Goal: Transaction & Acquisition: Purchase product/service

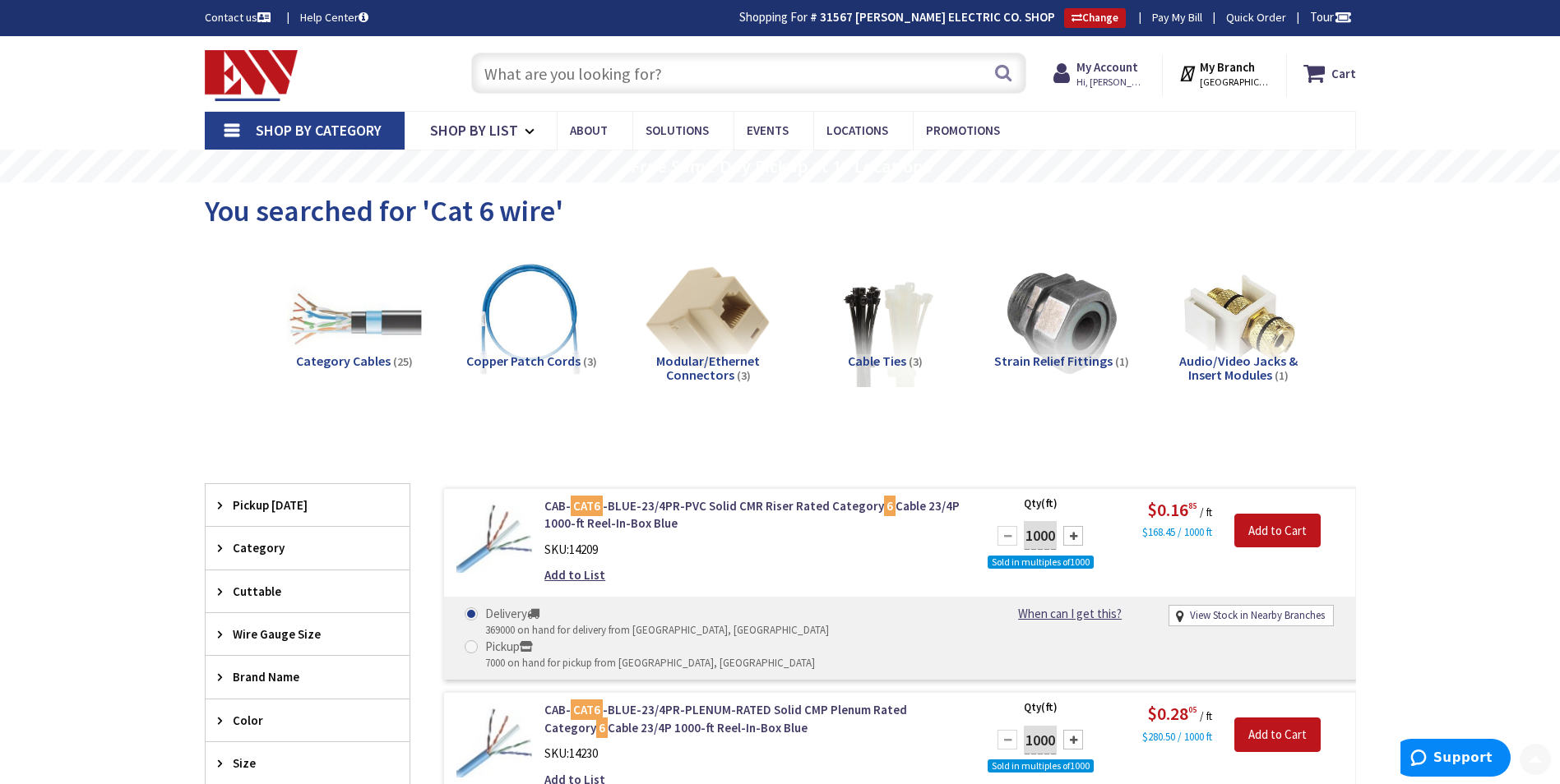
click at [521, 68] on input "text" at bounding box center [749, 73] width 555 height 41
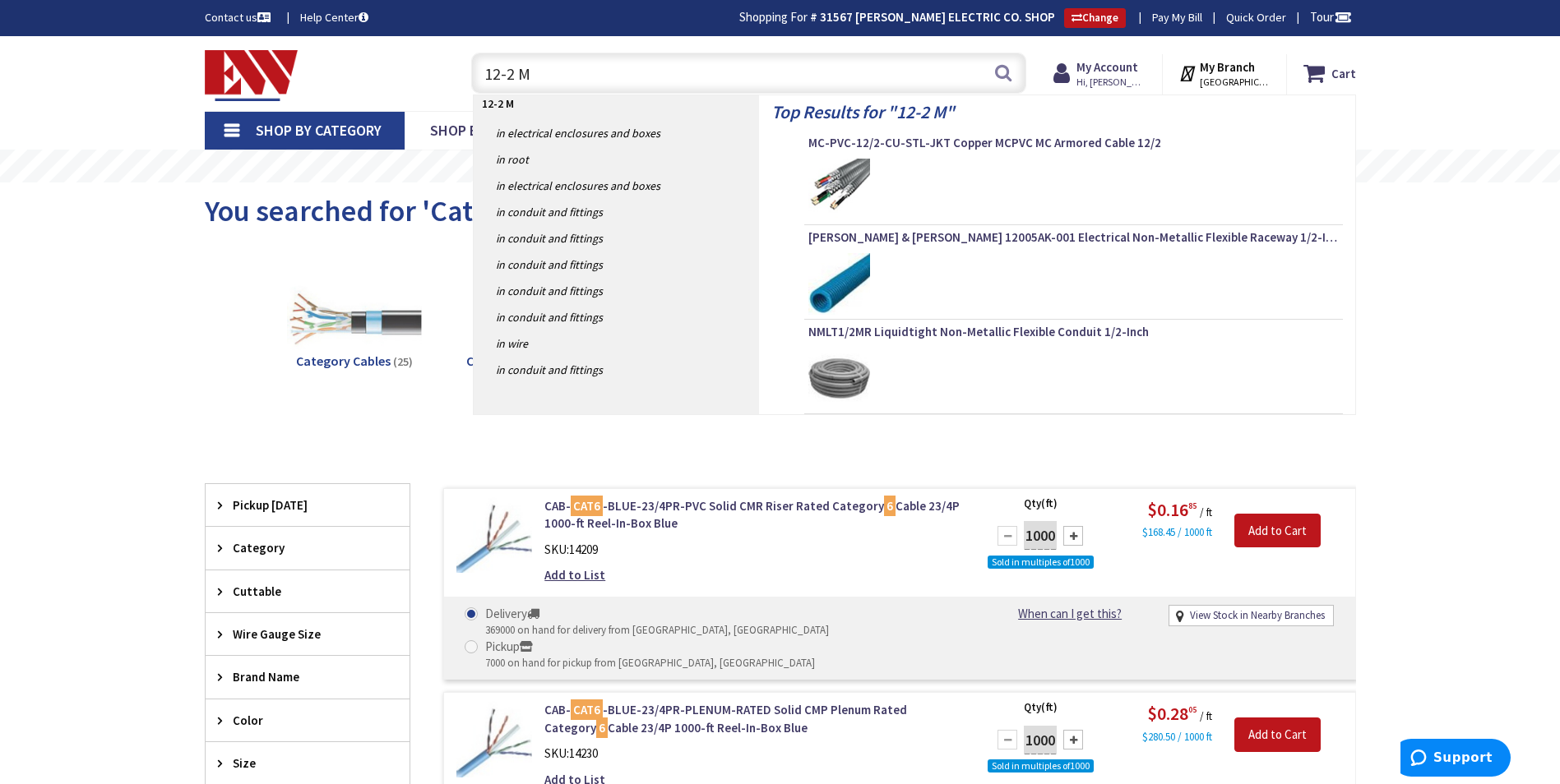
type input "12-2 MC"
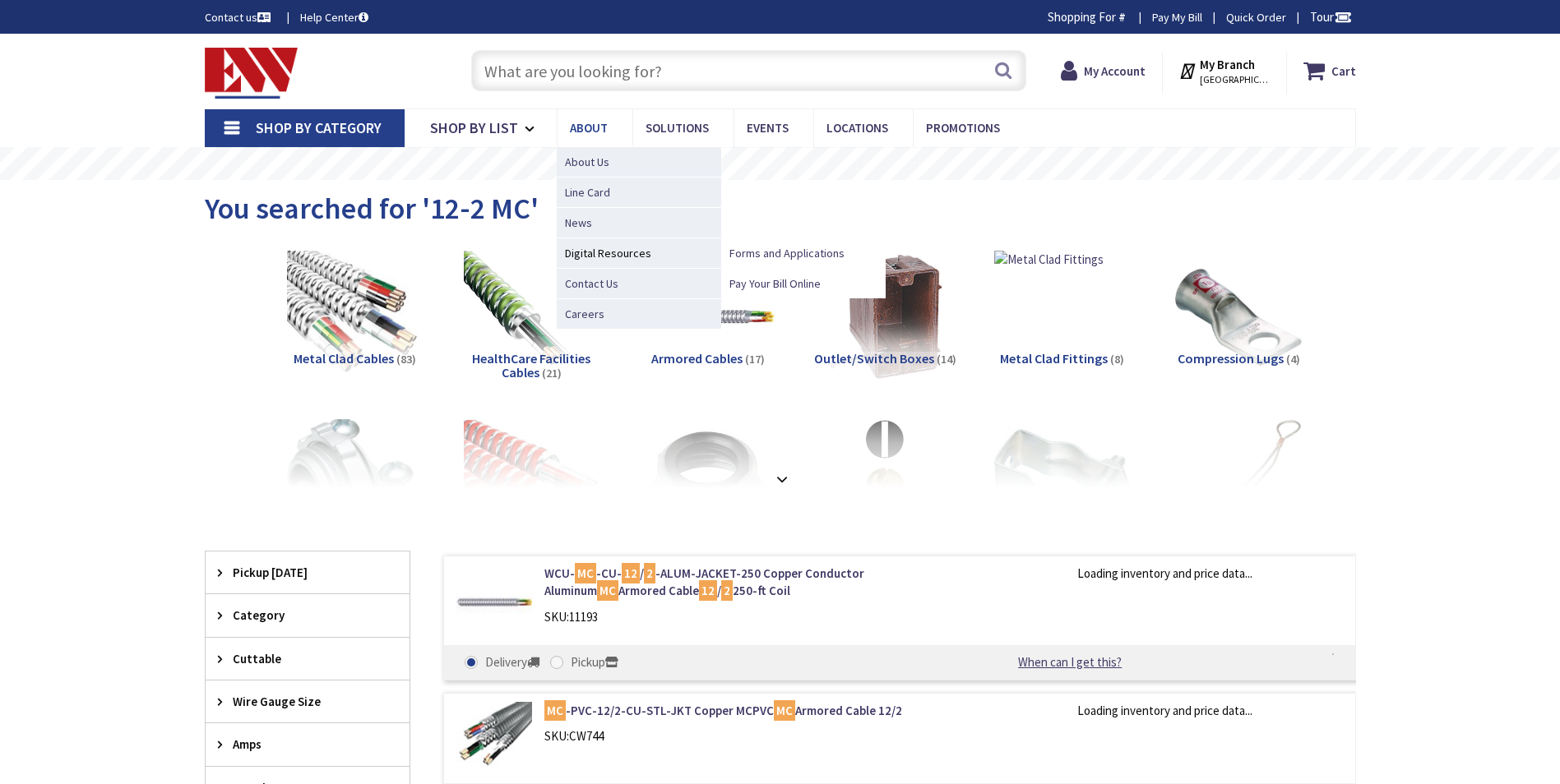
type input "CT-[GEOGRAPHIC_DATA], [GEOGRAPHIC_DATA]"
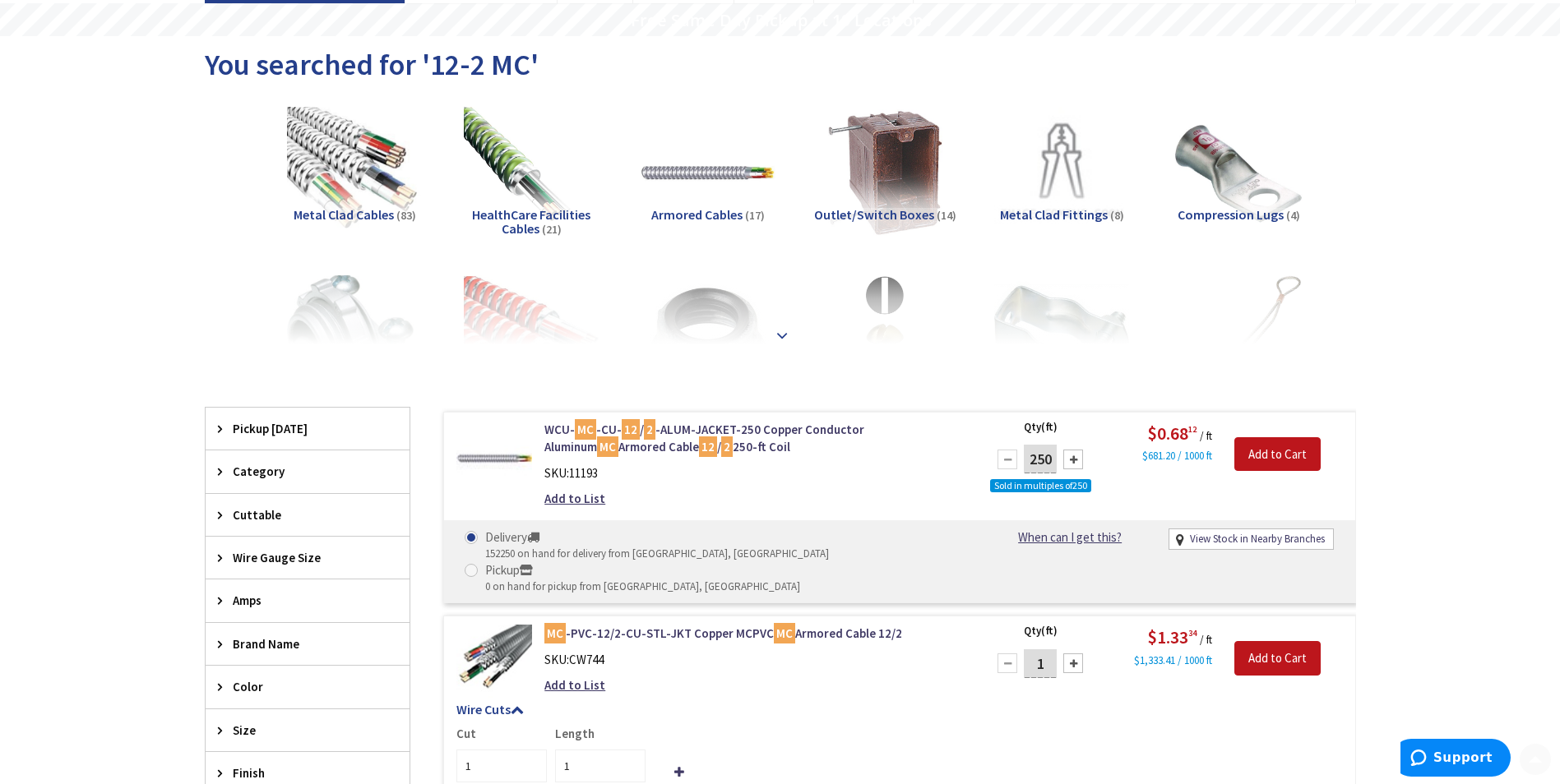
scroll to position [329, 0]
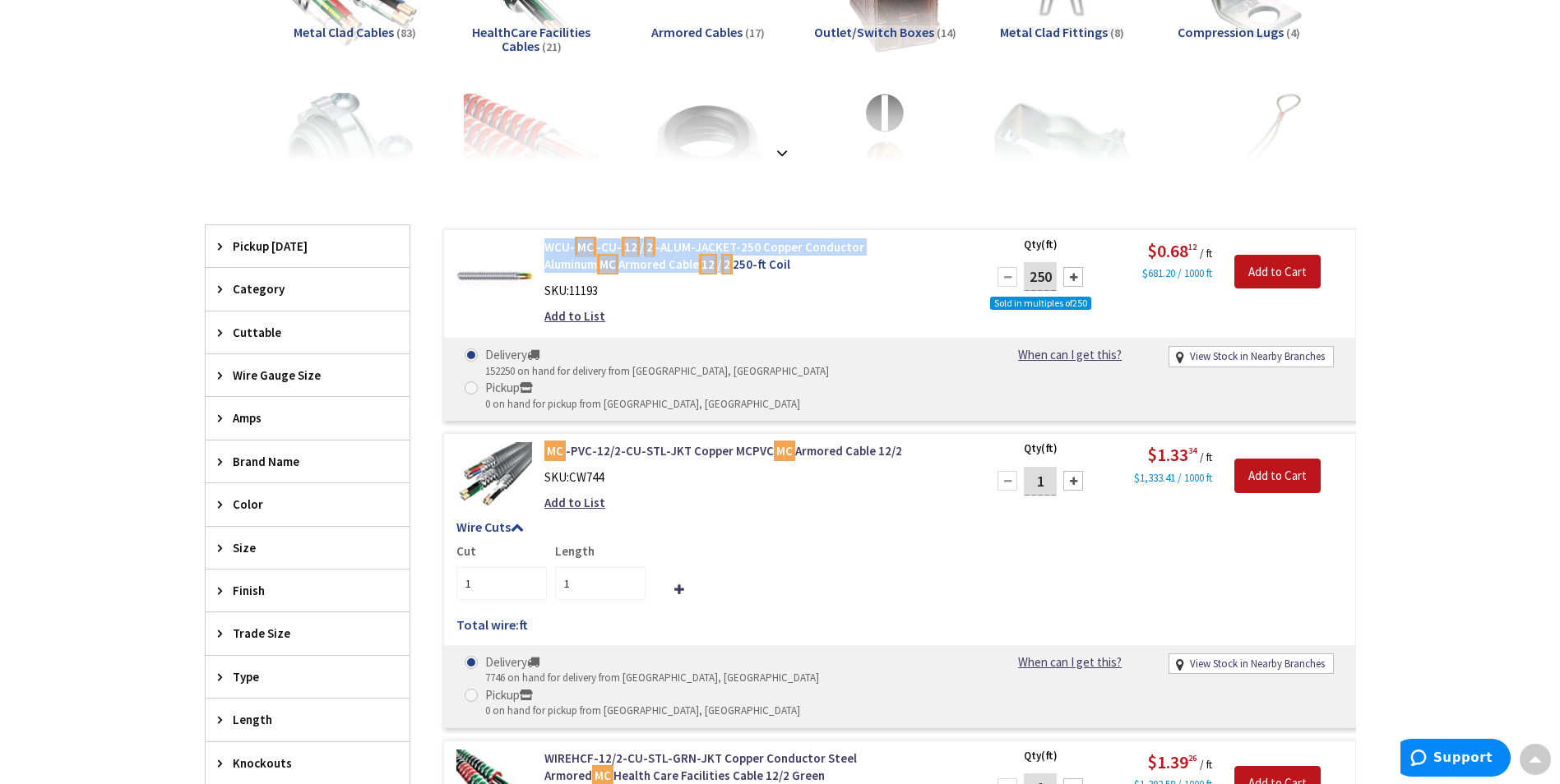
drag, startPoint x: 541, startPoint y: 245, endPoint x: 658, endPoint y: 265, distance: 118.7
click at [658, 265] on div "WCU- MC -CU- 12 / 2 -ALUM-JACKET-250 Copper Conductor Aluminum MC Armored Cable…" at bounding box center [753, 286] width 443 height 95
copy link "WCU- MC -CU- 12 / 2 -ALUM-JACKET-250 Copper Conductor Aluminum MC Armored Cable…"
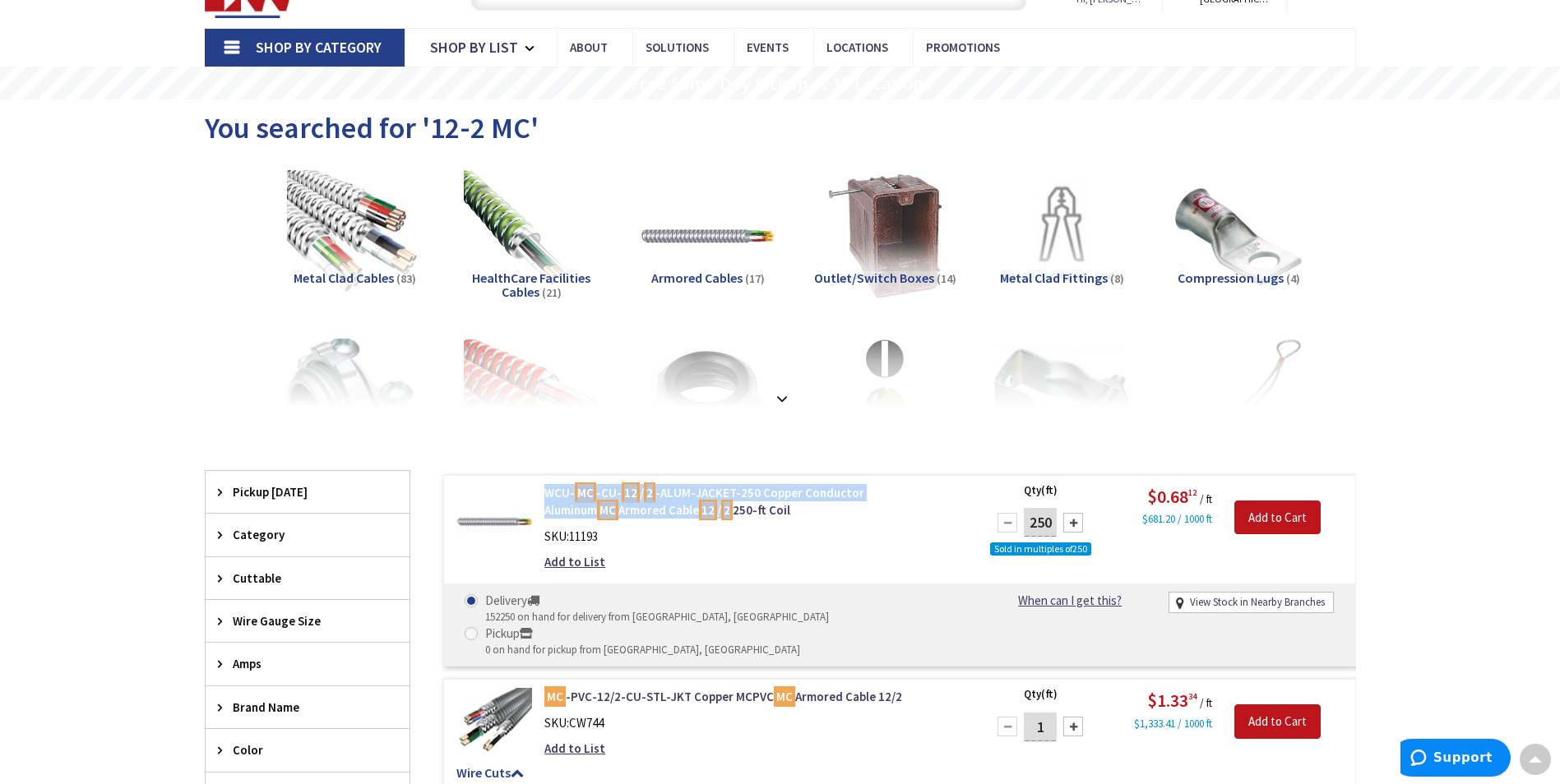
scroll to position [0, 0]
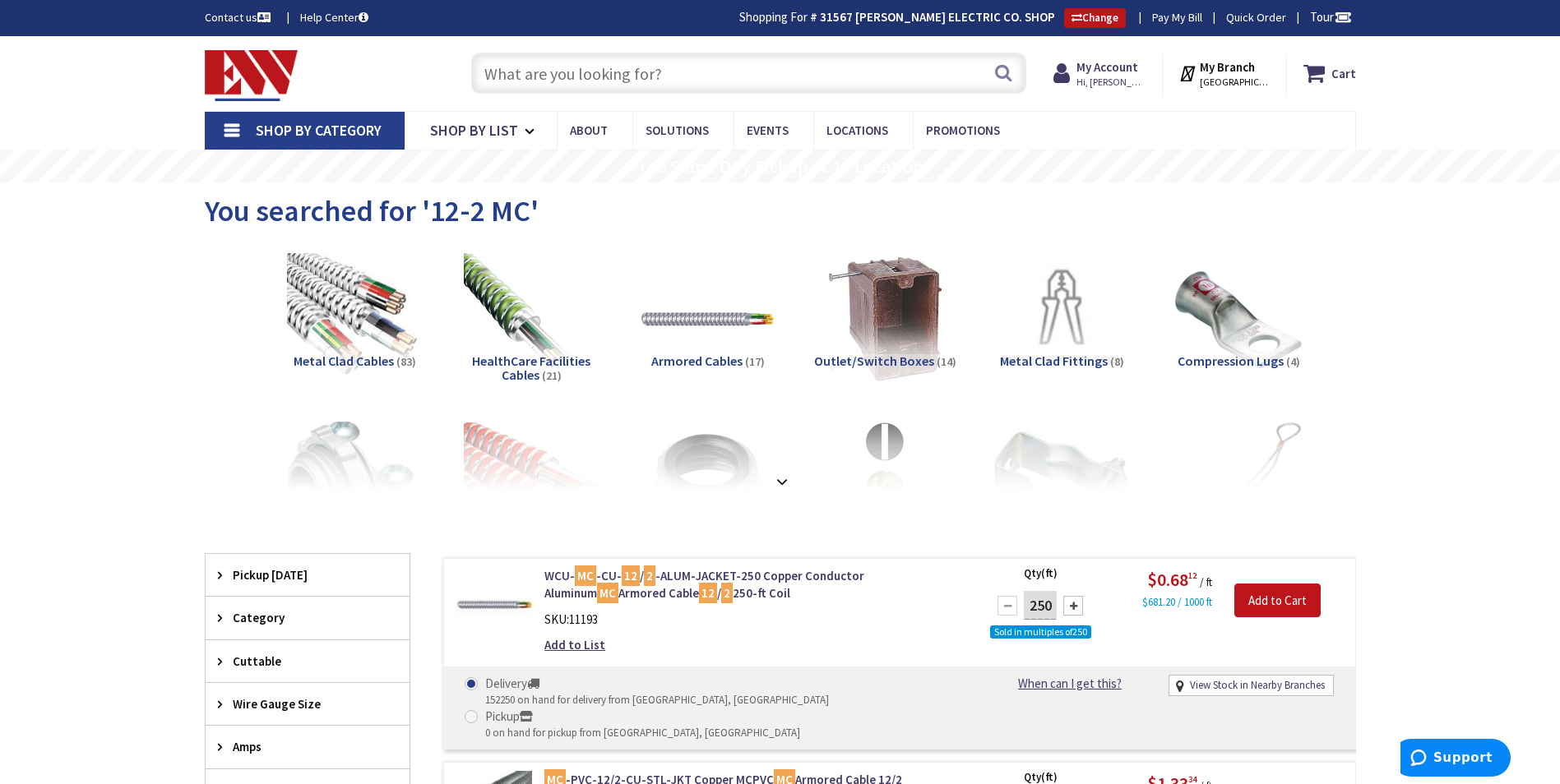
click at [564, 59] on input "text" at bounding box center [749, 73] width 555 height 41
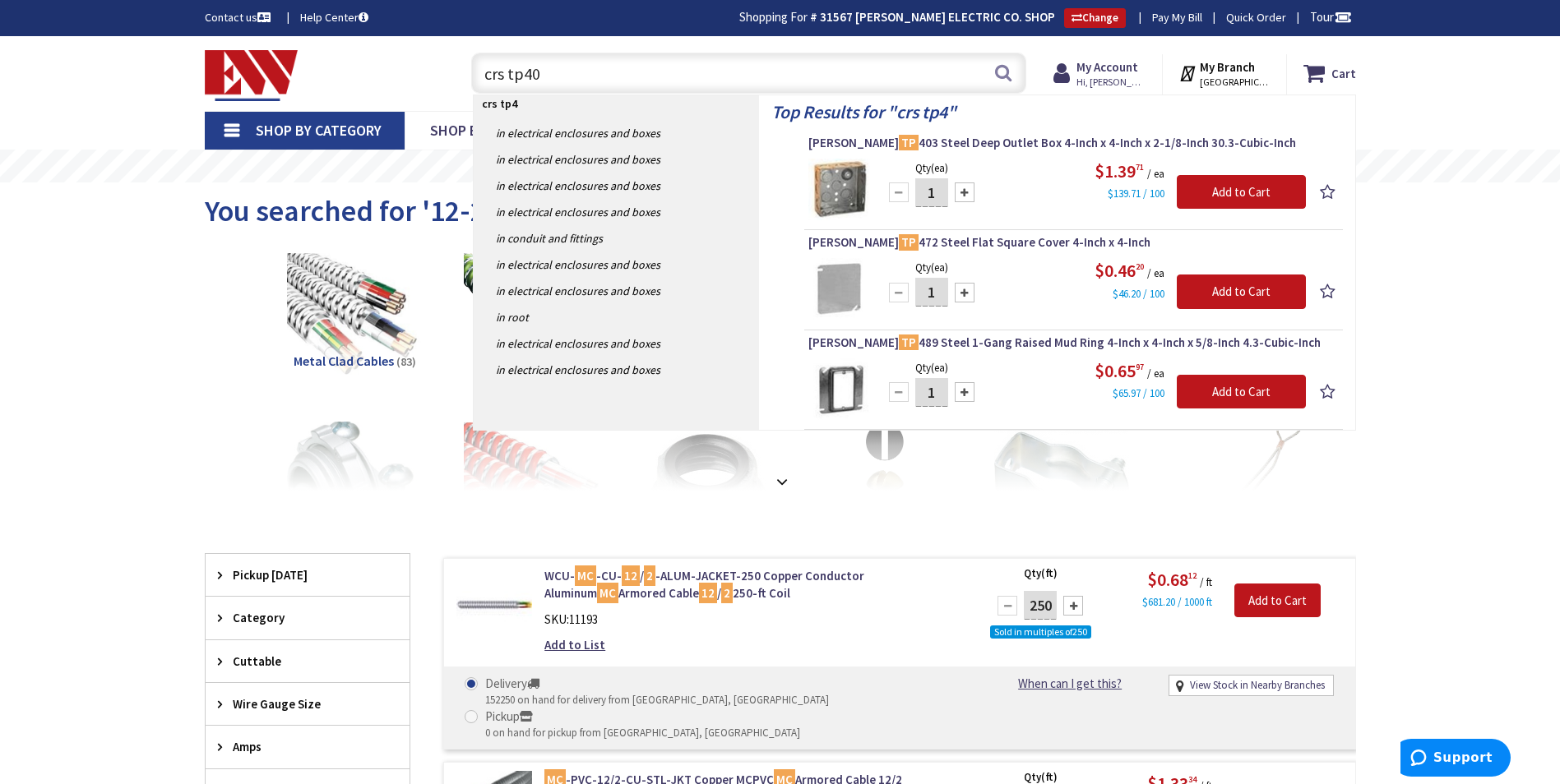
type input "crs tp403"
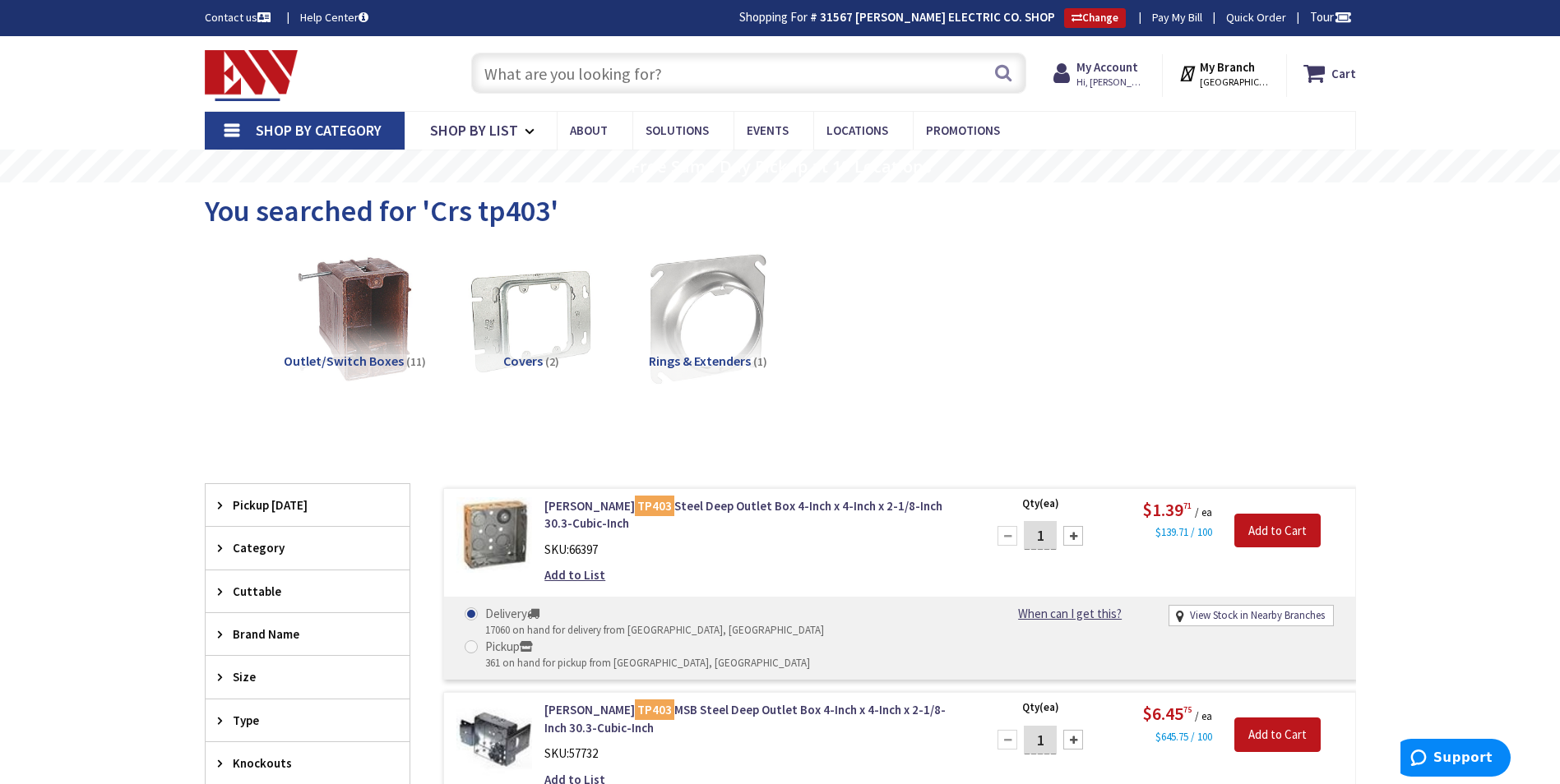
click at [578, 63] on input "text" at bounding box center [749, 73] width 555 height 41
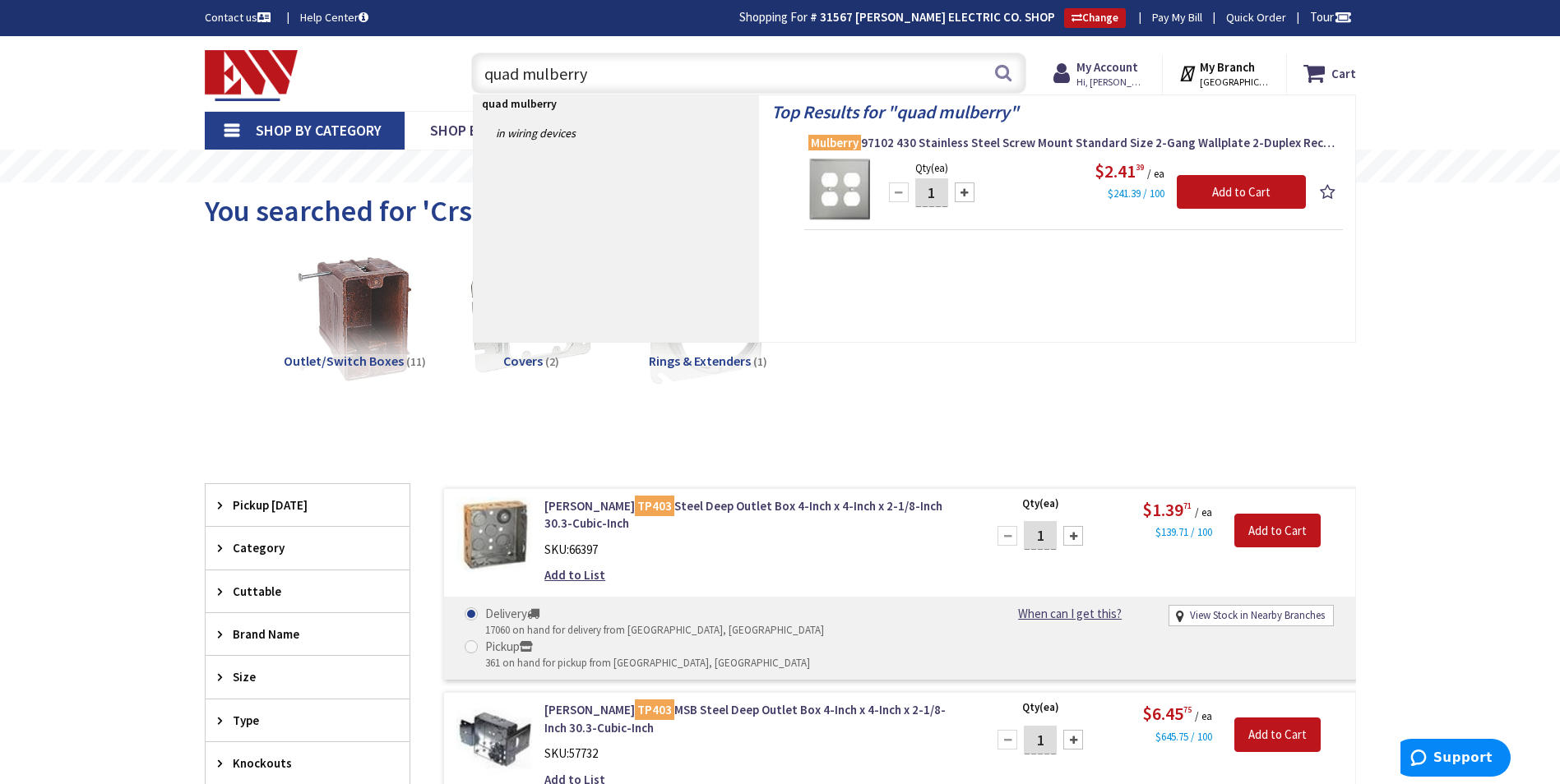
type input "quad mulberry"
drag, startPoint x: 604, startPoint y: 73, endPoint x: 329, endPoint y: 67, distance: 275.1
click at [311, 68] on div "Toggle Nav quad mulberry quad mulberry Search Cart My Cart Close" at bounding box center [780, 73] width 1176 height 55
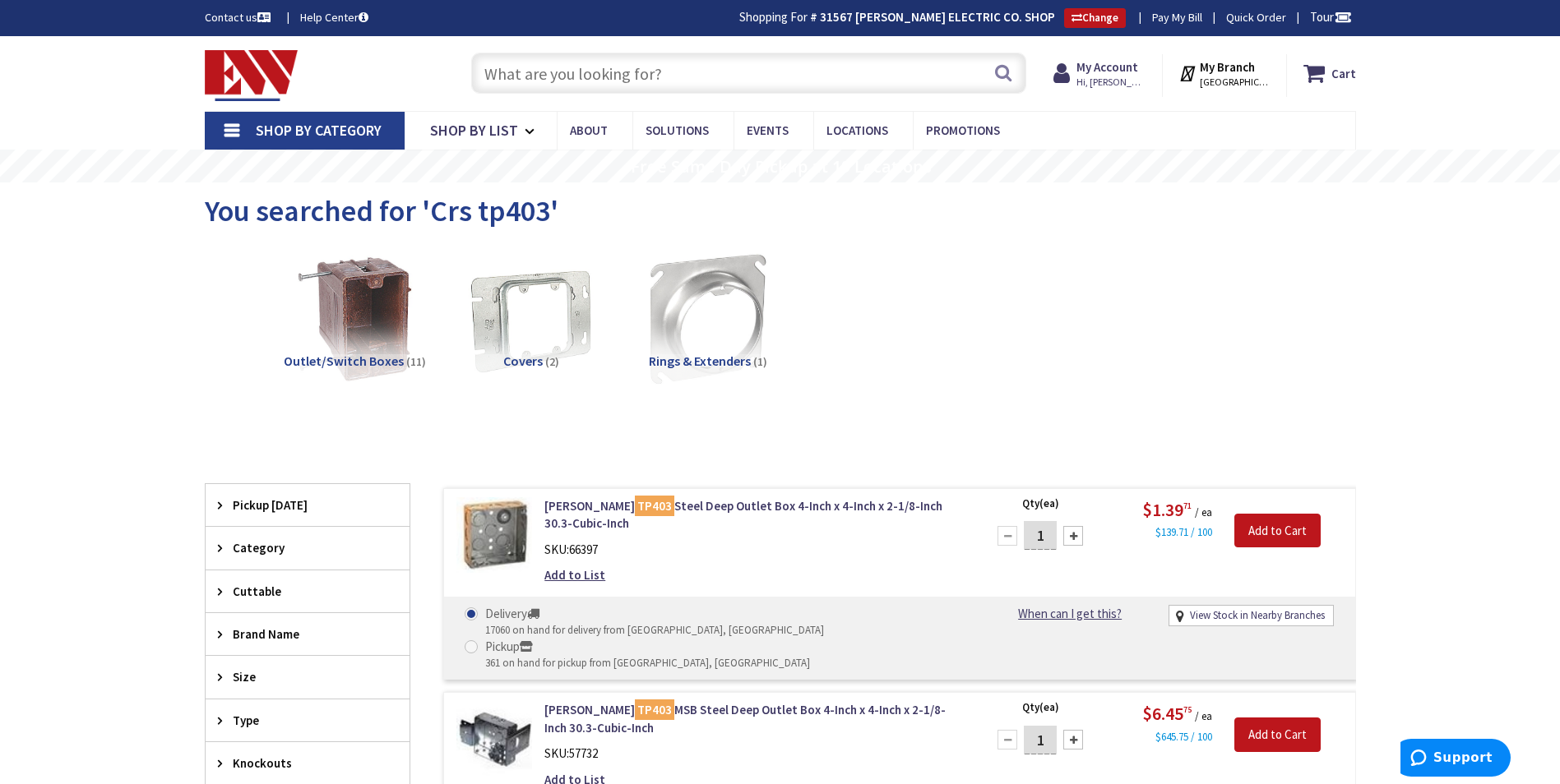
click at [567, 78] on input "text" at bounding box center [749, 73] width 555 height 41
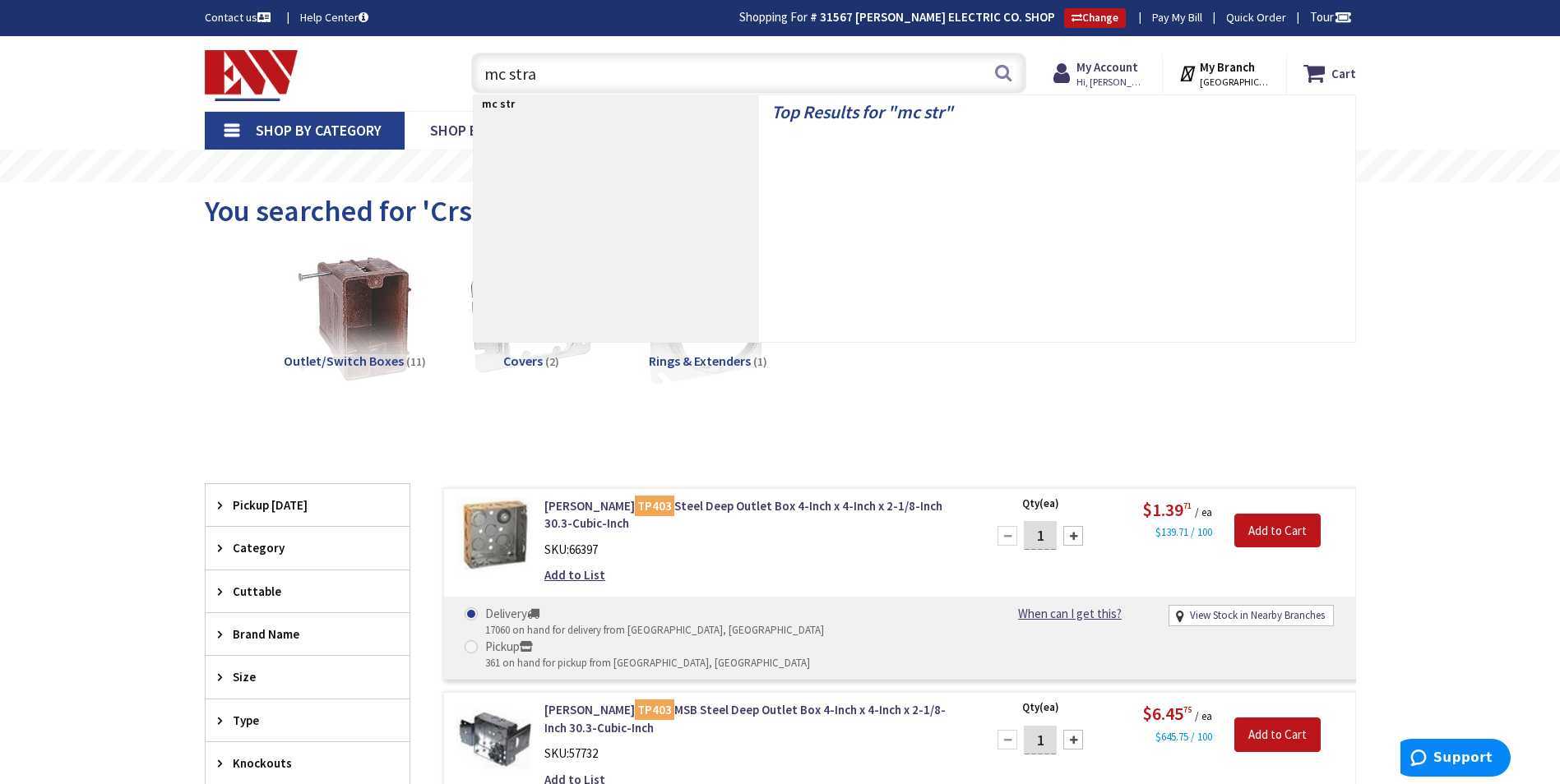
type input "mc strap"
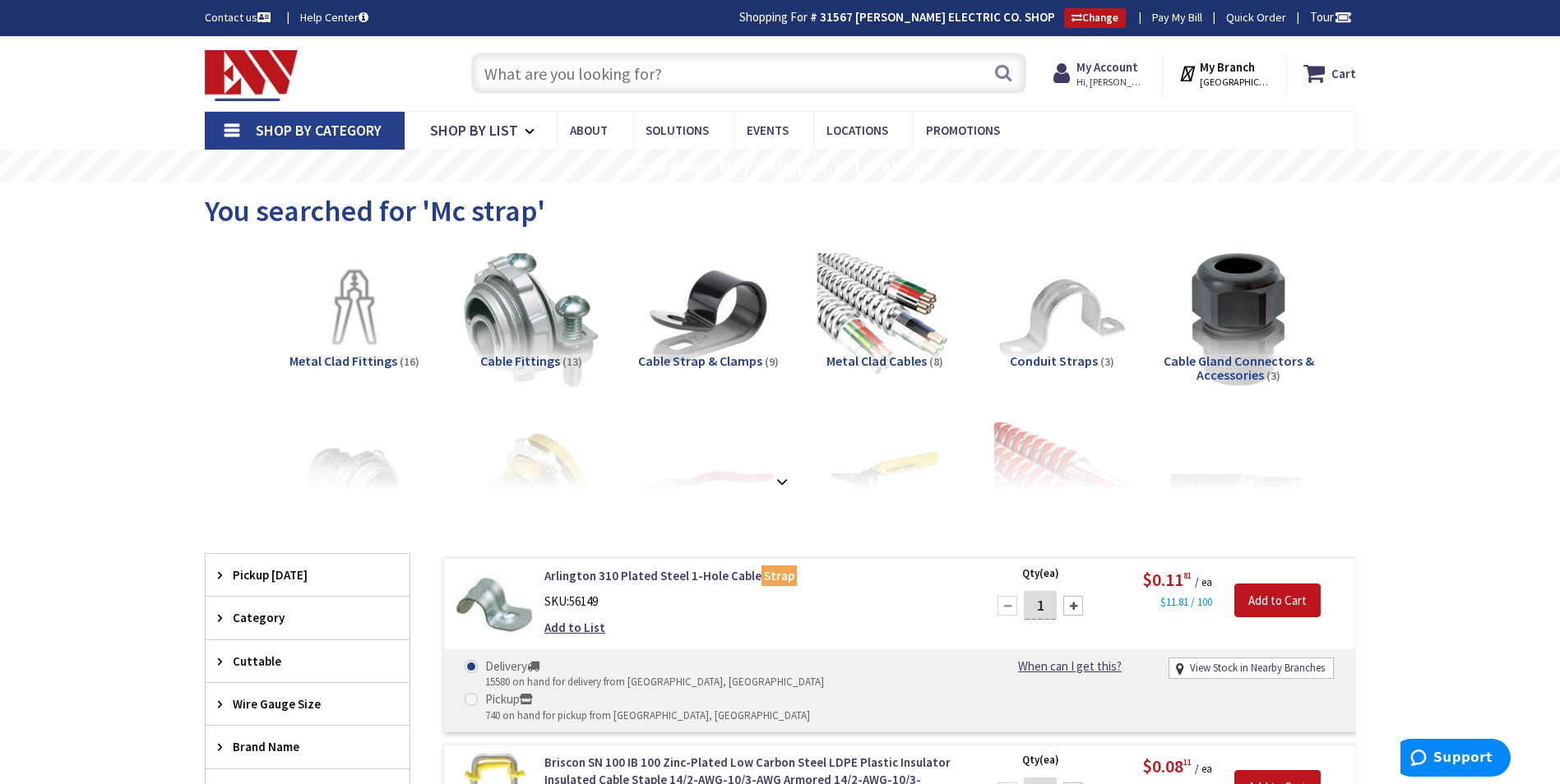
click at [537, 79] on input "text" at bounding box center [749, 73] width 555 height 41
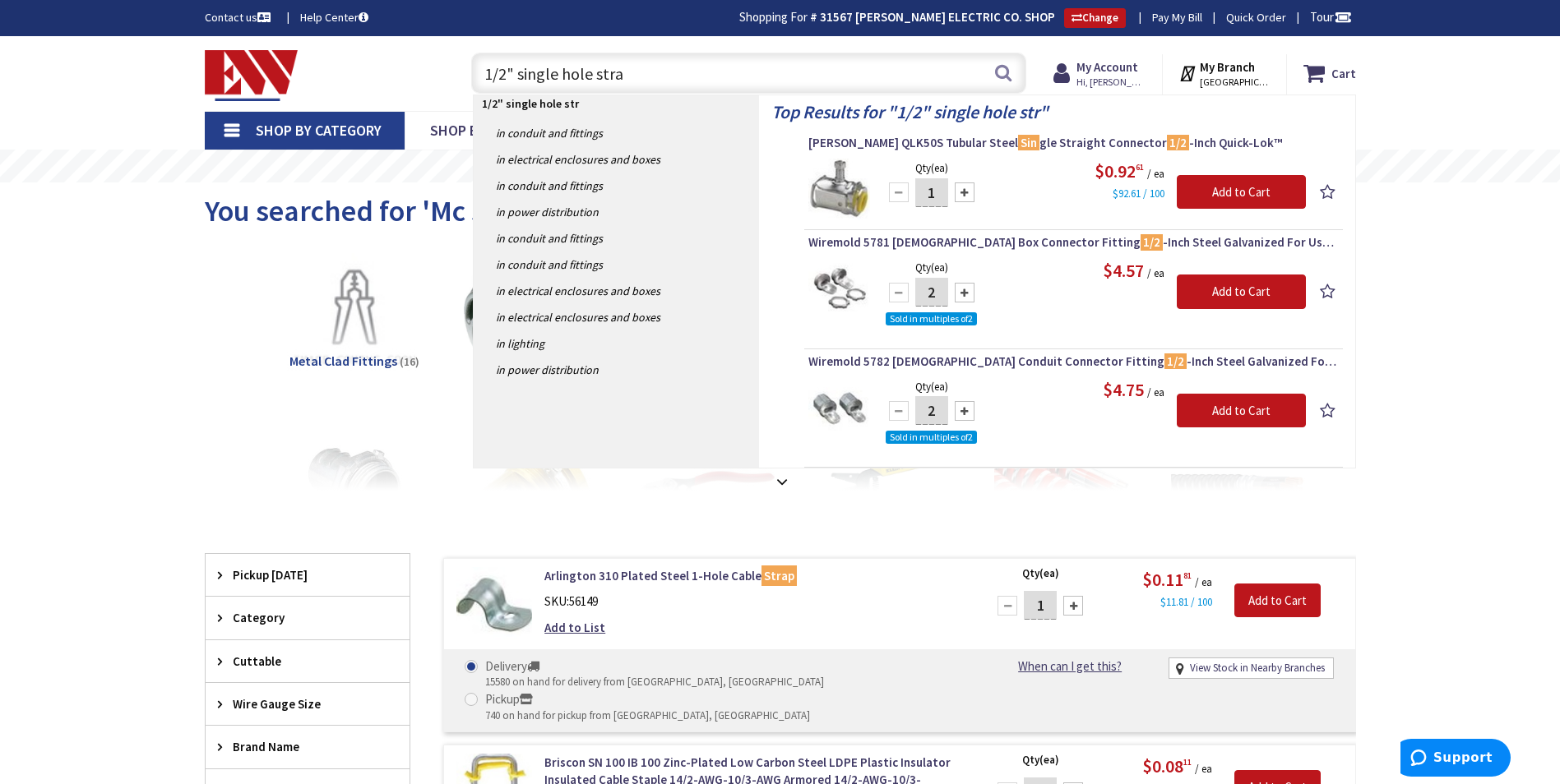
type input "1/2" single hole strap"
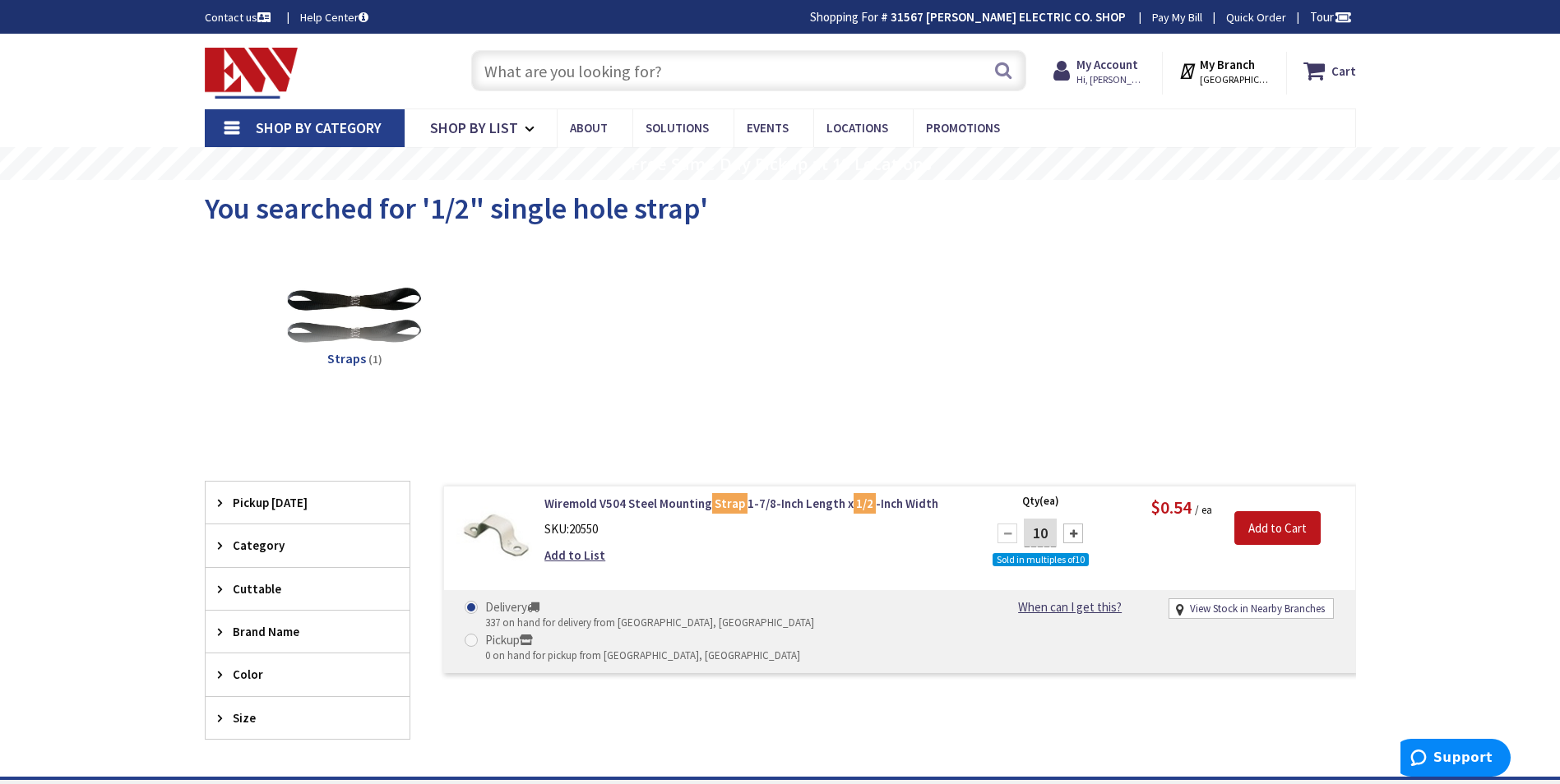
click at [536, 59] on input "text" at bounding box center [749, 71] width 555 height 41
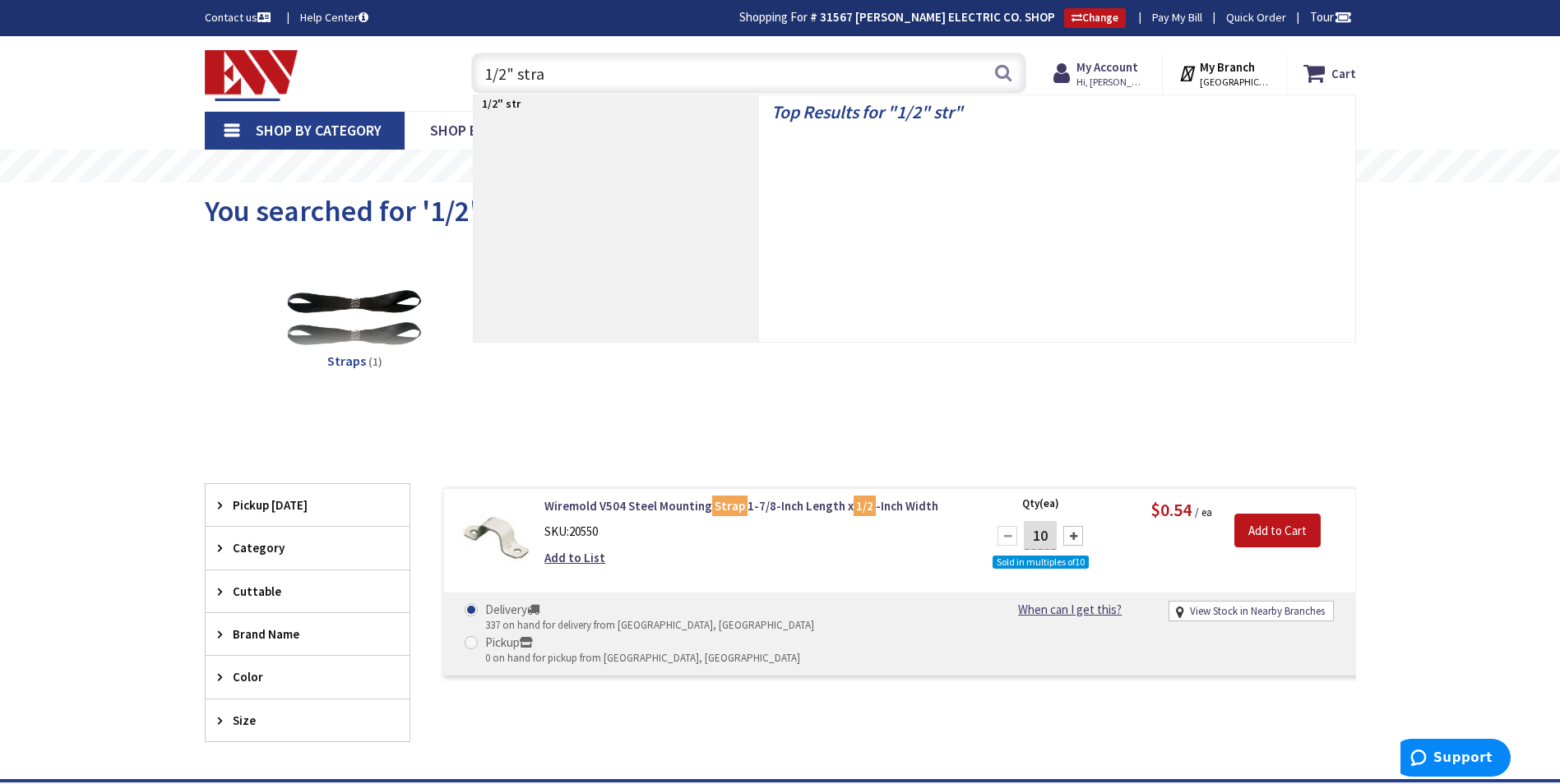
type input "1/2" strap"
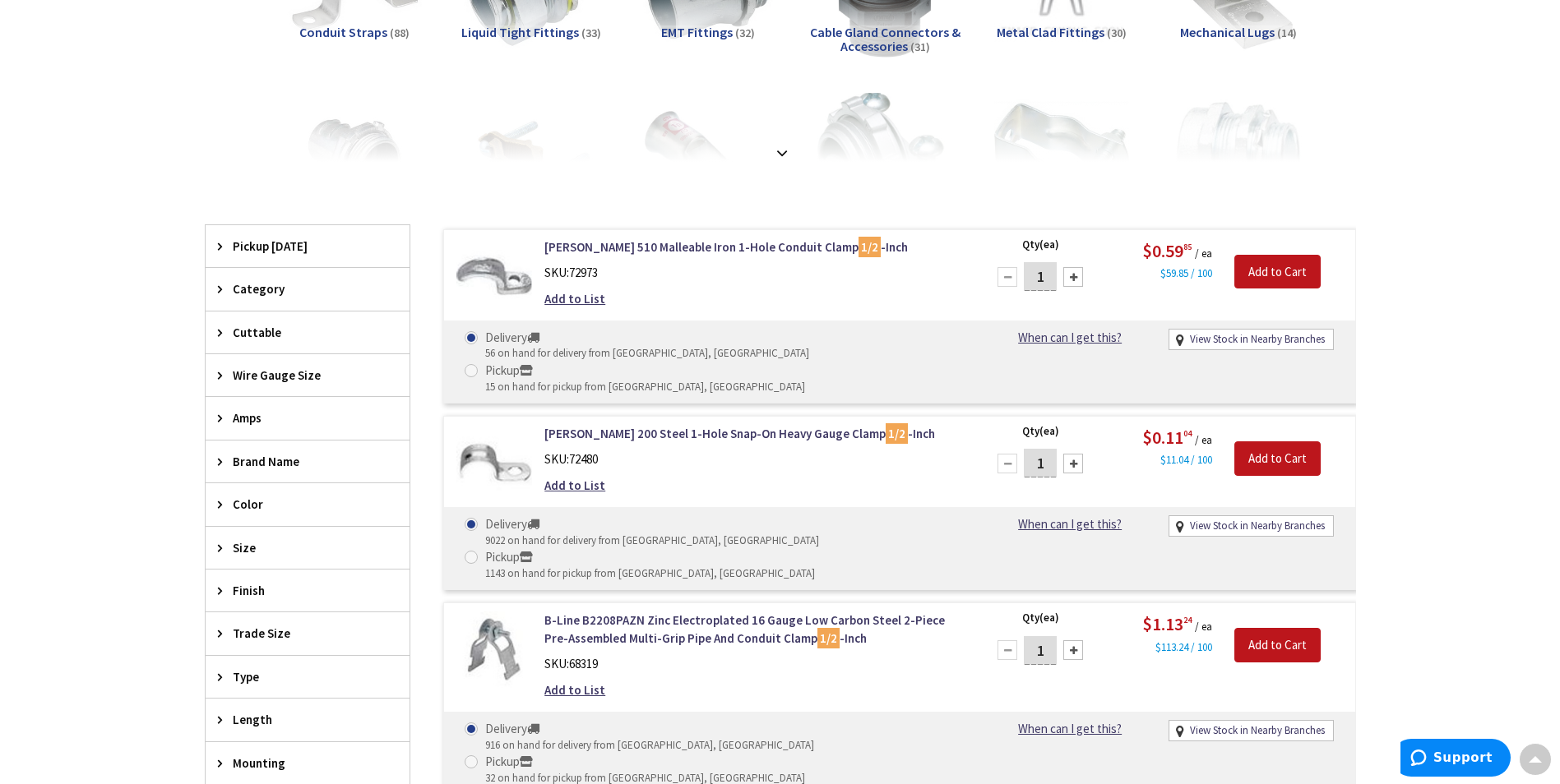
scroll to position [332, 0]
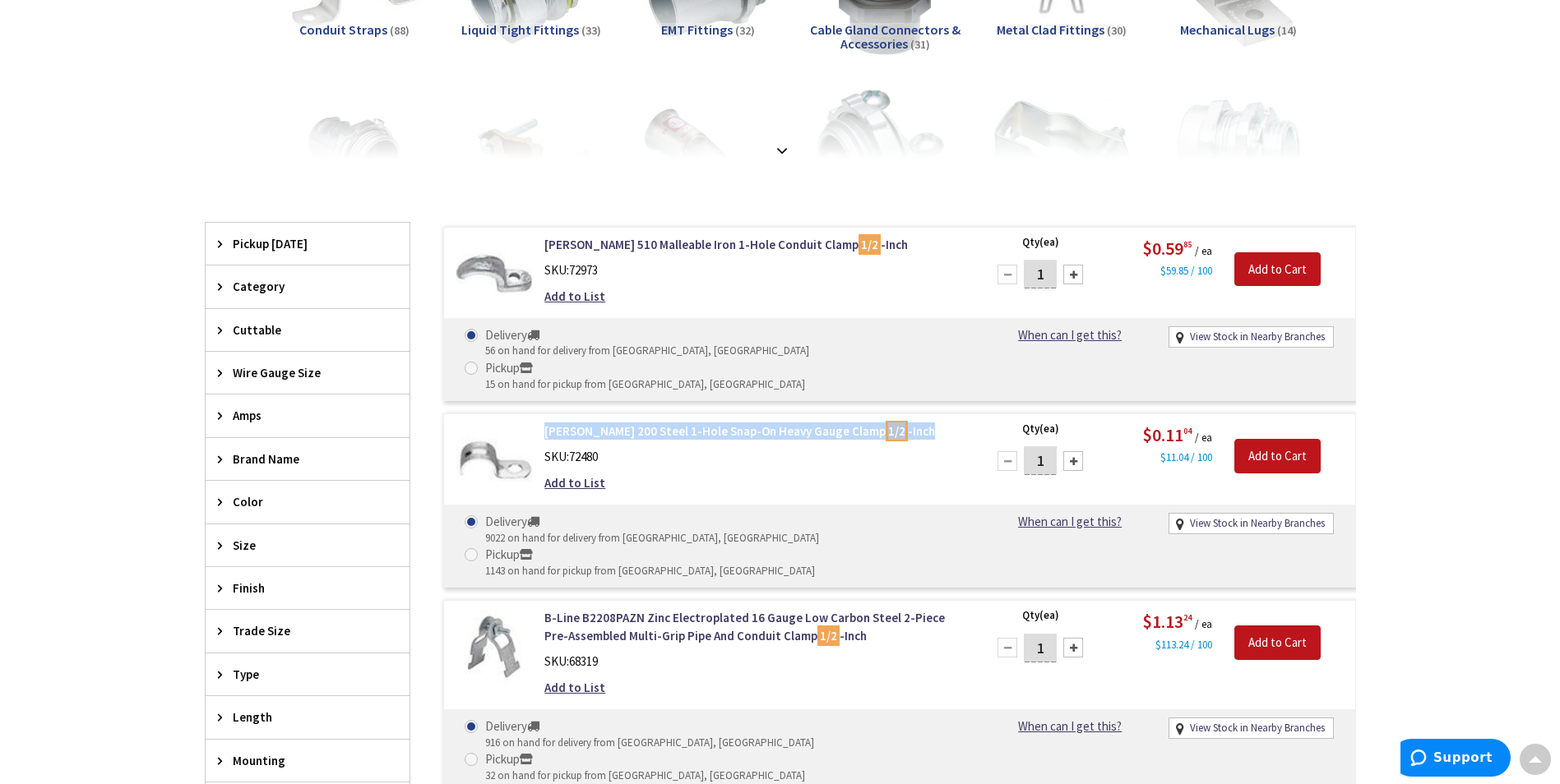
drag, startPoint x: 534, startPoint y: 396, endPoint x: 937, endPoint y: 390, distance: 403.0
click at [937, 422] on div "[PERSON_NAME] 200 Steel 1-Hole Snap-On Heavy Gauge Clamp 1/2 -Inch SKU: 72480 A…" at bounding box center [753, 461] width 443 height 78
copy link "[PERSON_NAME] 200 Steel 1-Hole Snap-On Heavy Gauge Clamp 1/2 -Inch"
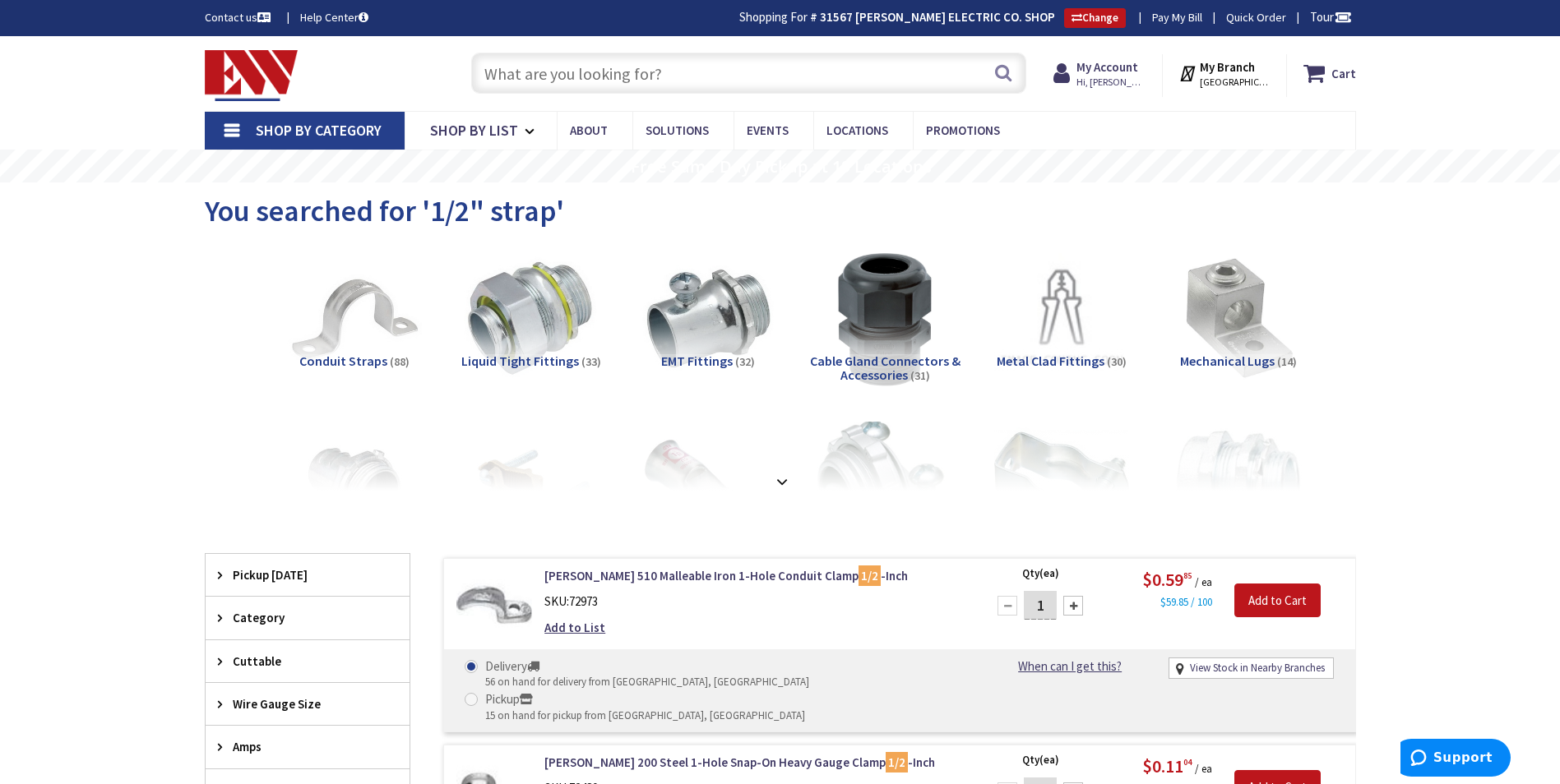
click at [507, 81] on input "text" at bounding box center [749, 73] width 555 height 41
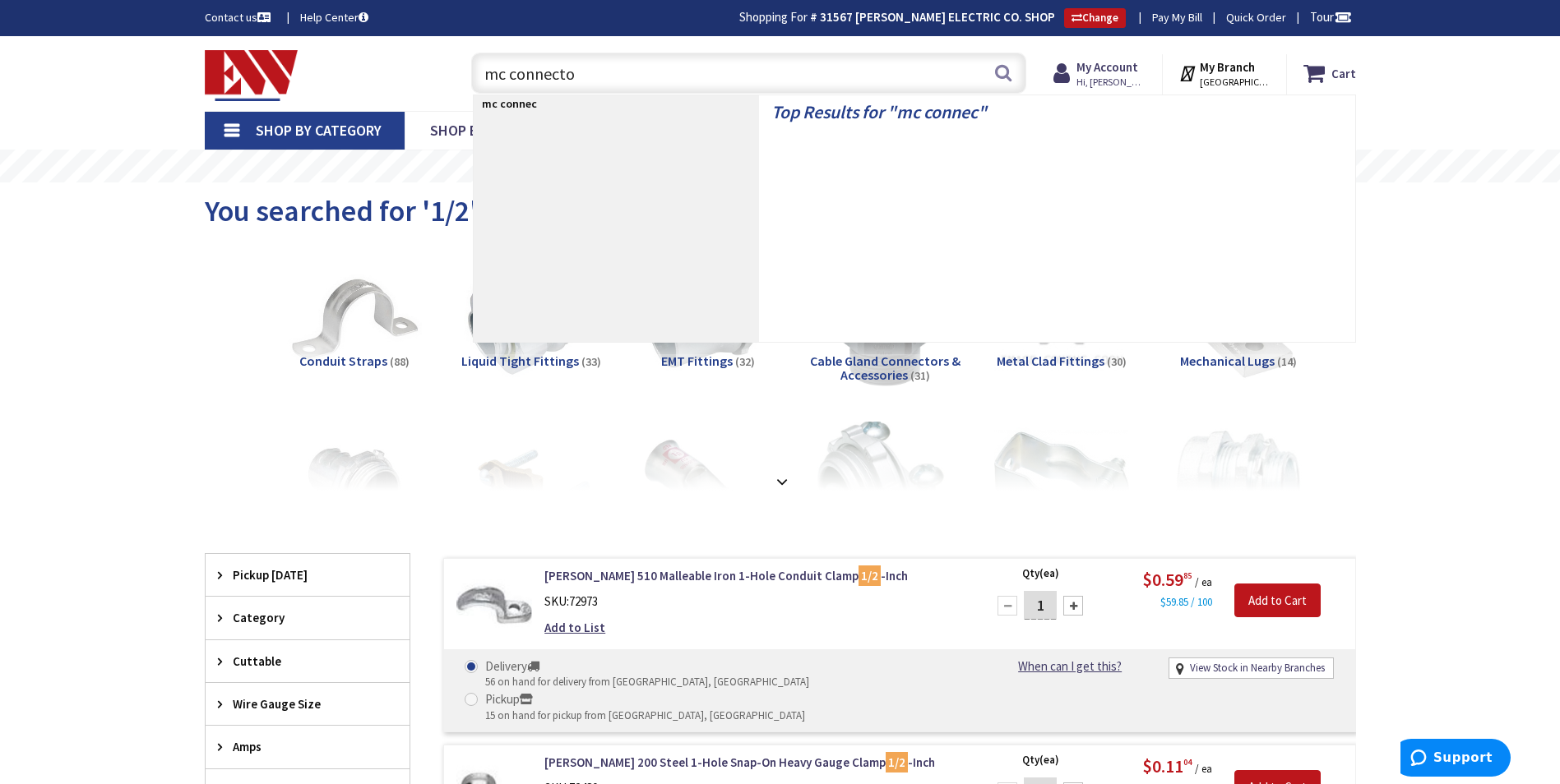
type input "mc connector"
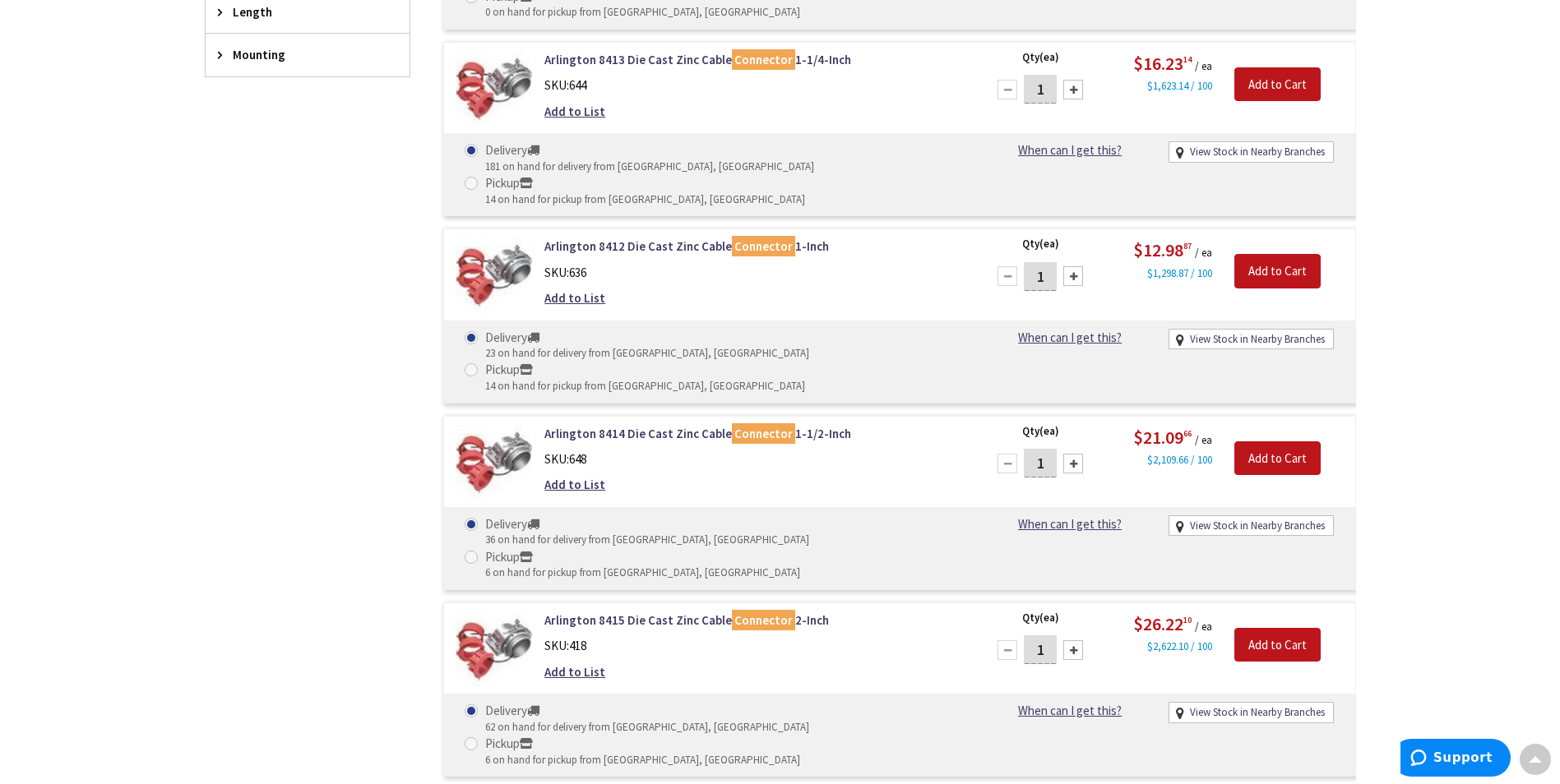
scroll to position [822, 0]
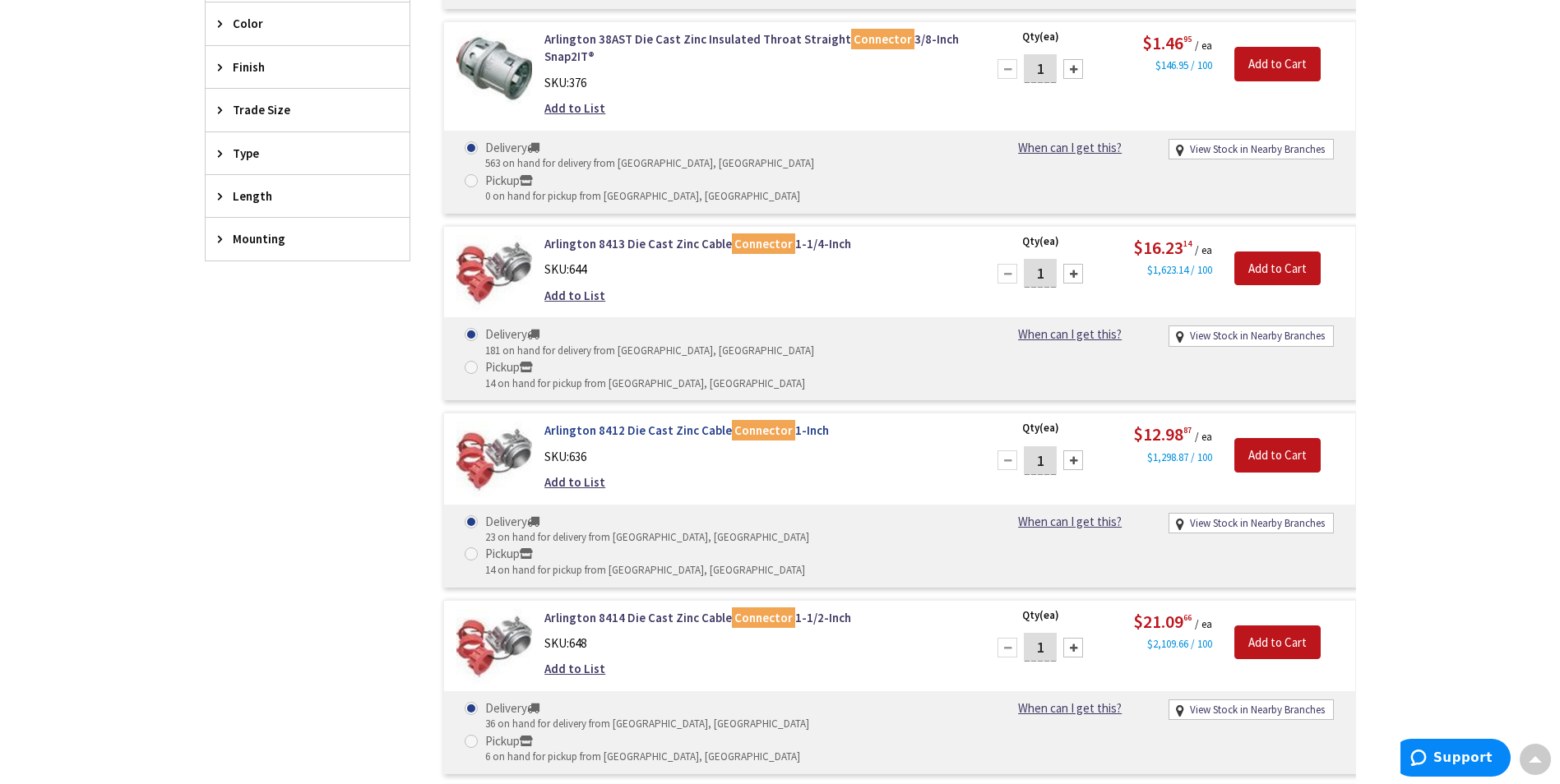
drag, startPoint x: 539, startPoint y: 326, endPoint x: 866, endPoint y: 326, distance: 327.0
click at [866, 421] on div "Arlington 8412 Die Cast Zinc Cable Connector 1-Inch SKU: 636 Add to List" at bounding box center [753, 460] width 443 height 78
copy link "Arlington 8412 Die Cast Zinc Cable Connector 1-Inch"
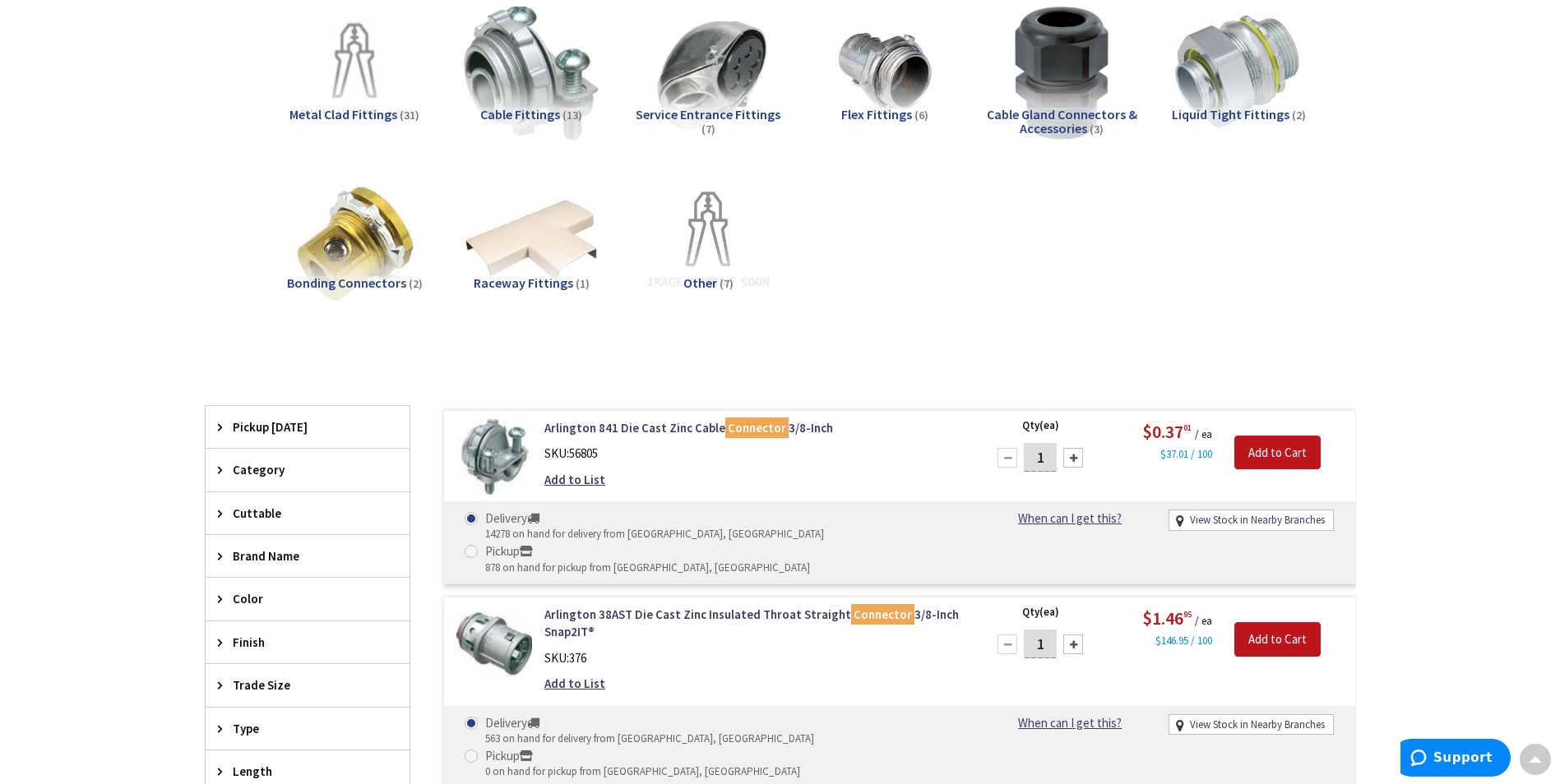
scroll to position [0, 0]
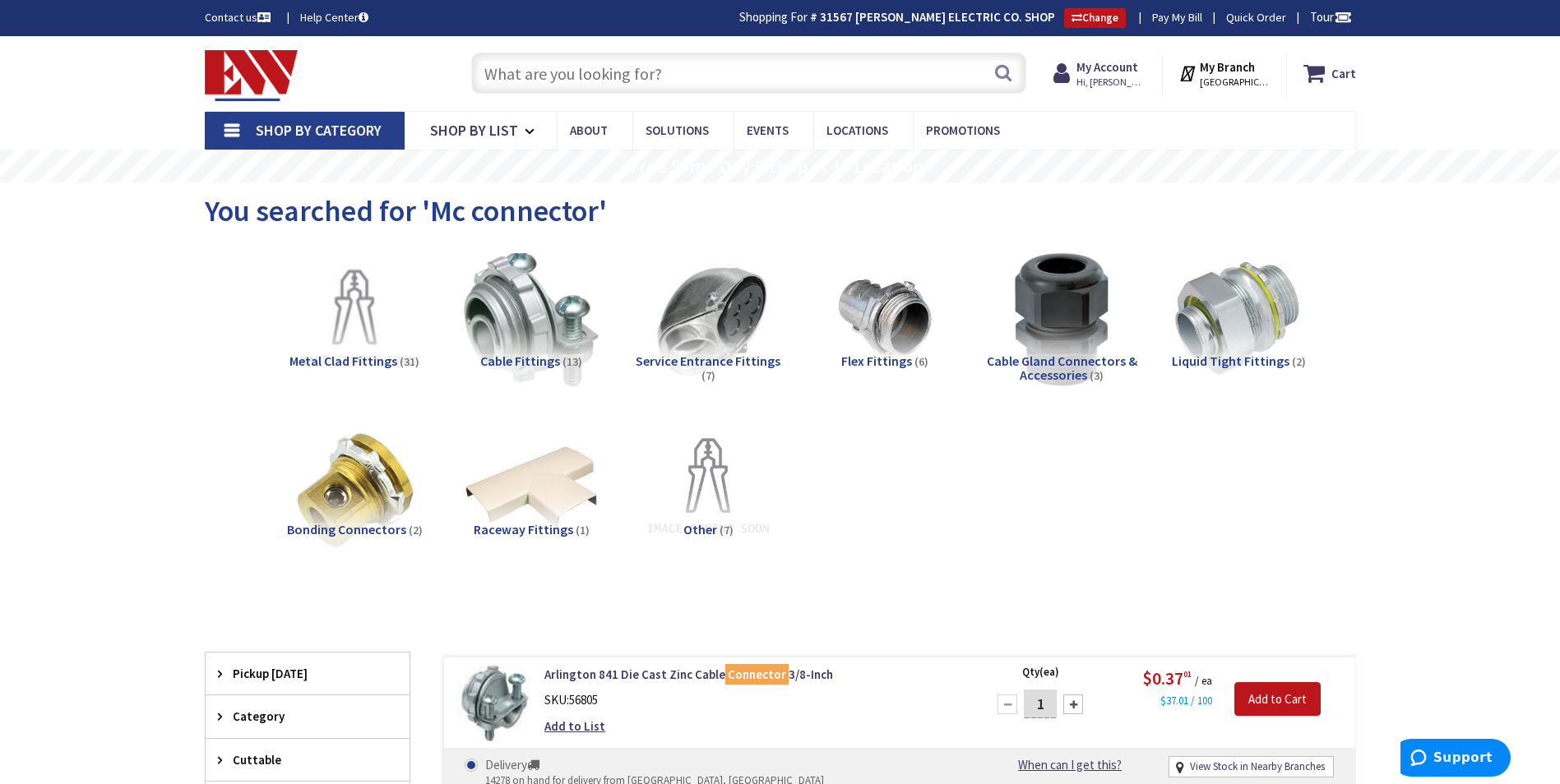
click at [537, 84] on input "text" at bounding box center [749, 73] width 555 height 41
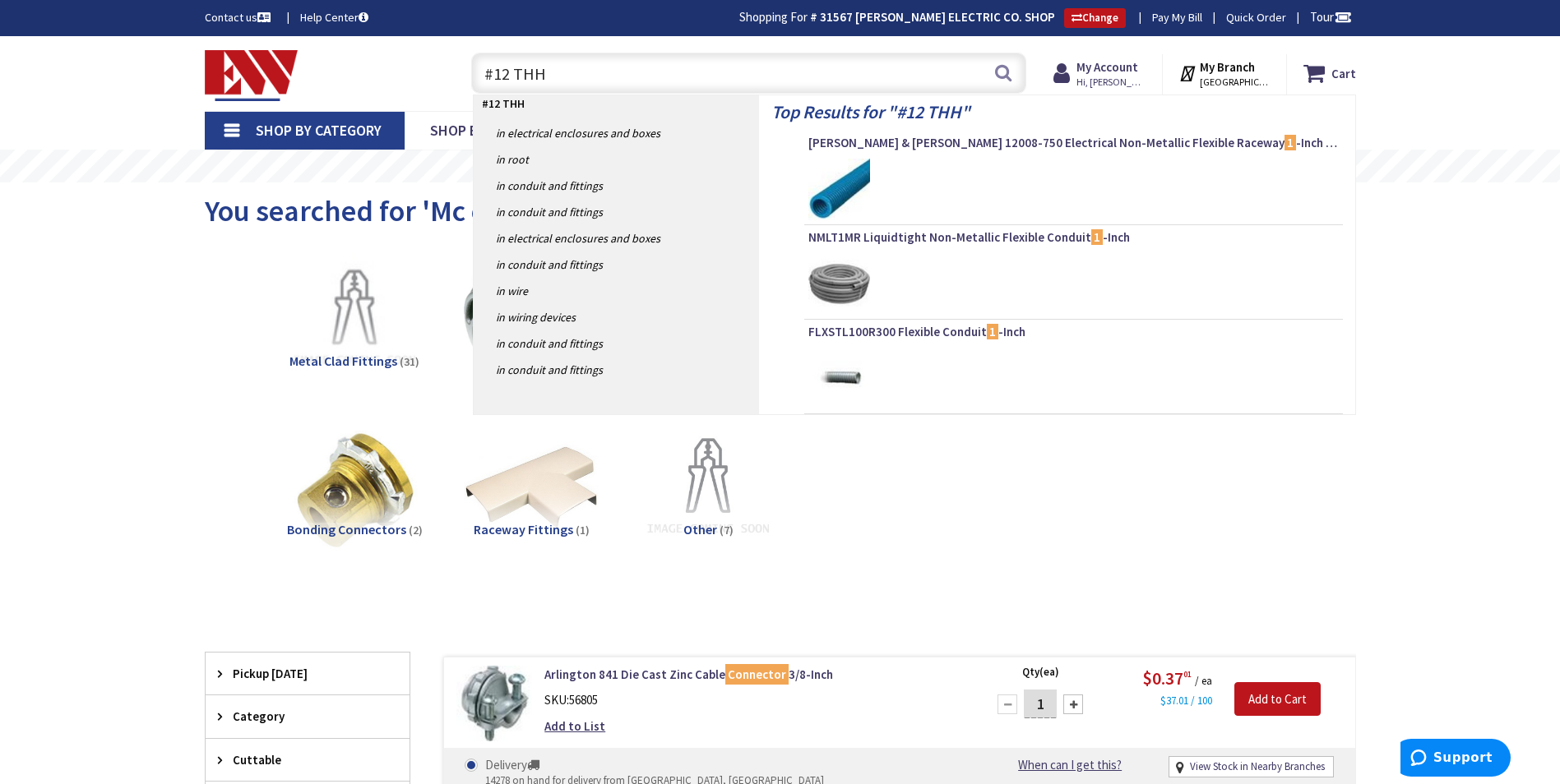
type input "#12 THHN"
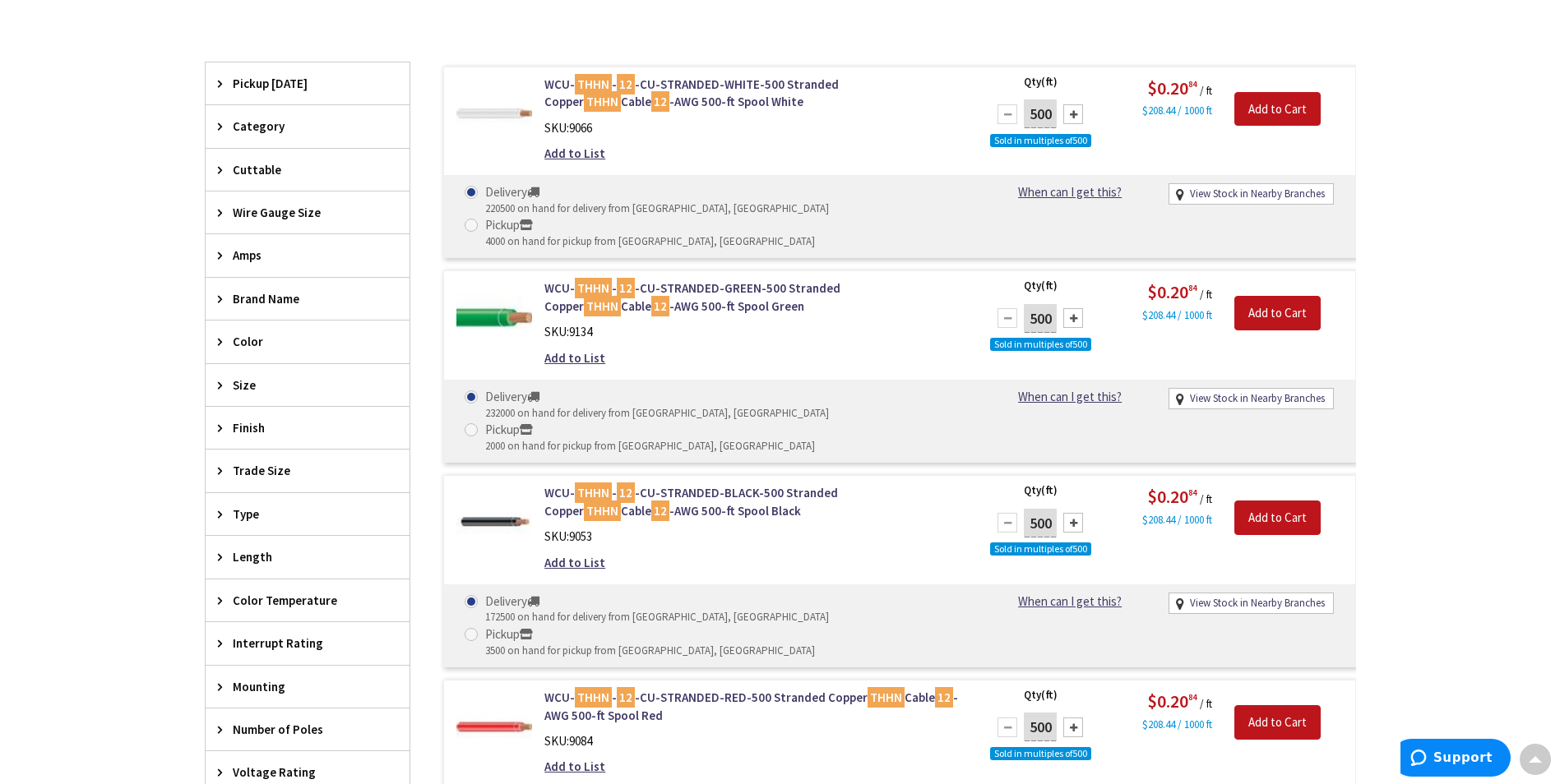
scroll to position [493, 0]
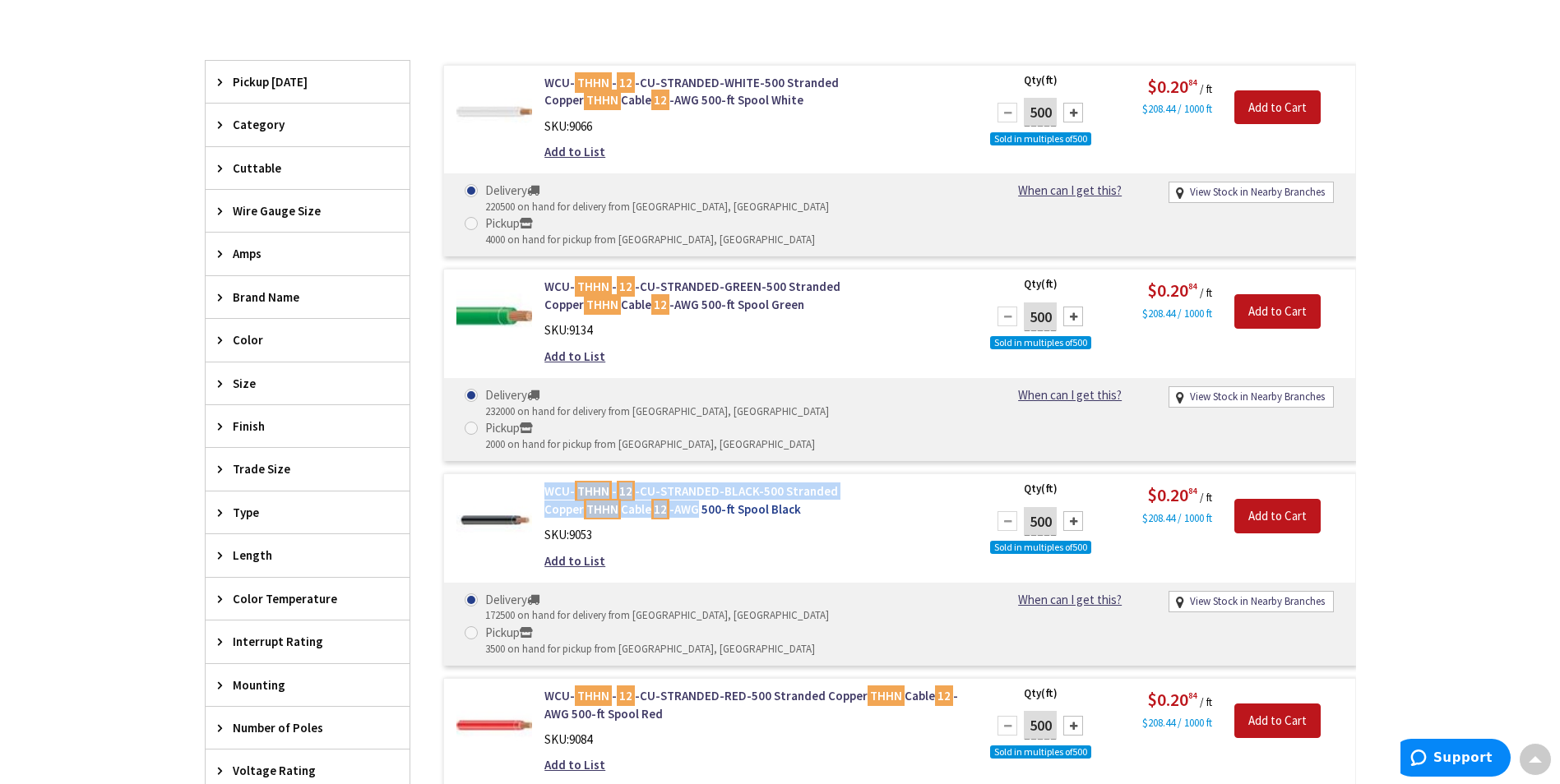
drag, startPoint x: 600, startPoint y: 445, endPoint x: 568, endPoint y: 440, distance: 32.4
click at [568, 482] on div "WCU- THHN - 12 -CU-STRANDED-BLACK-500 Stranded Copper THHN Cable 12 -AWG 500-ft…" at bounding box center [753, 530] width 443 height 95
copy link "WCU- THHN - 12 -CU-STRANDED-BLACK-500 Stranded Copper THHN Cable 12 -AWG"
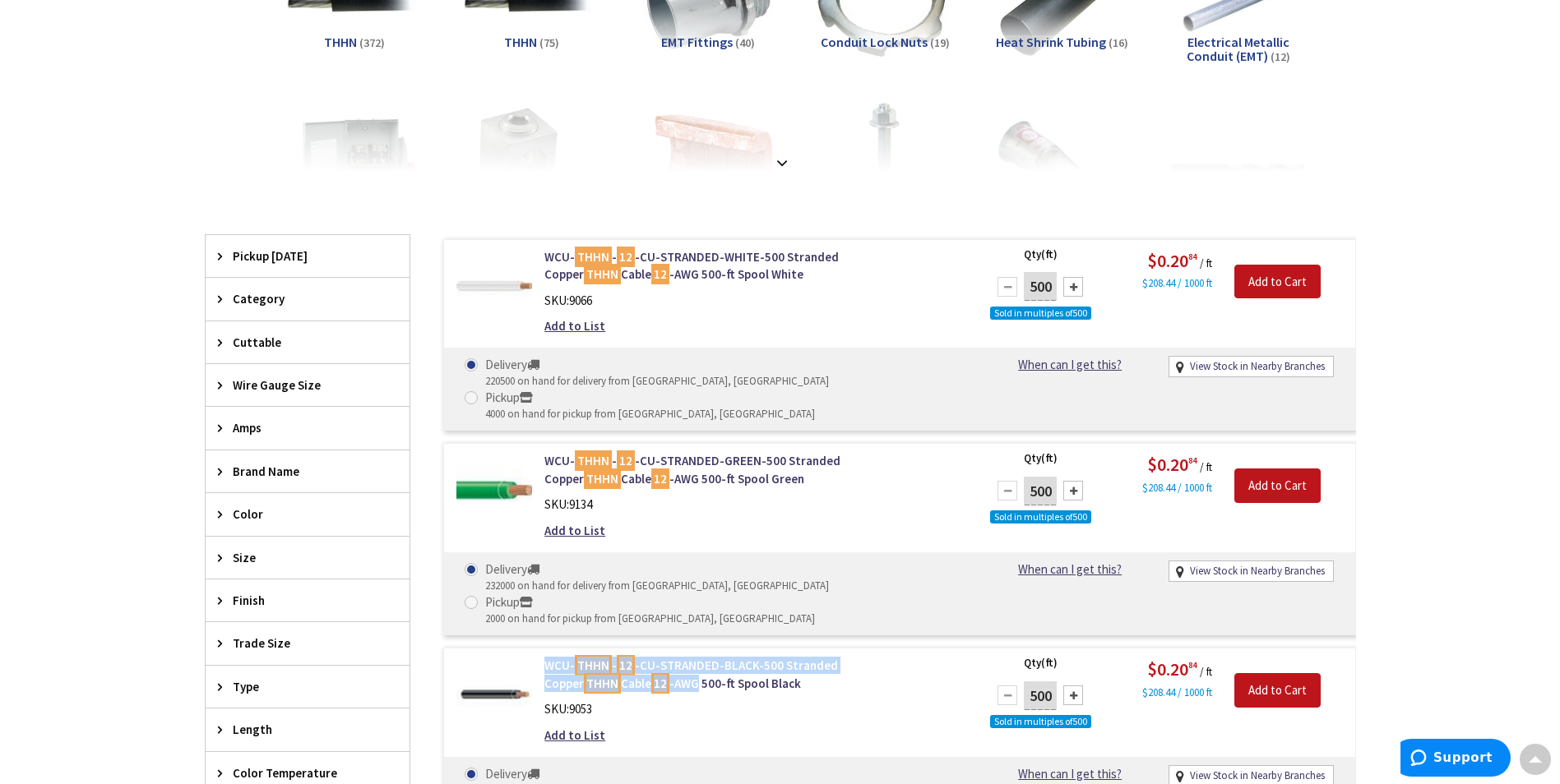
scroll to position [0, 0]
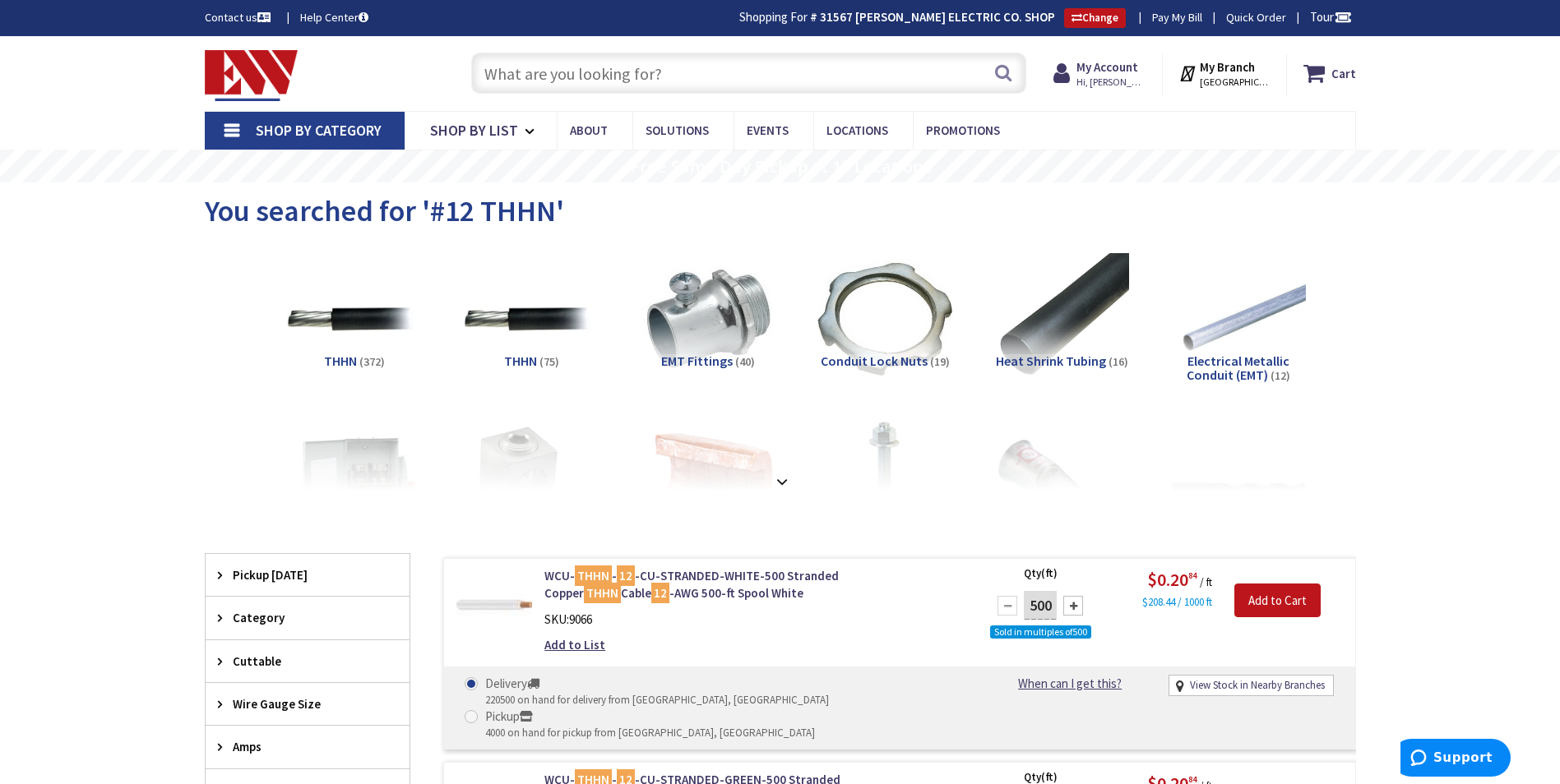
click at [522, 84] on input "text" at bounding box center [749, 73] width 555 height 41
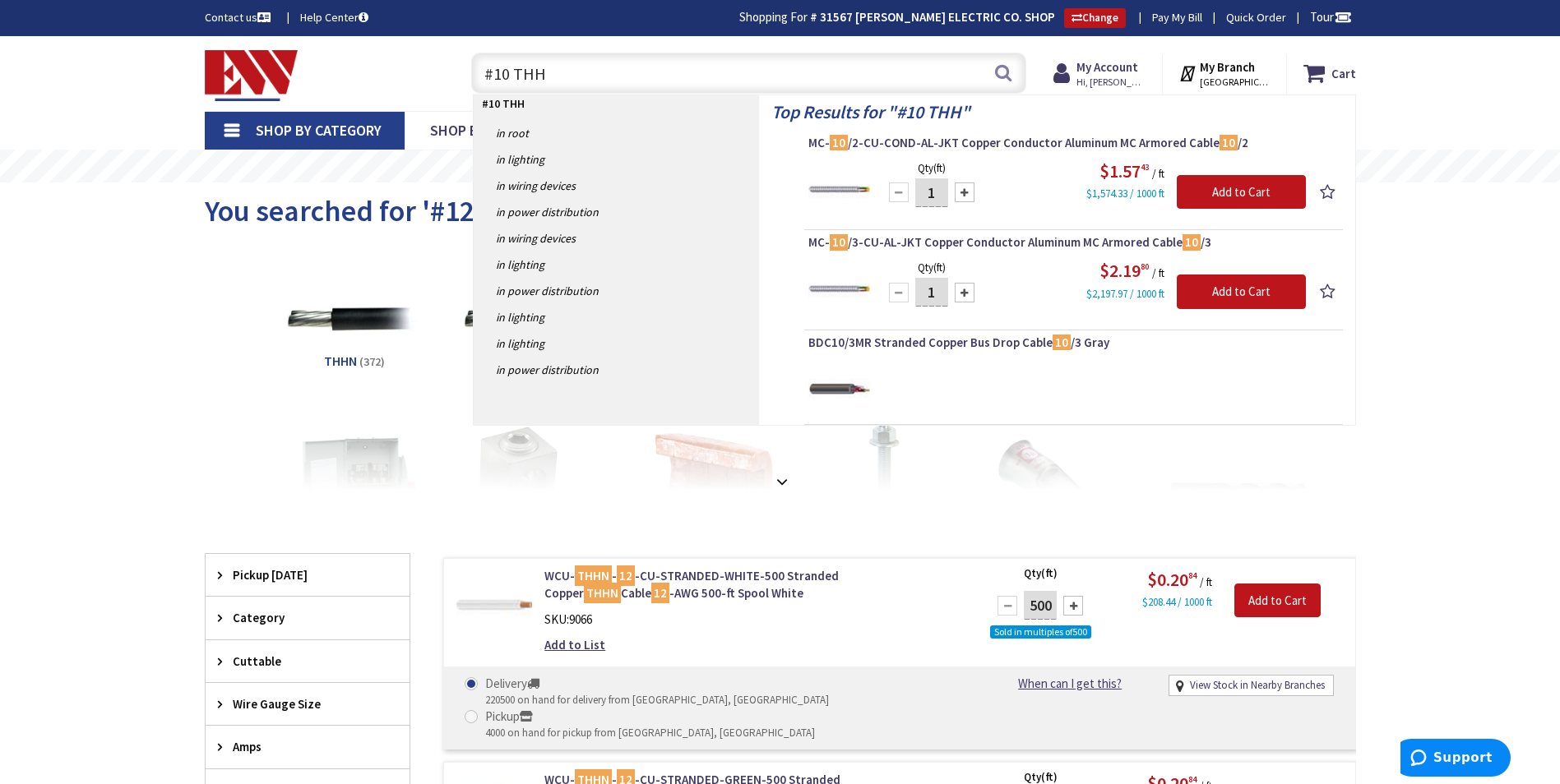
type input "#10 THHN"
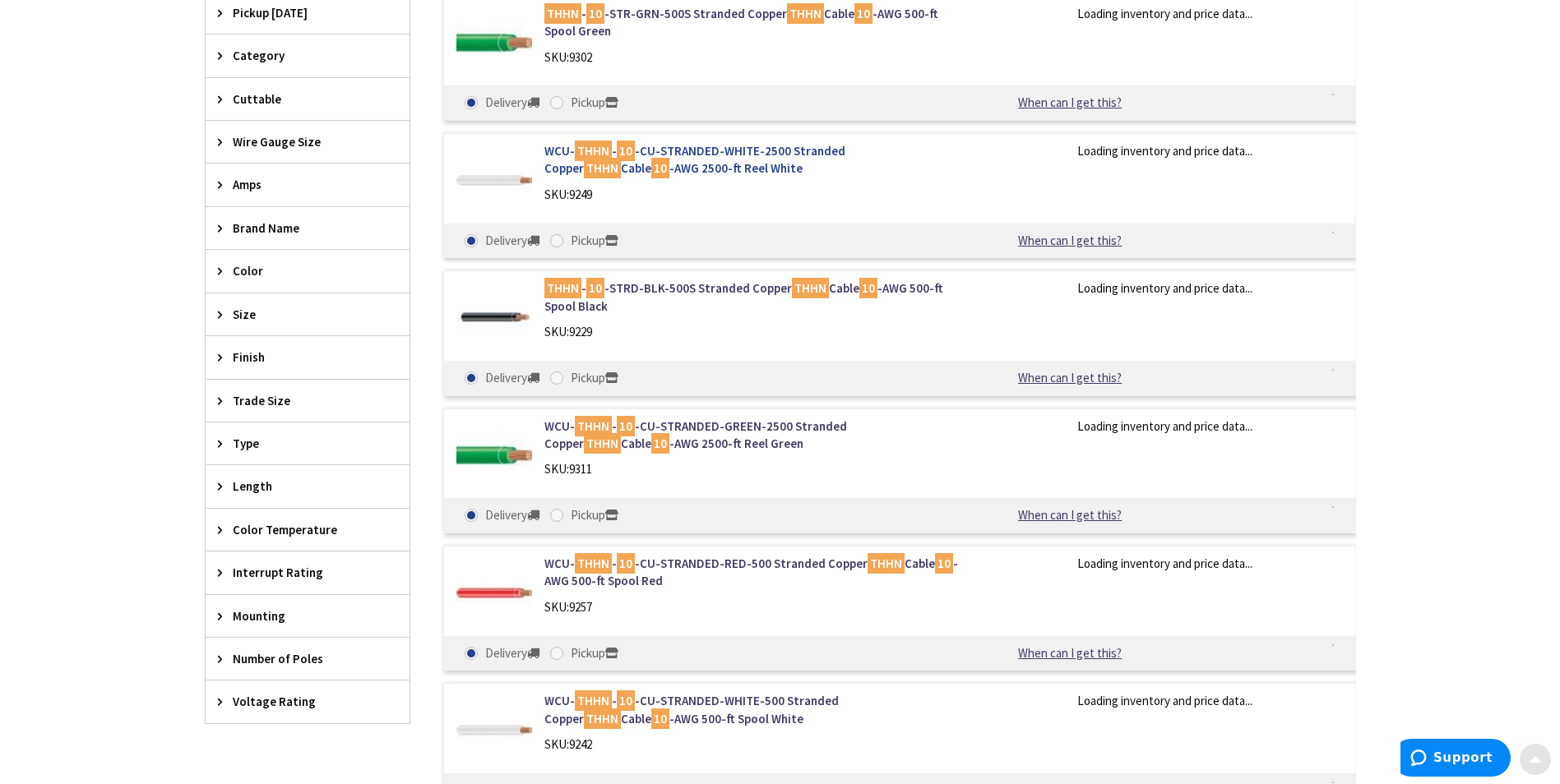
scroll to position [576, 0]
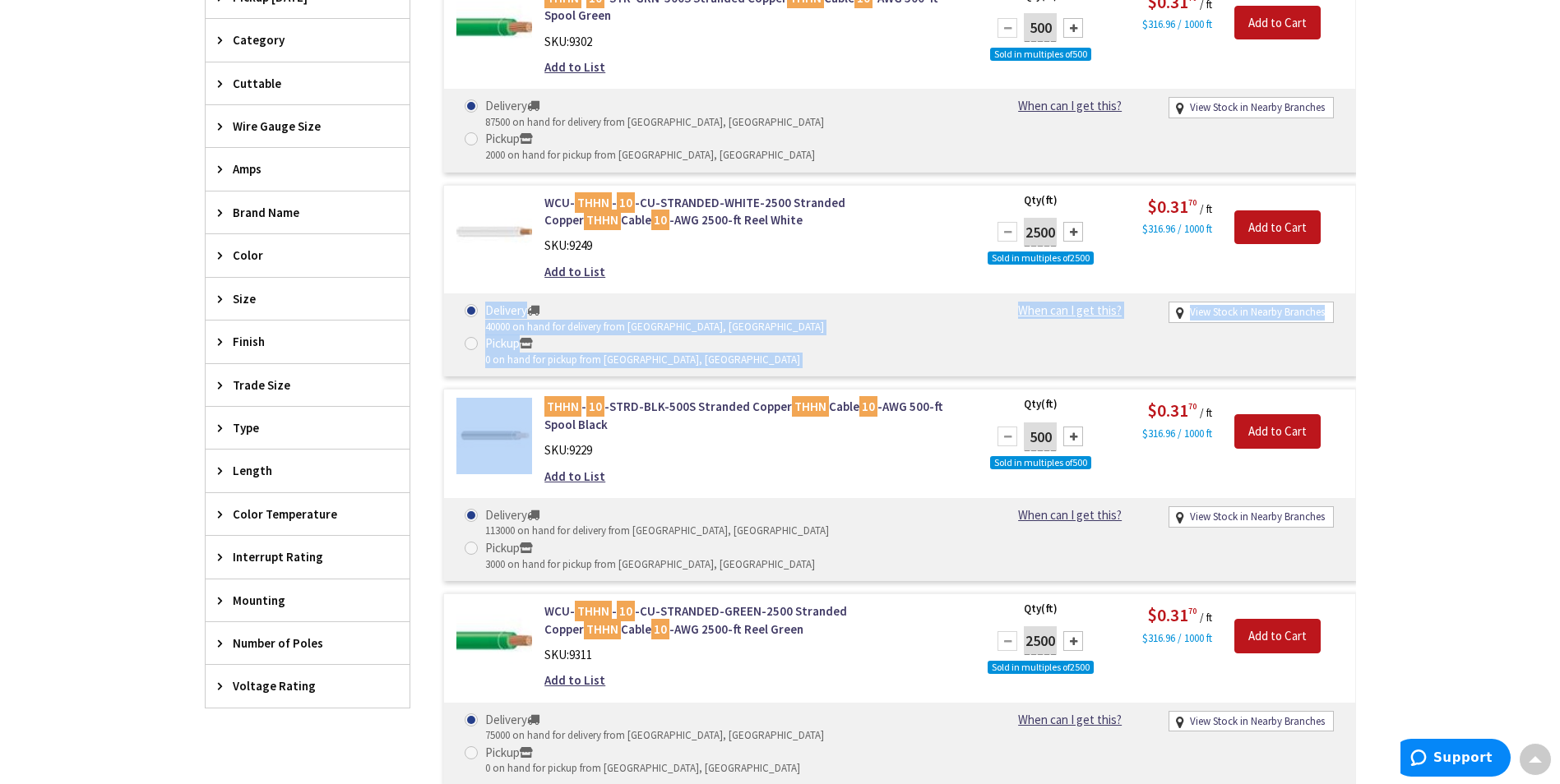
drag, startPoint x: 546, startPoint y: 268, endPoint x: 677, endPoint y: 304, distance: 135.9
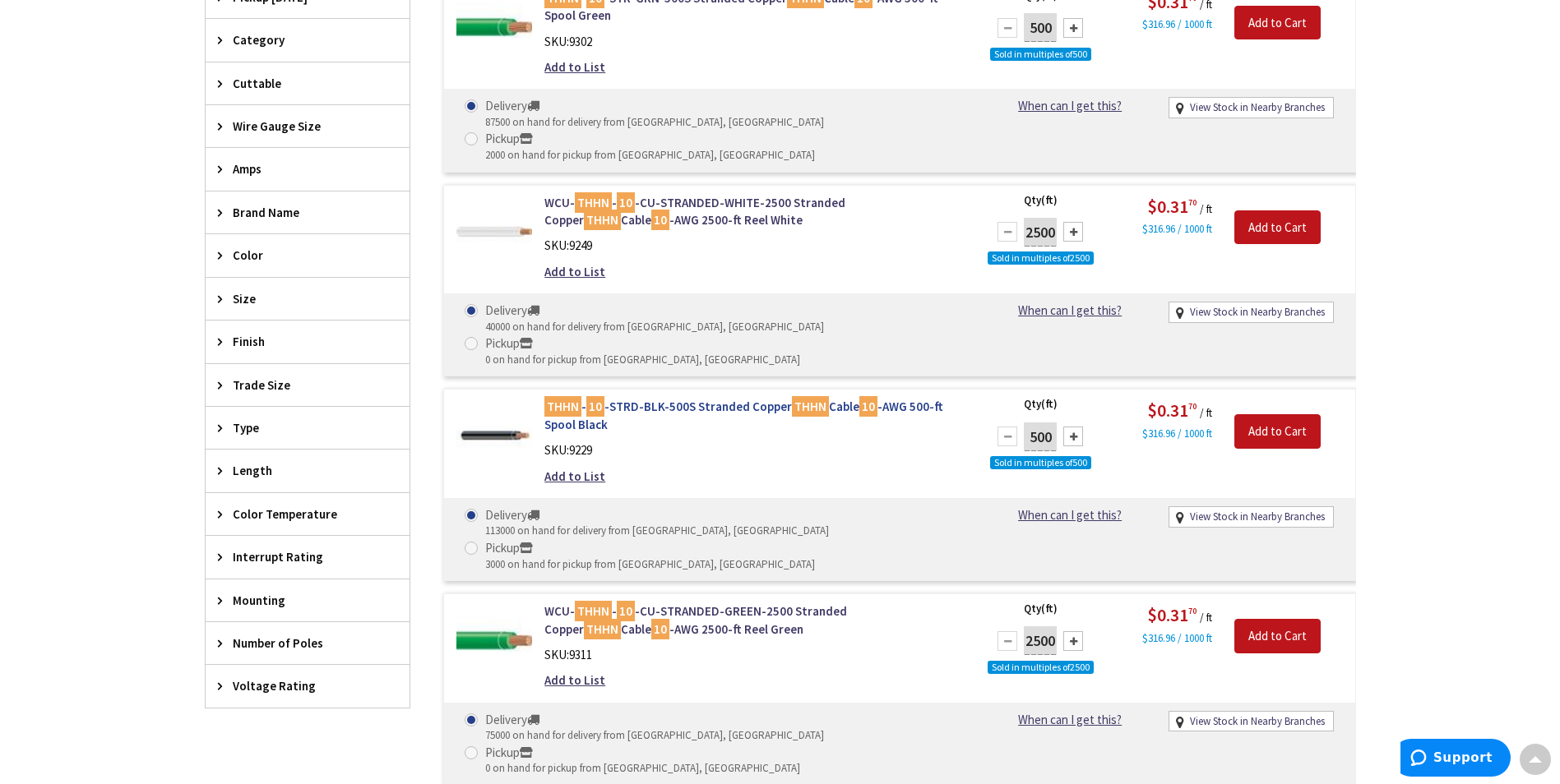
drag, startPoint x: 678, startPoint y: 305, endPoint x: 555, endPoint y: 358, distance: 133.9
click at [652, 441] on div "SKU: 9229" at bounding box center [753, 449] width 419 height 17
drag, startPoint x: 543, startPoint y: 337, endPoint x: 900, endPoint y: 347, distance: 357.1
click at [900, 398] on div "THHN - 10 -STRD-BLK-500S Stranded Copper THHN Cable 10 -AWG 500-ft Spool Black …" at bounding box center [753, 446] width 443 height 95
copy link "THHN - 10 -STRD-BLK-500S Stranded Copper THHN Cable 10 -AWG"
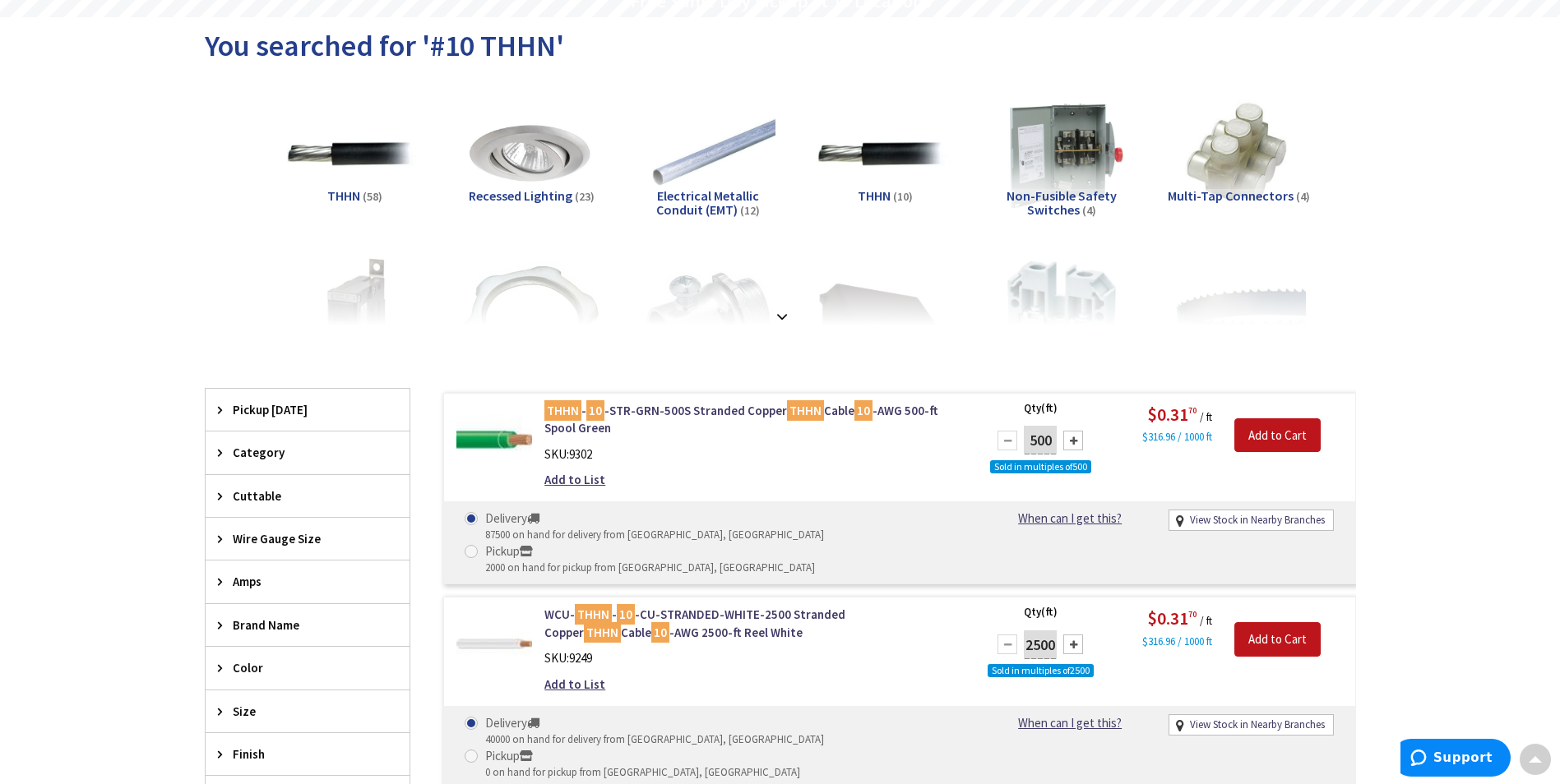
scroll to position [0, 0]
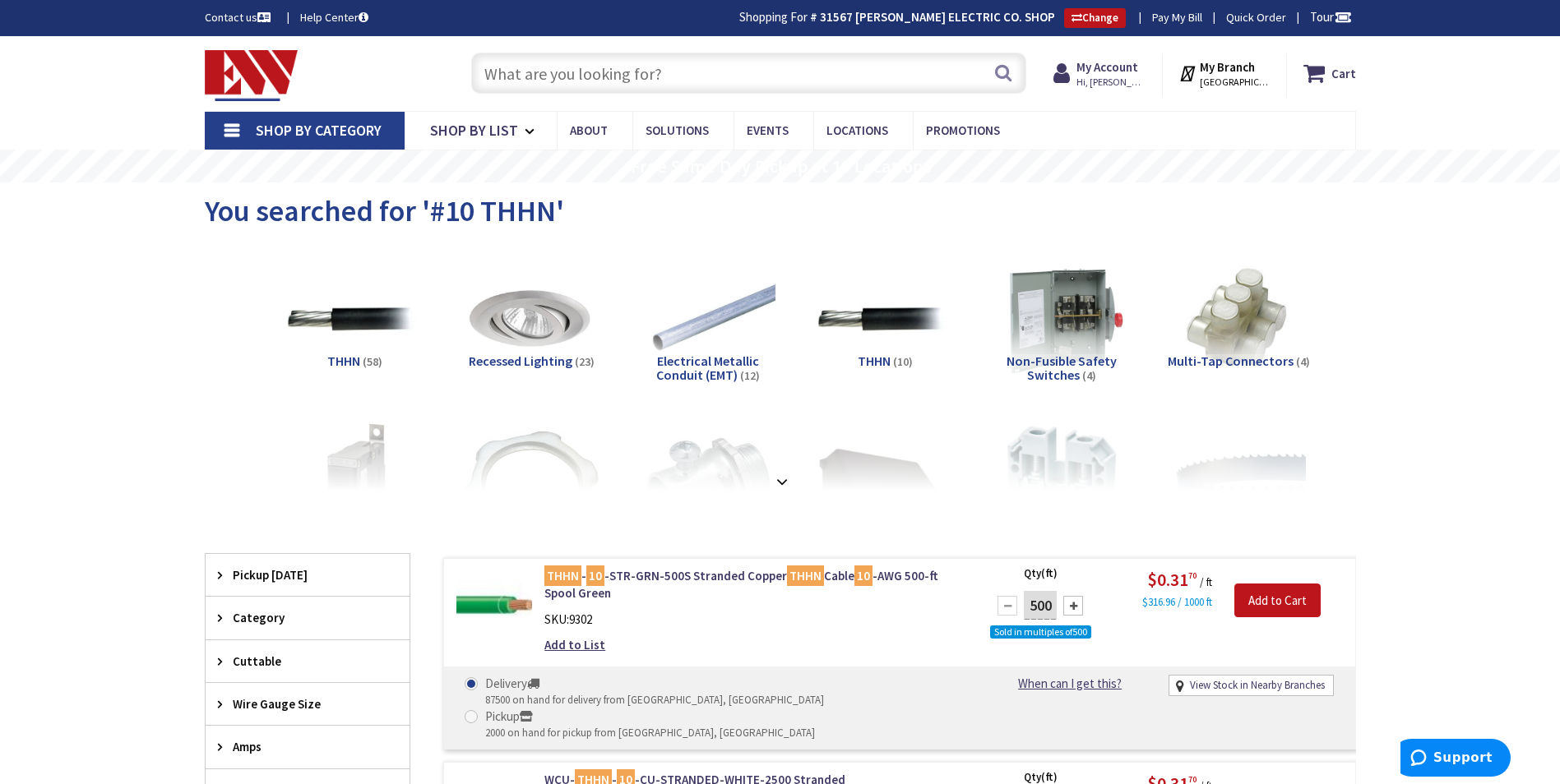
drag, startPoint x: 511, startPoint y: 58, endPoint x: 491, endPoint y: 72, distance: 24.4
click at [510, 58] on input "text" at bounding box center [749, 73] width 555 height 41
paste input "20A eaton bolt on breaker"
type input "20A eaton bolt on breaker"
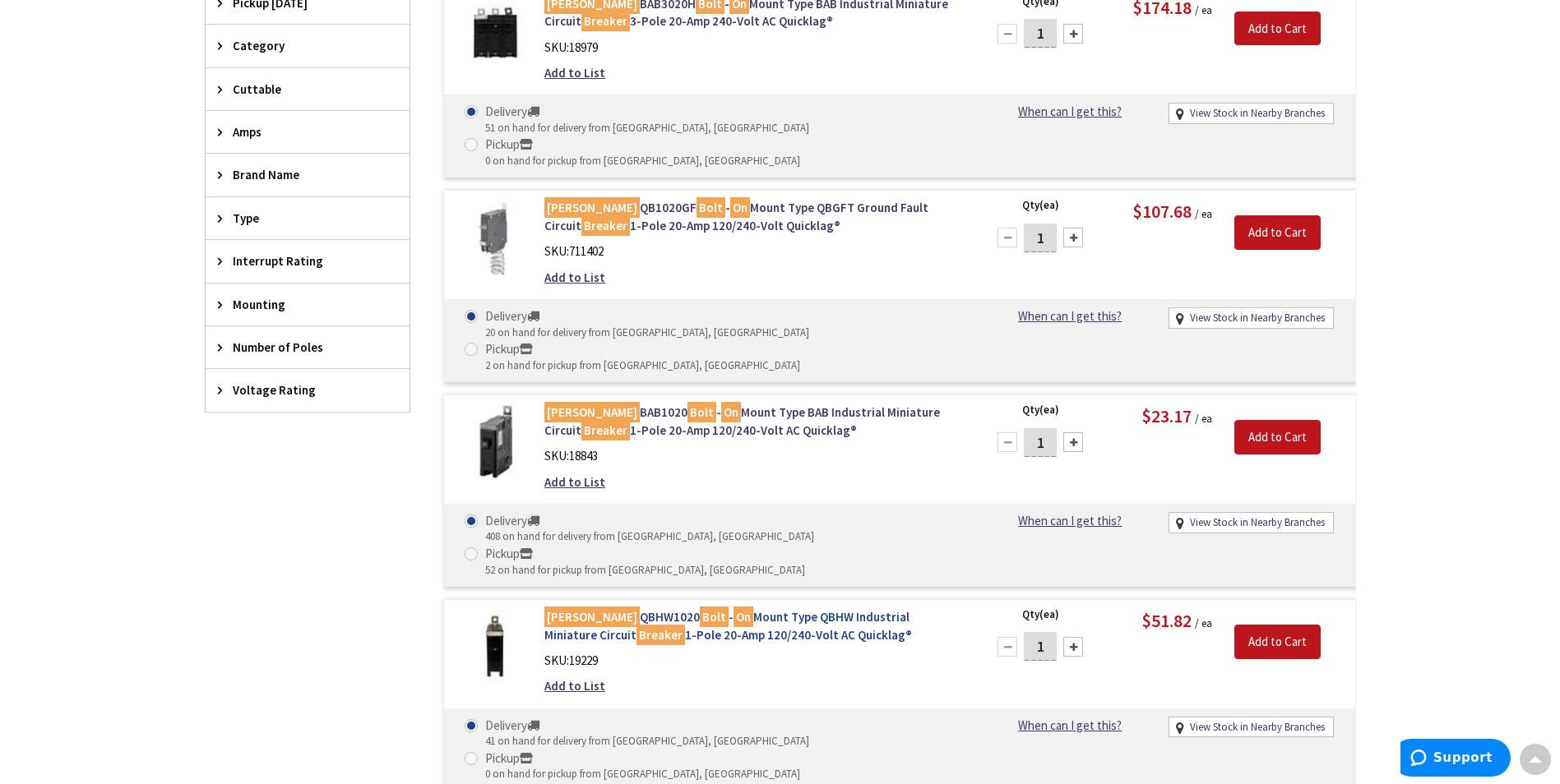
scroll to position [507, 0]
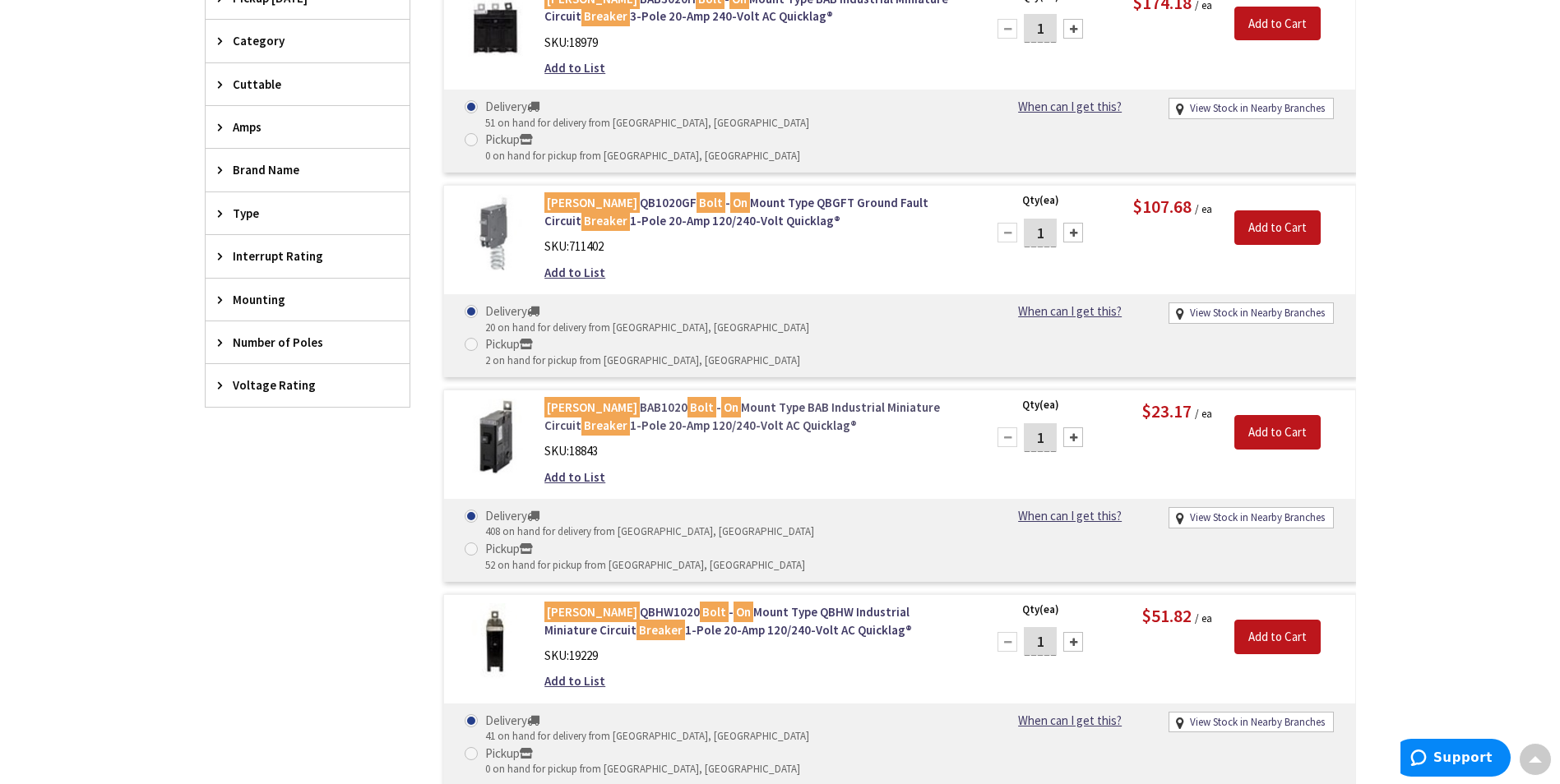
click at [726, 399] on link "[PERSON_NAME] BAB1020 Bolt - On Mount Type BAB Industrial Miniature Circuit Bre…" at bounding box center [753, 417] width 419 height 36
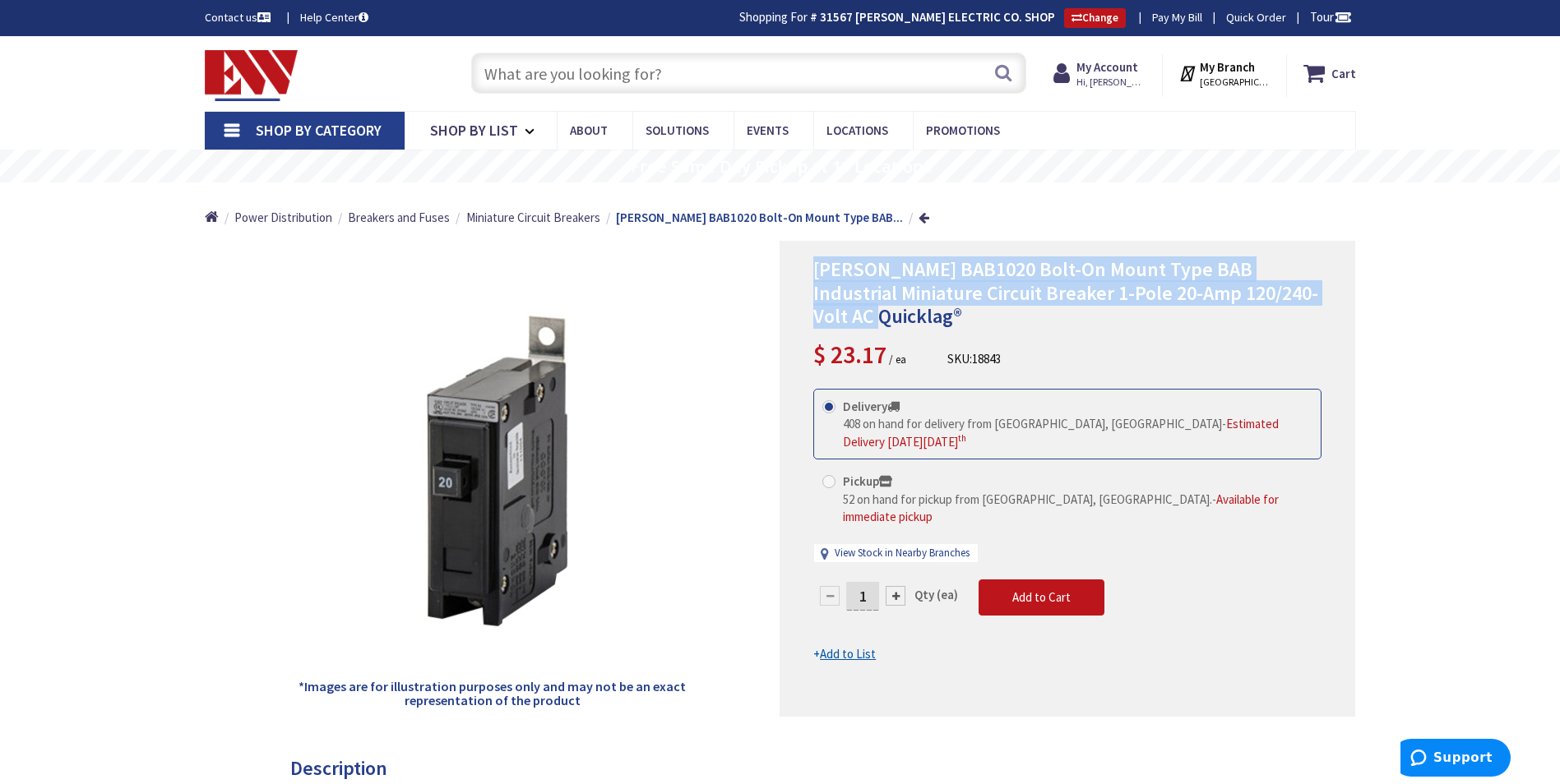
drag, startPoint x: 811, startPoint y: 268, endPoint x: 888, endPoint y: 324, distance: 95.2
click at [888, 324] on div "Eaton BAB1020 Bolt-On Mount Type BAB Industrial Miniature Circuit Breaker 1-Pol…" at bounding box center [1067, 478] width 576 height 476
copy span "Eaton BAB1020 Bolt-On Mount Type BAB Industrial Miniature Circuit Breaker 1-Pol…"
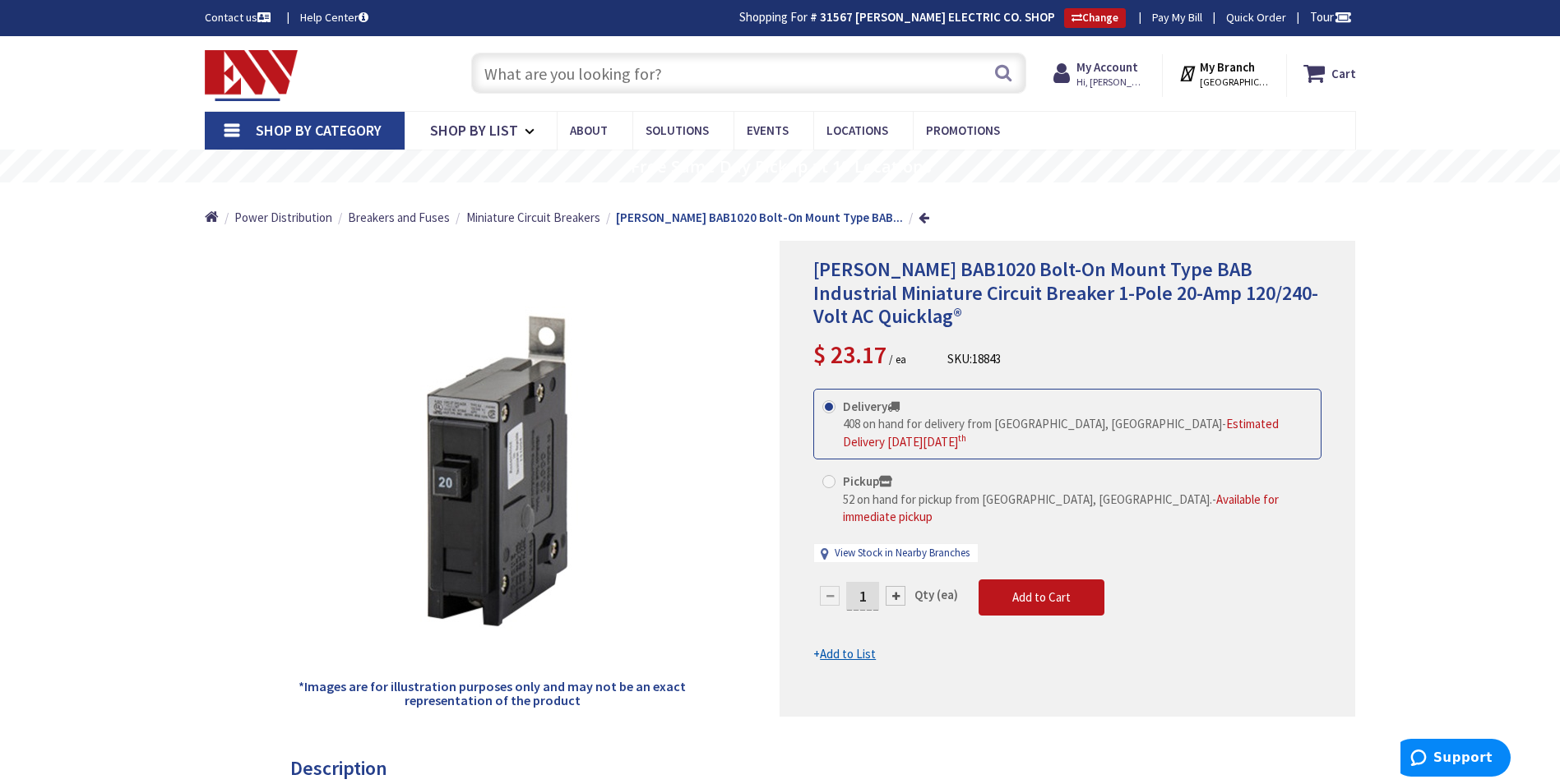
drag, startPoint x: 513, startPoint y: 96, endPoint x: 511, endPoint y: 78, distance: 18.1
click at [514, 93] on div "Search" at bounding box center [744, 72] width 564 height 52
click at [510, 77] on input "text" at bounding box center [749, 73] width 555 height 41
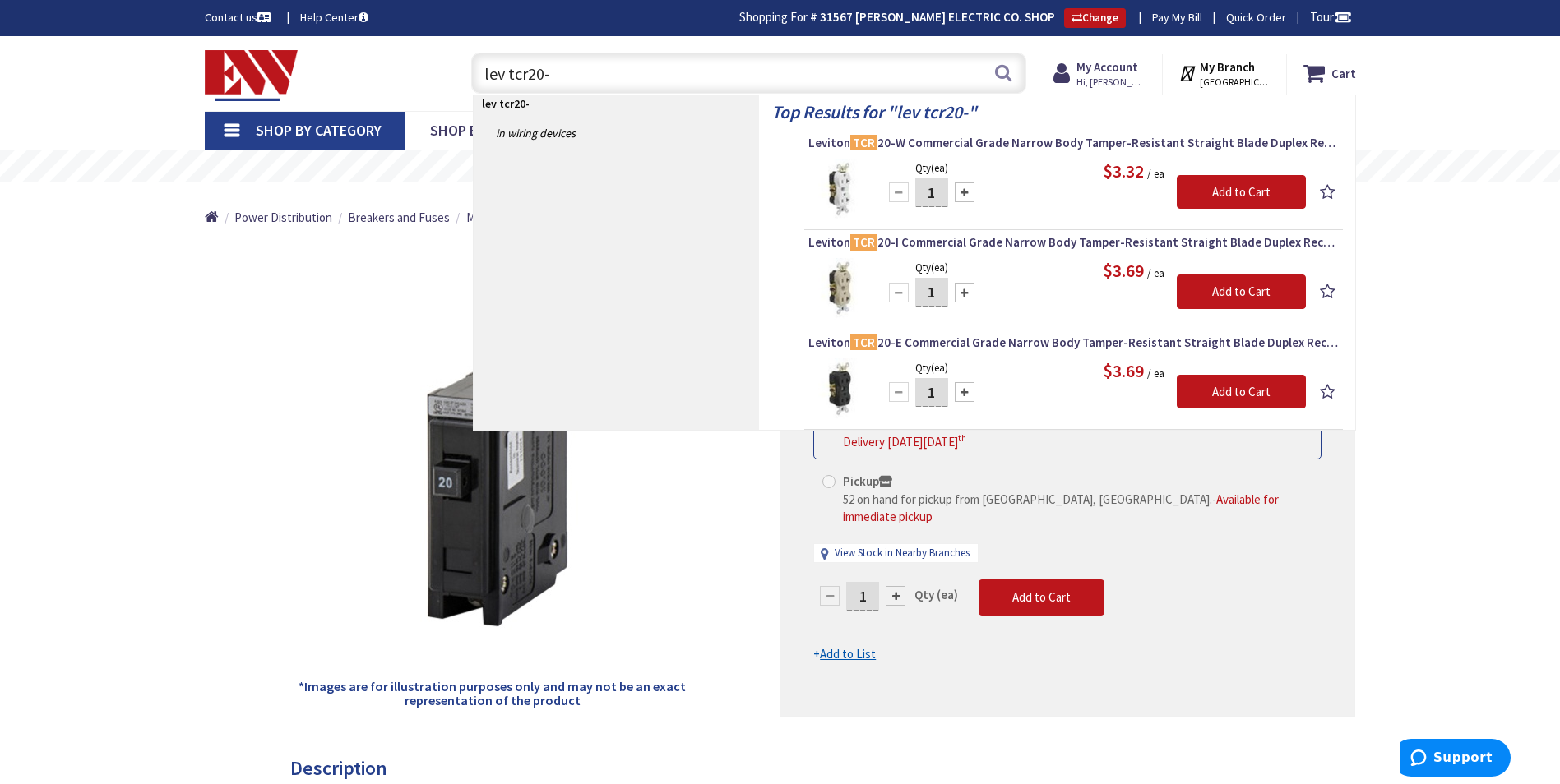
type input "lev tcr20-w"
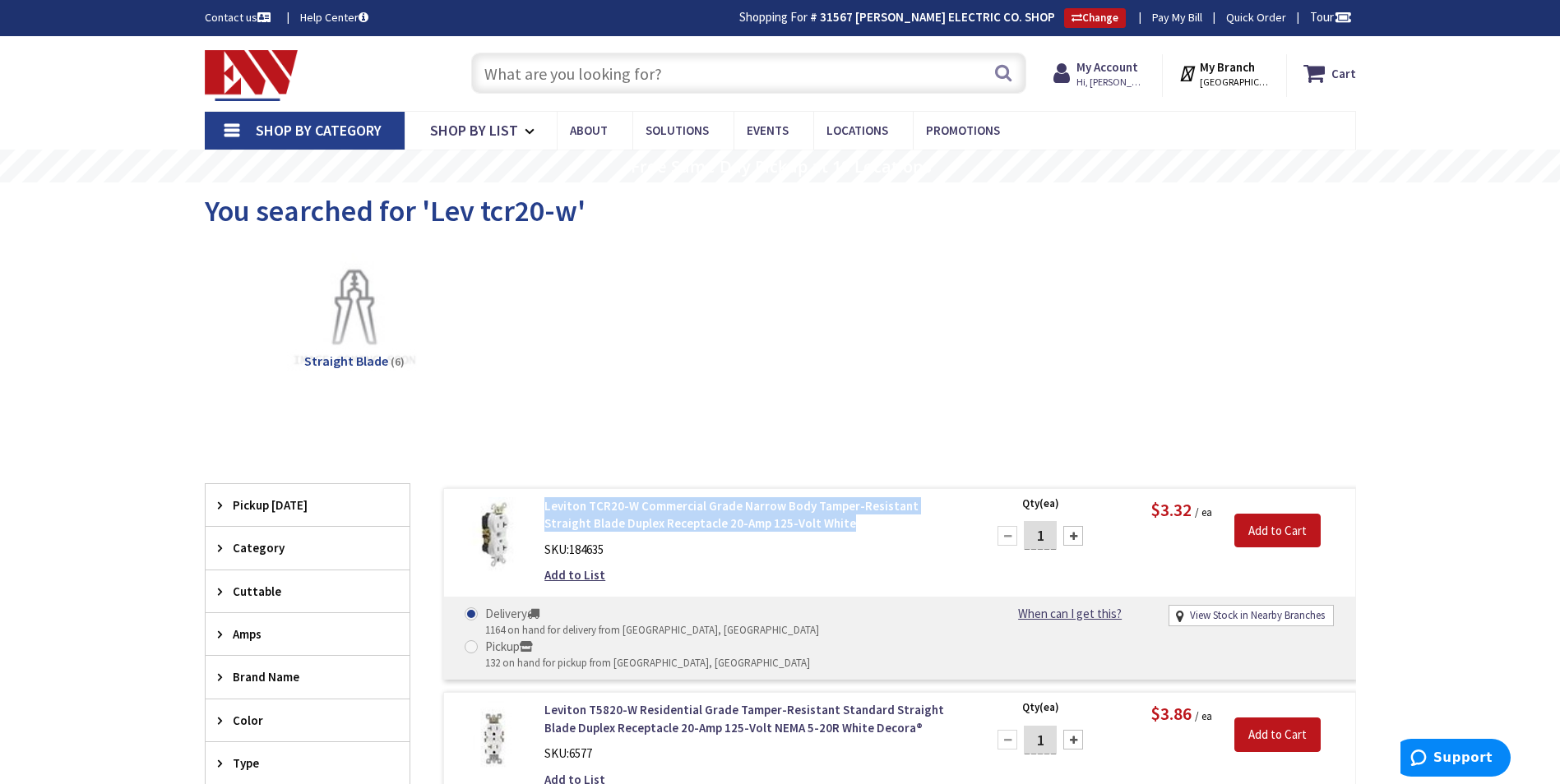
drag, startPoint x: 565, startPoint y: 509, endPoint x: 803, endPoint y: 529, distance: 238.8
click at [802, 529] on div "Leviton TCR20-W Commercial Grade Narrow Body Tamper-Resistant Straight Blade Du…" at bounding box center [753, 545] width 443 height 95
click at [518, 69] on input "text" at bounding box center [749, 73] width 555 height 41
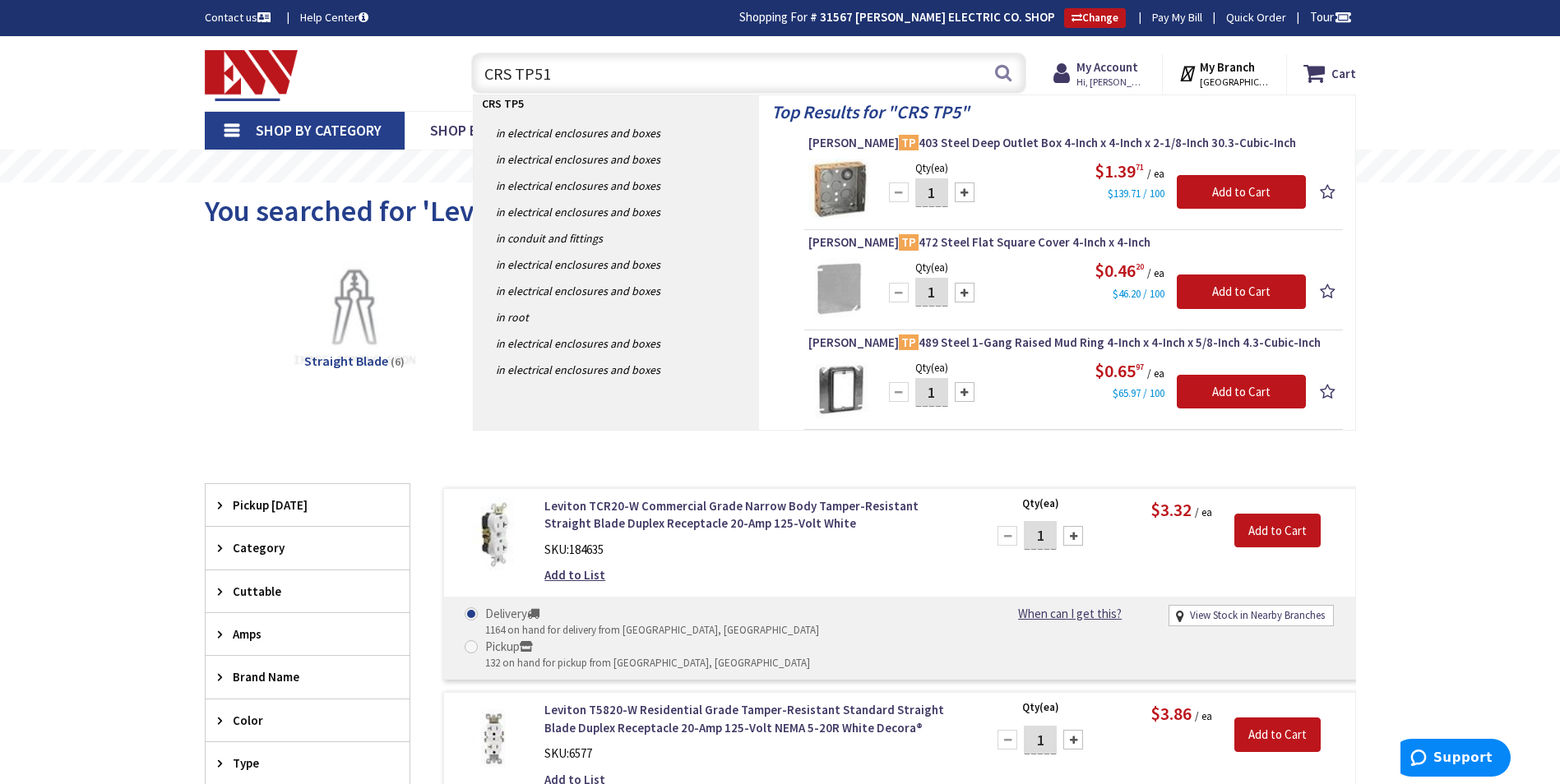
type input "CRS TP516"
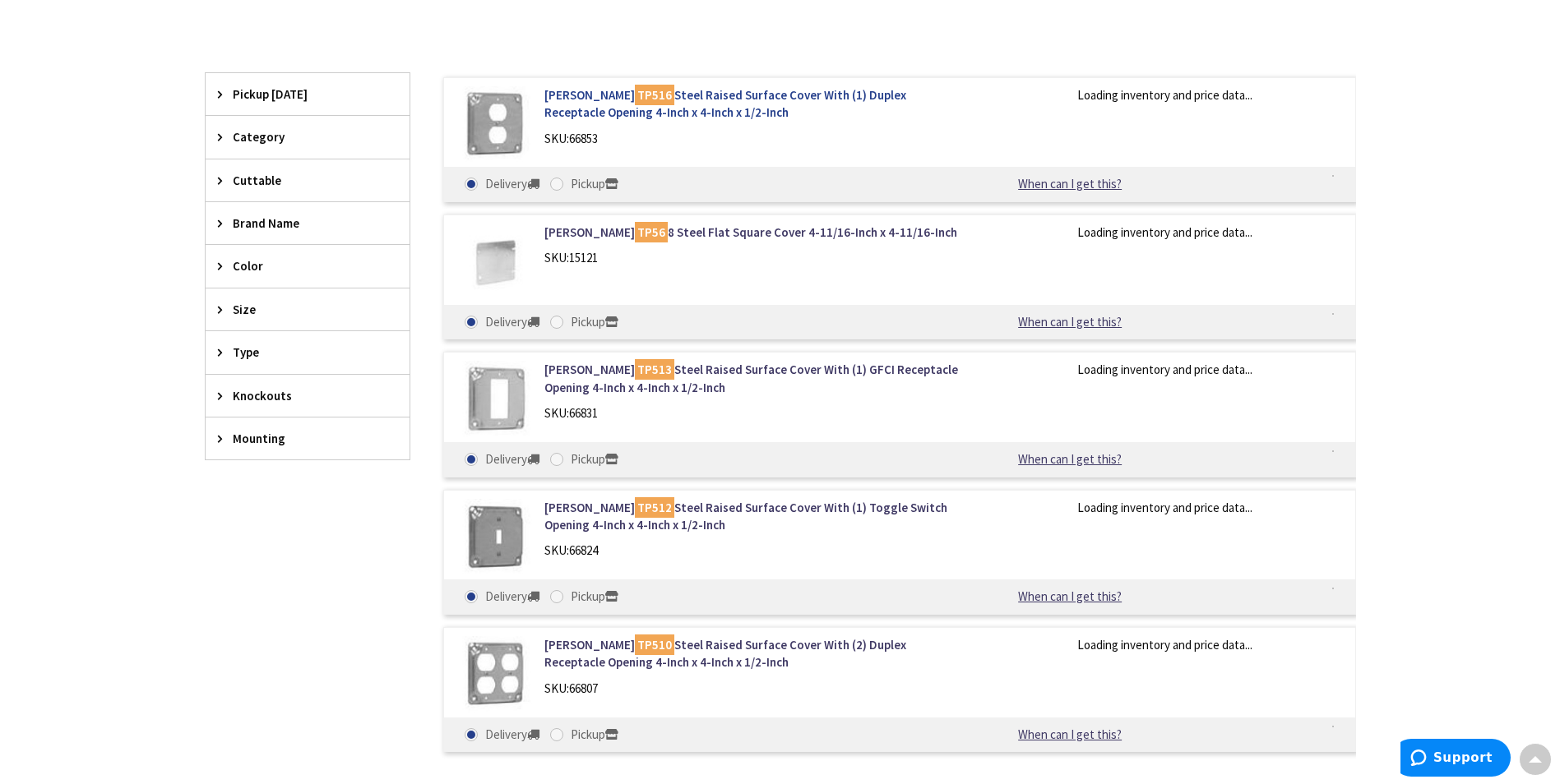
scroll to position [247, 0]
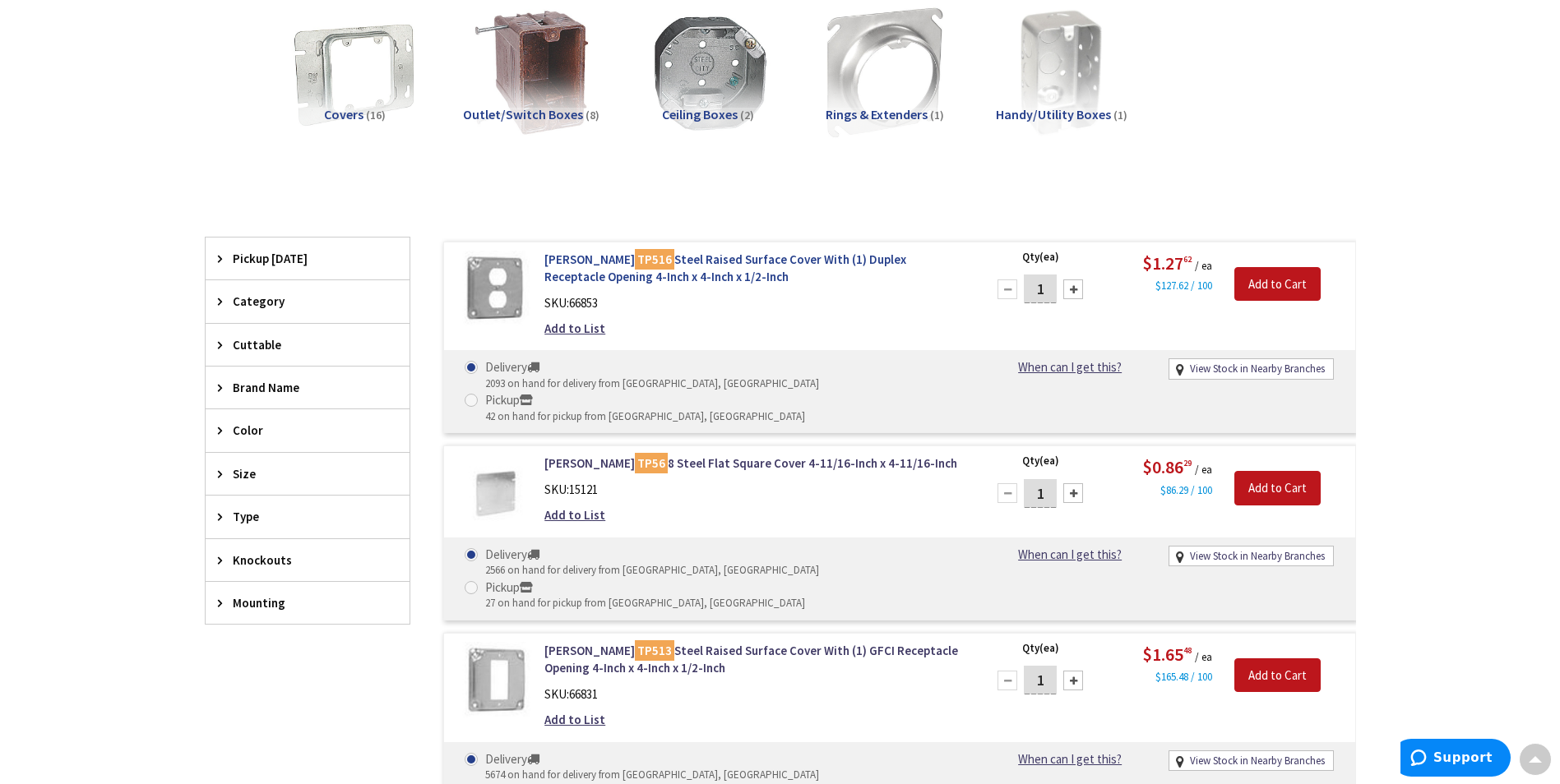
drag, startPoint x: 539, startPoint y: 256, endPoint x: 724, endPoint y: 277, distance: 186.2
click at [724, 277] on div "Crouse-Hinds TP516 Steel Raised Surface Cover With (1) Duplex Receptacle Openin…" at bounding box center [753, 298] width 443 height 95
copy link "Crouse-Hinds TP516 Steel Raised Surface Cover With (1) Duplex Receptacle Openin…"
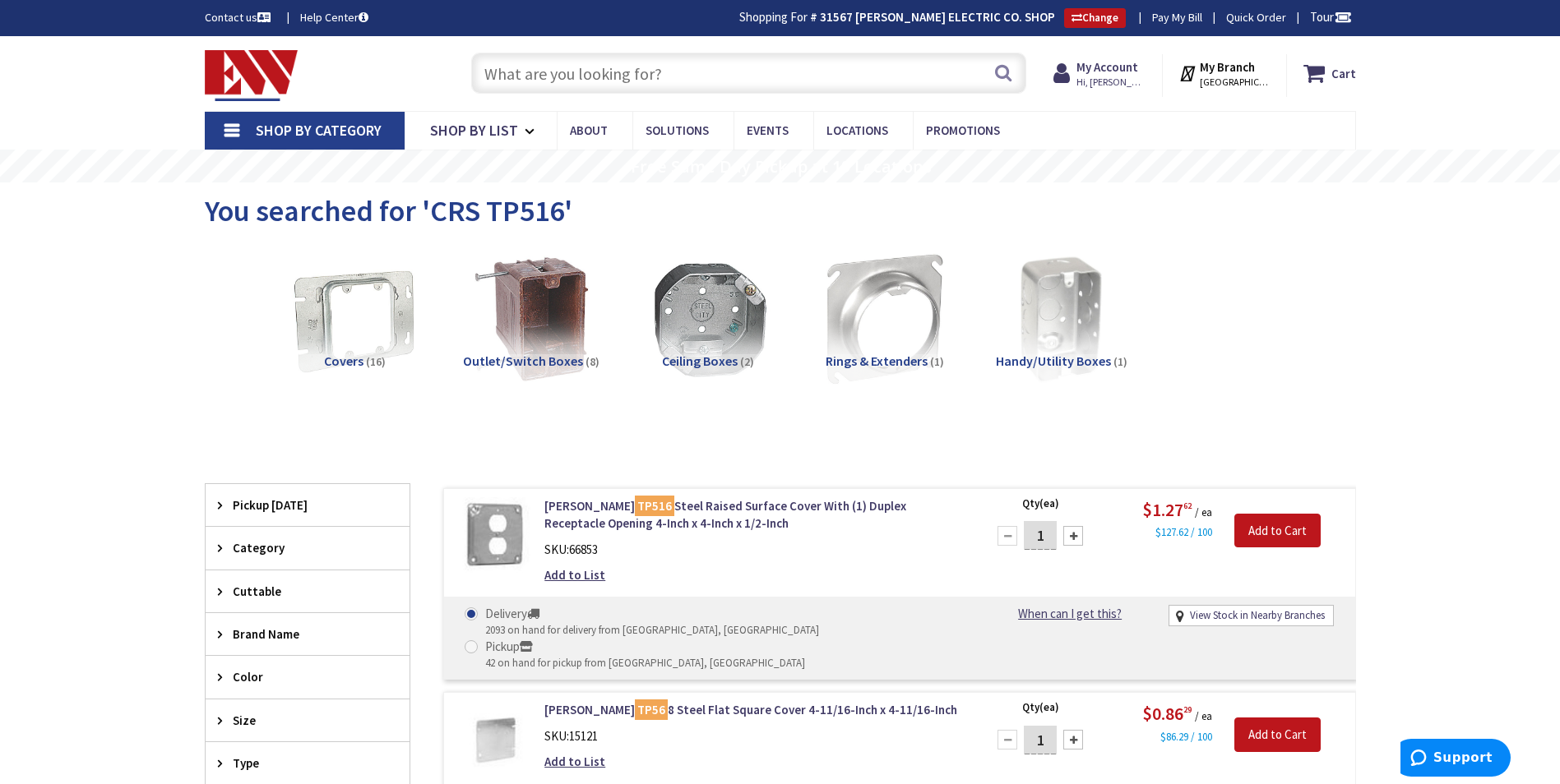
click at [548, 73] on input "text" at bounding box center [749, 73] width 555 height 41
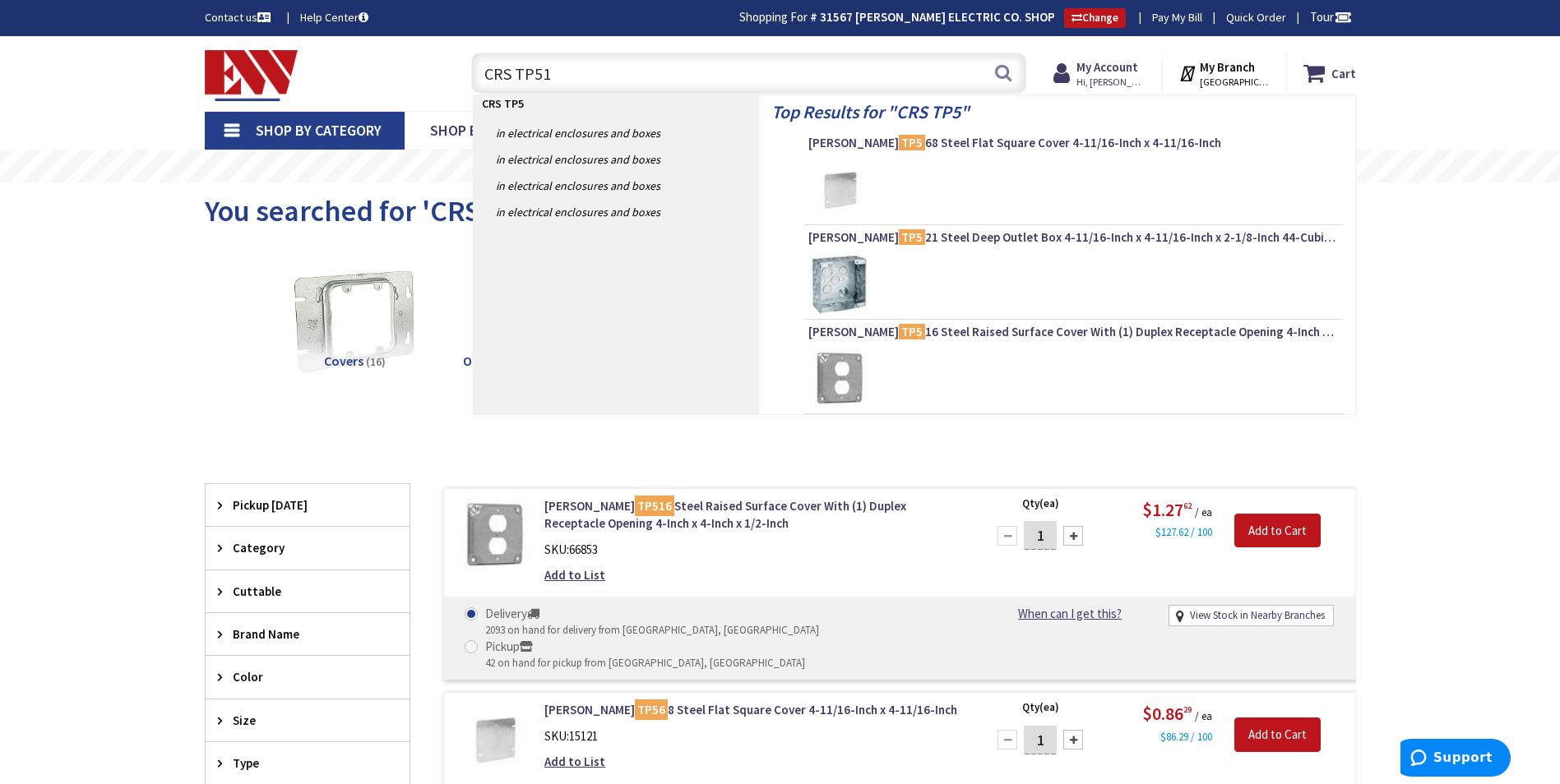
type input "CRS TP510"
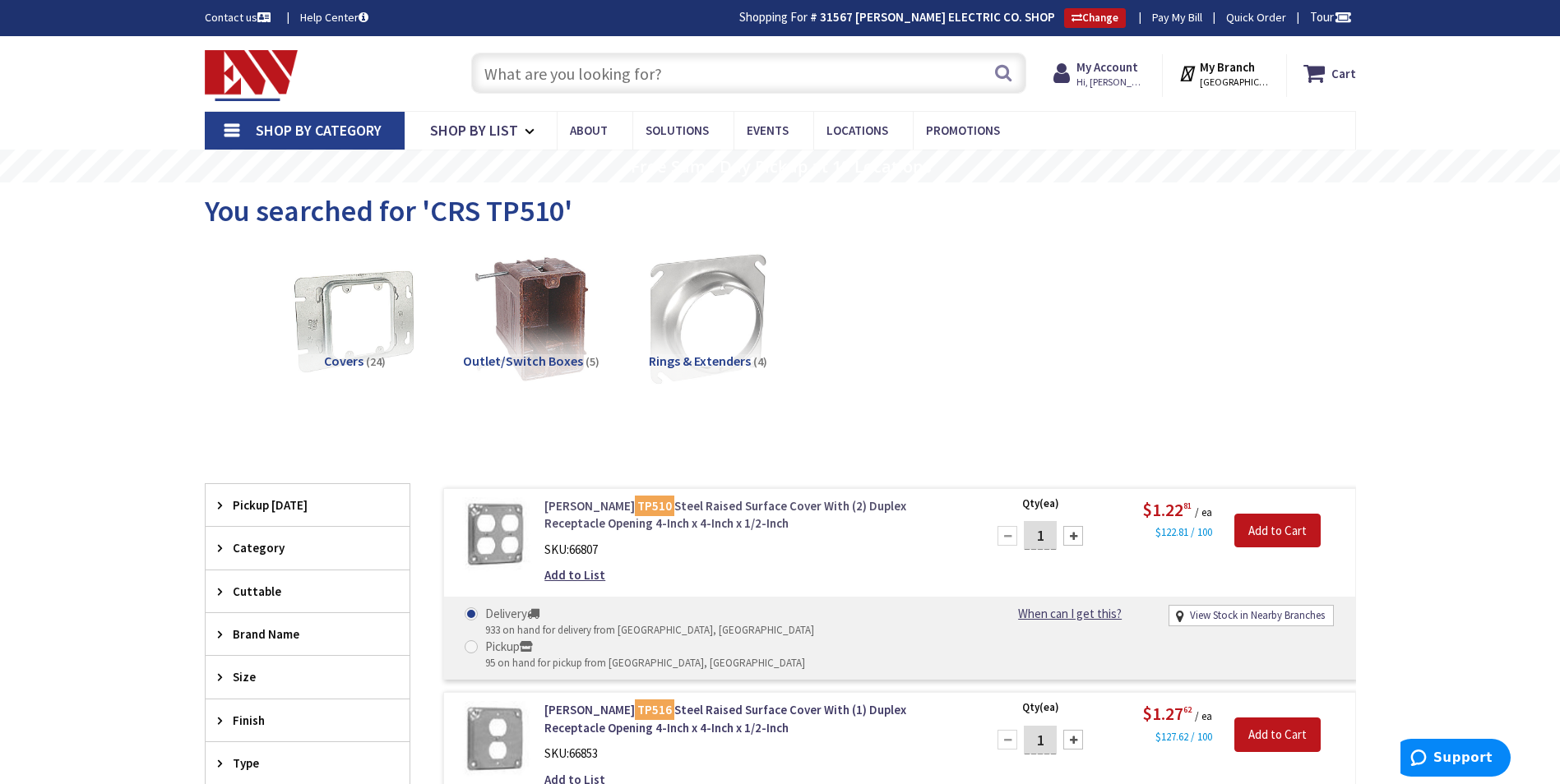
click at [545, 507] on link "Crouse-Hinds TP510 Steel Raised Surface Cover With (2) Duplex Receptacle Openin…" at bounding box center [753, 515] width 419 height 36
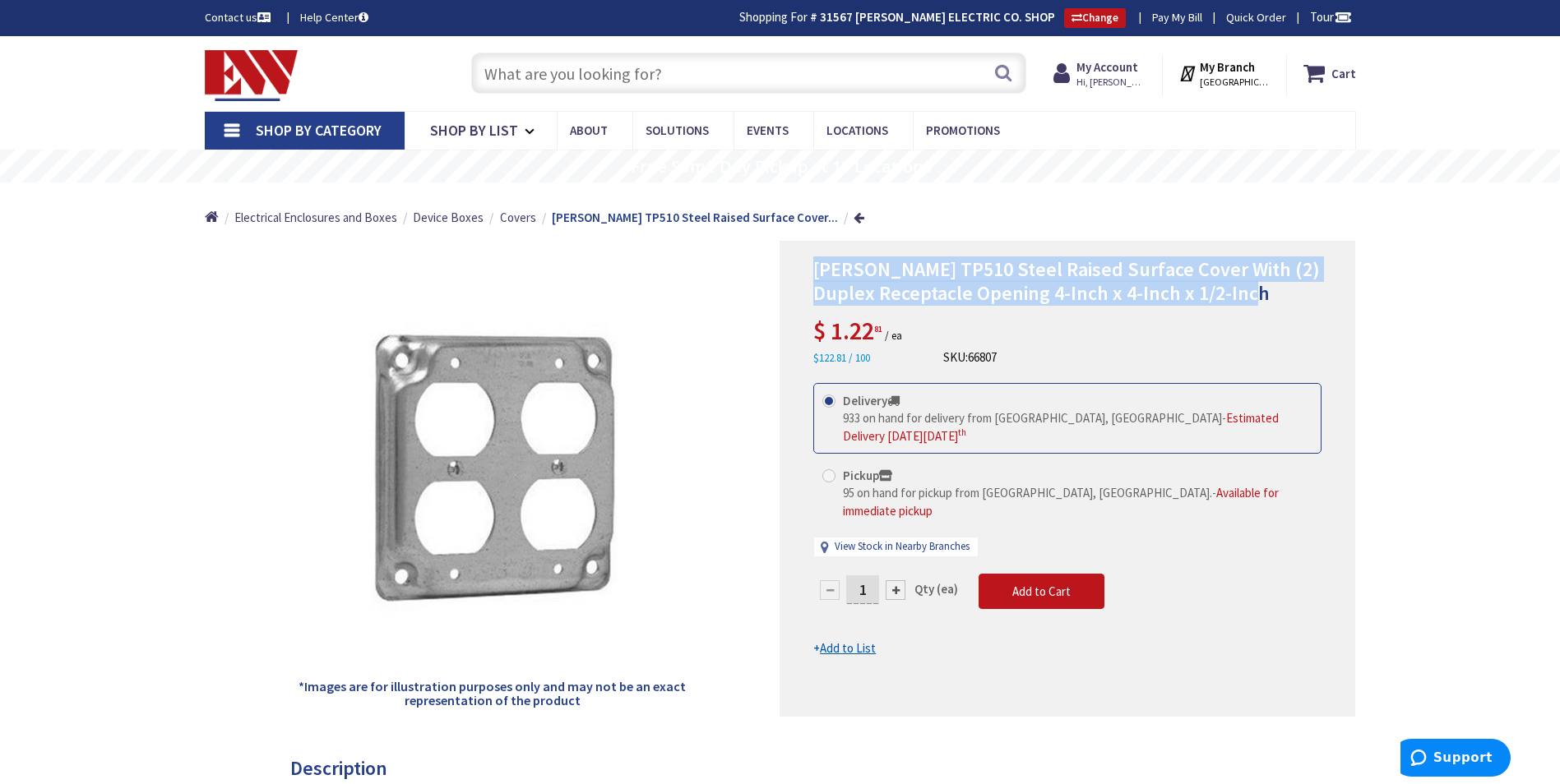
drag, startPoint x: 885, startPoint y: 289, endPoint x: 1276, endPoint y: 291, distance: 391.0
click at [1276, 291] on div "[PERSON_NAME] TP510 Steel Raised Surface Cover With (2) Duplex Receptacle Openi…" at bounding box center [1067, 478] width 576 height 476
copy span "[PERSON_NAME] TP510 Steel Raised Surface Cover With (2) Duplex Receptacle Openi…"
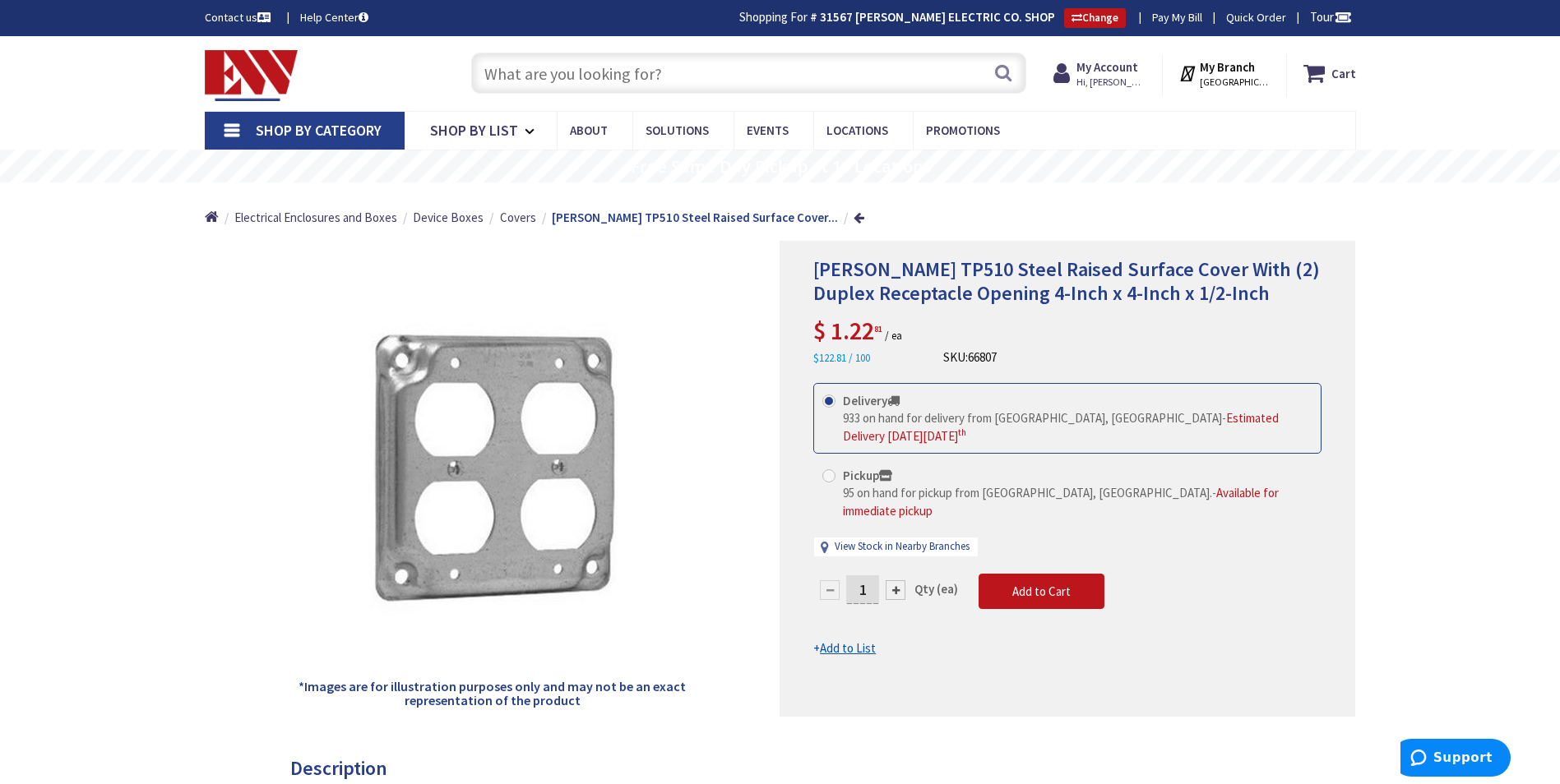
click at [635, 64] on input "text" at bounding box center [749, 73] width 555 height 41
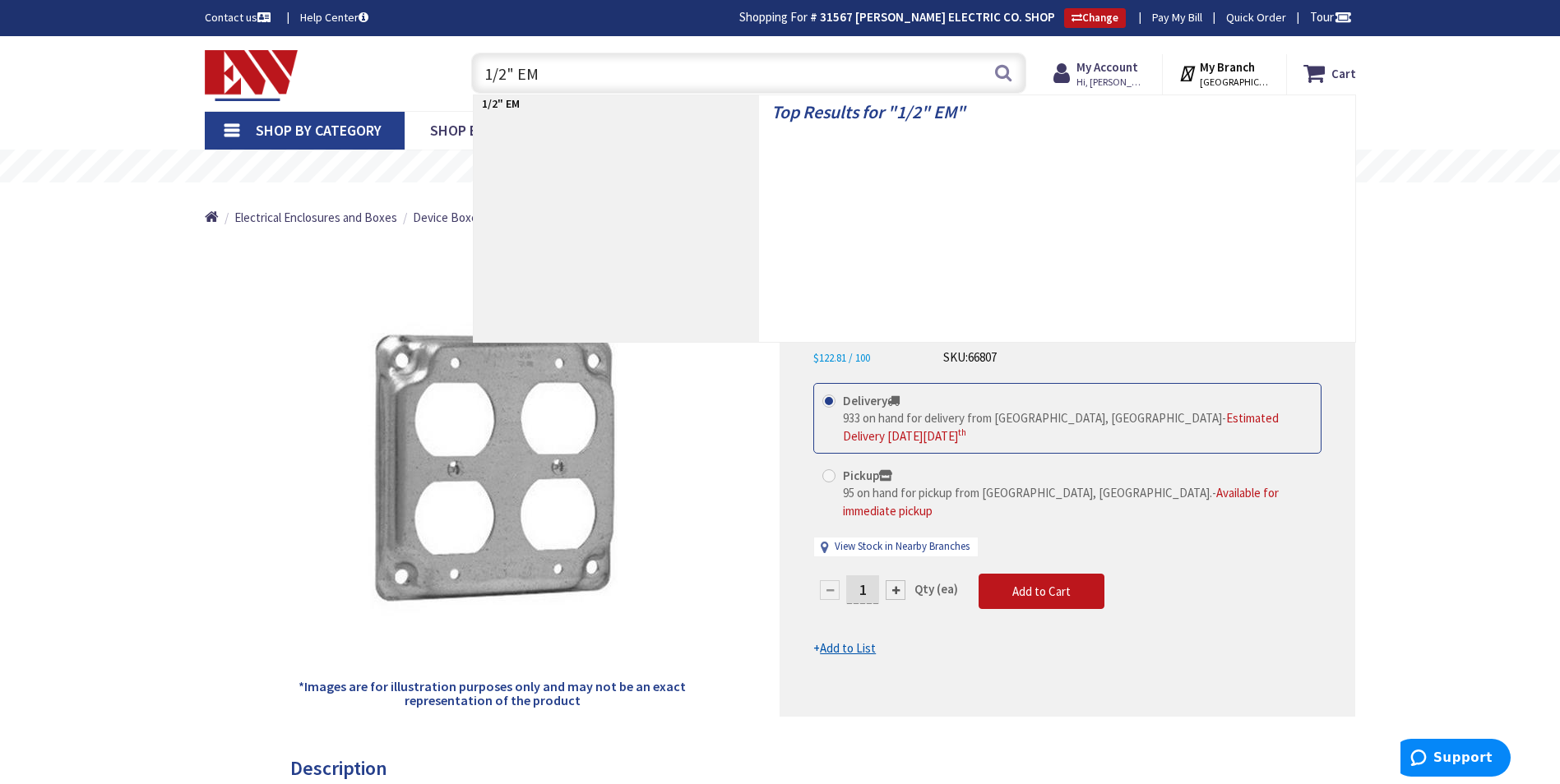
type input "1/2" EMT"
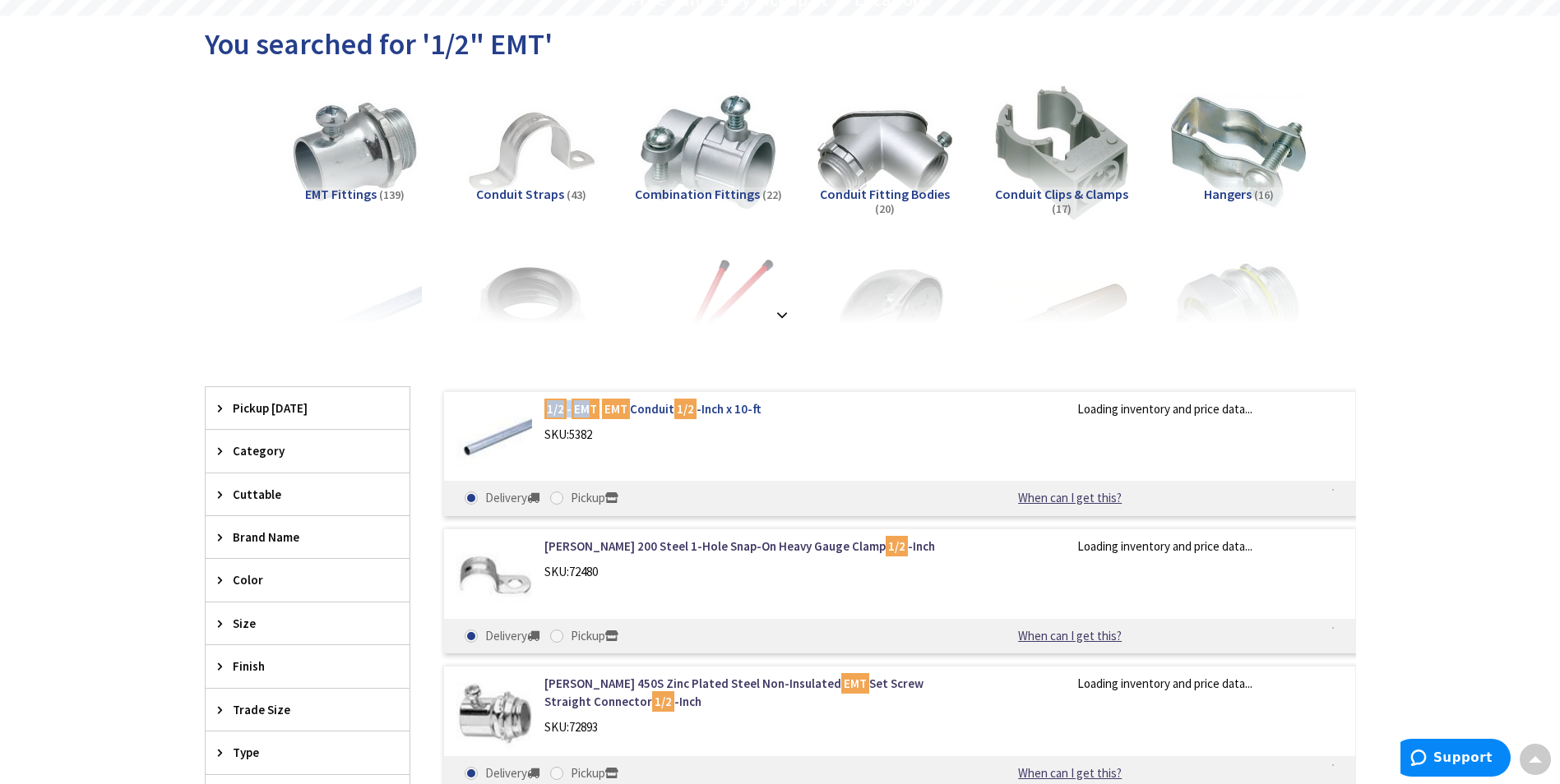
scroll to position [167, 0]
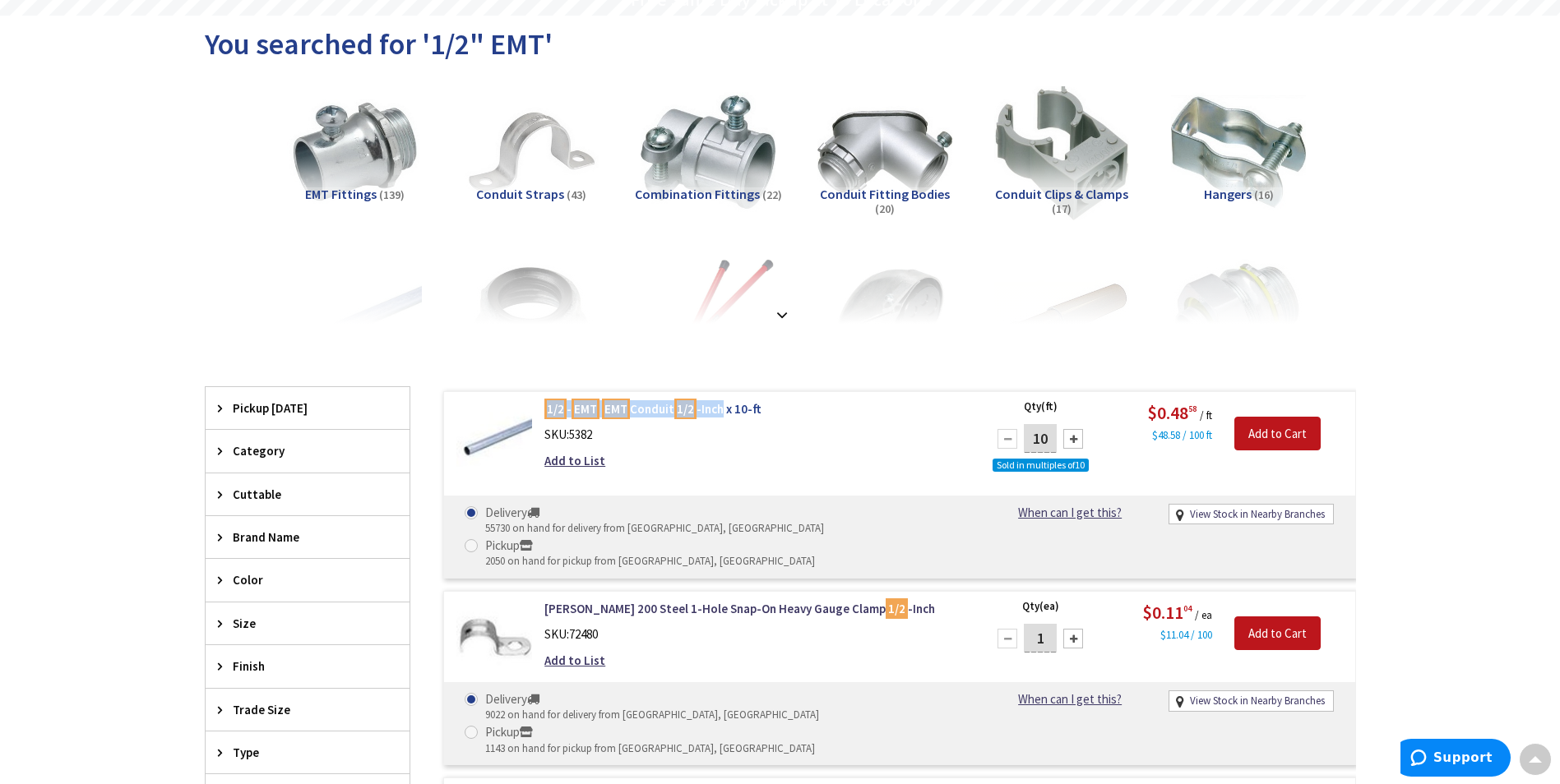
drag, startPoint x: 540, startPoint y: 409, endPoint x: 722, endPoint y: 411, distance: 182.0
click at [722, 411] on div "1/2 - EMT EMT Conduit 1/2 -Inch x 10-ft SKU: 5382 Add to List" at bounding box center [753, 438] width 443 height 78
copy link "1/2 - EMT EMT Conduit 1/2 -Inch"
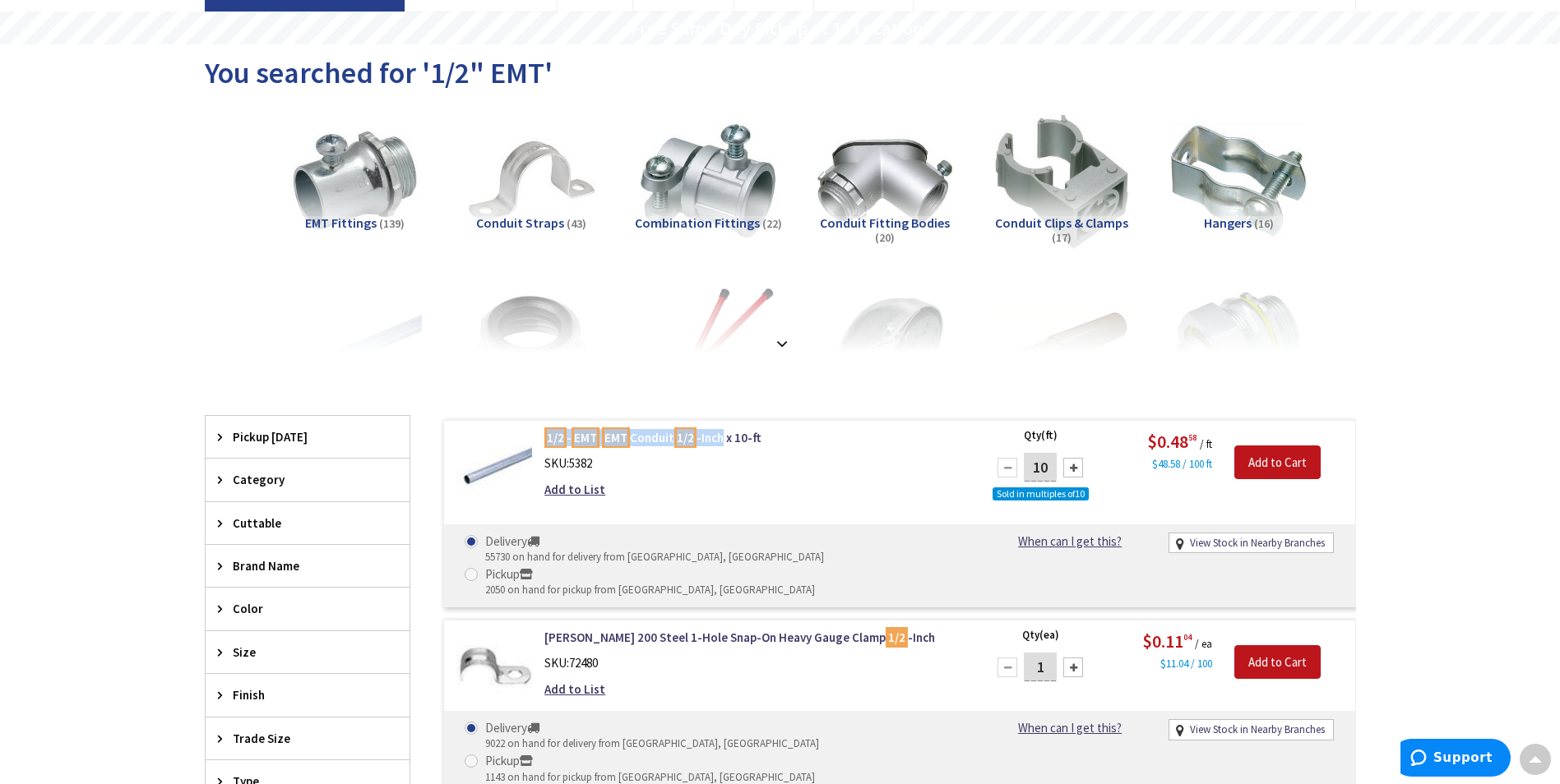
scroll to position [0, 0]
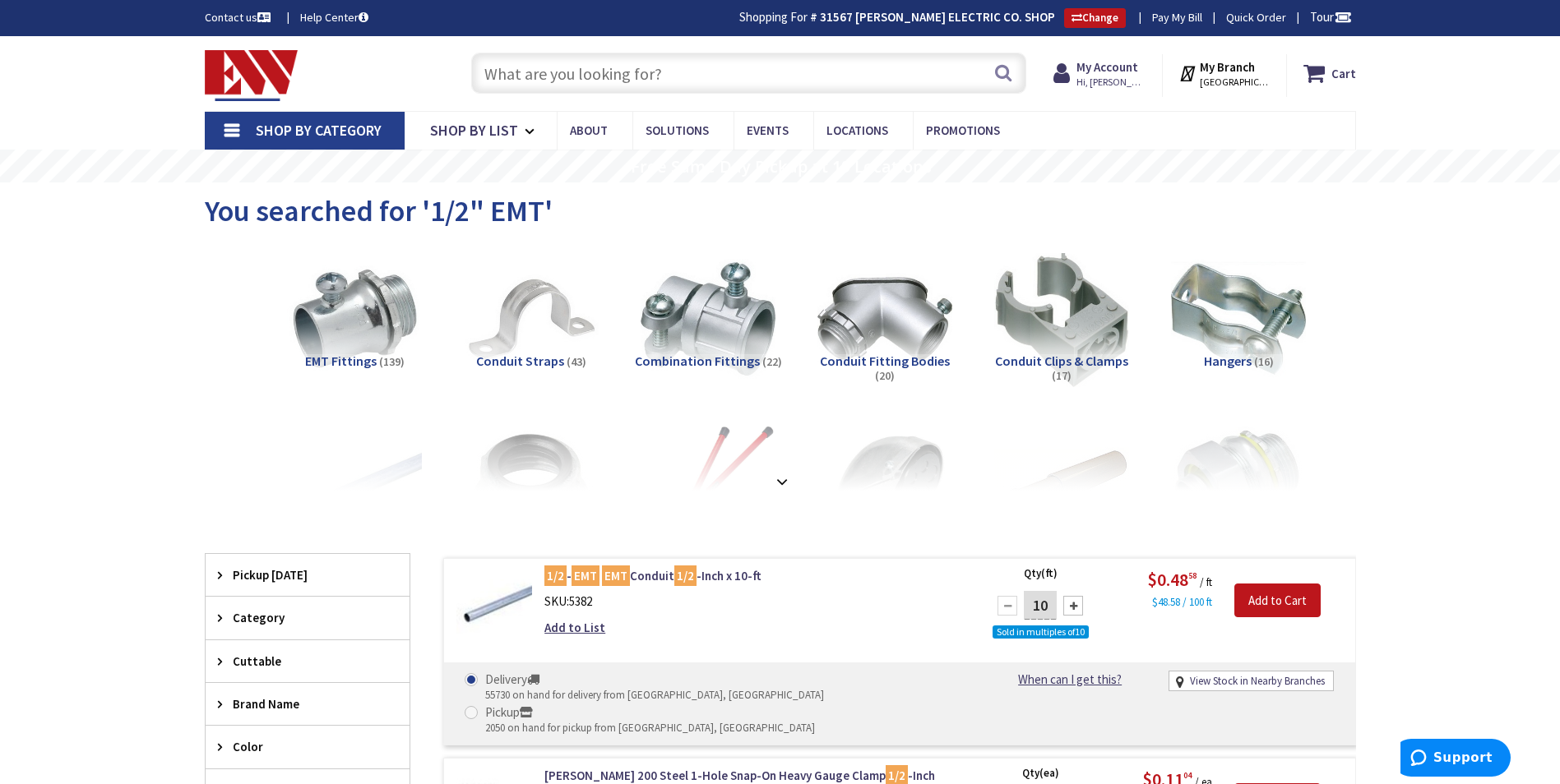
click at [520, 84] on input "text" at bounding box center [749, 73] width 555 height 41
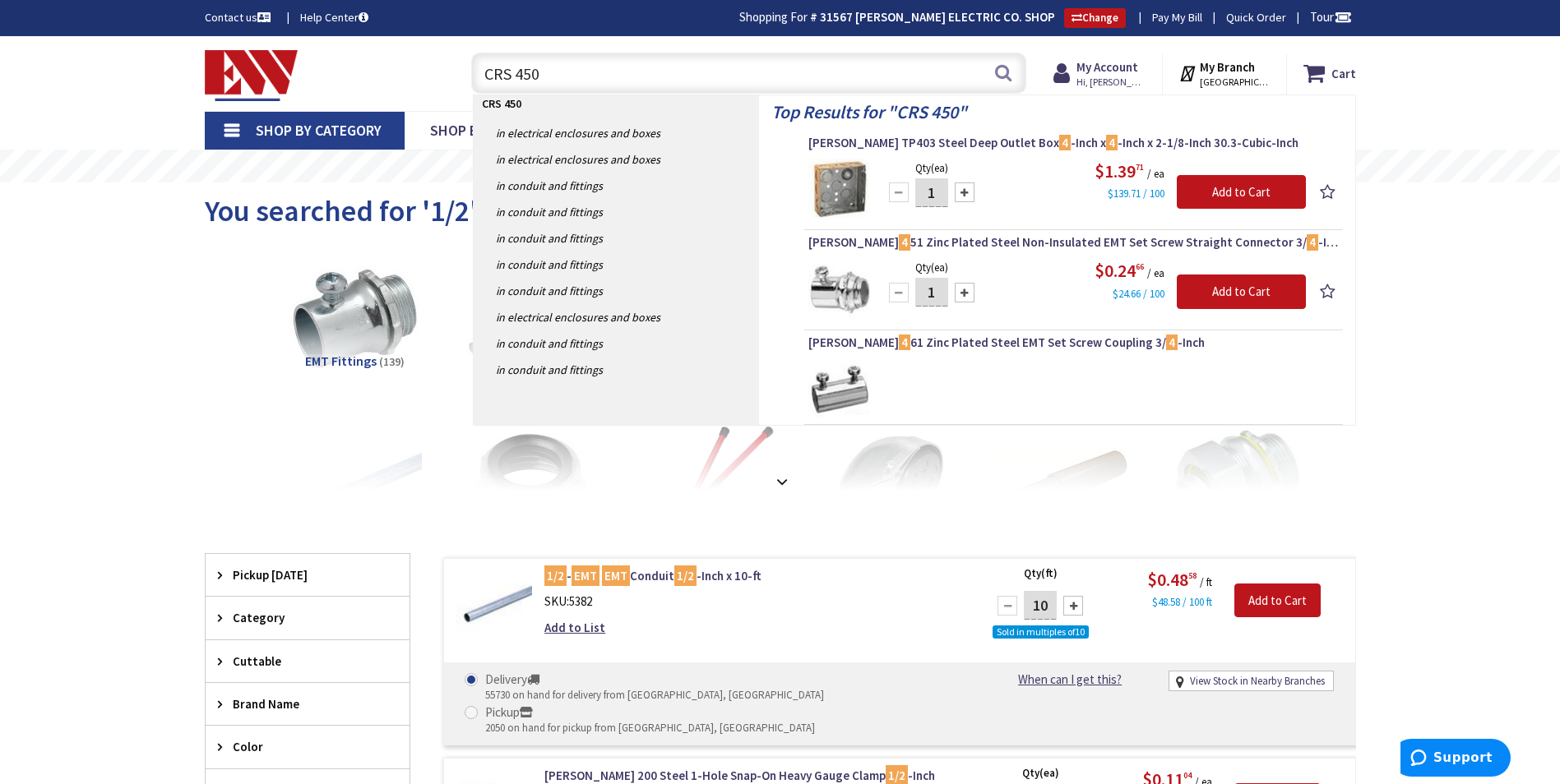
type input "CRS 450S"
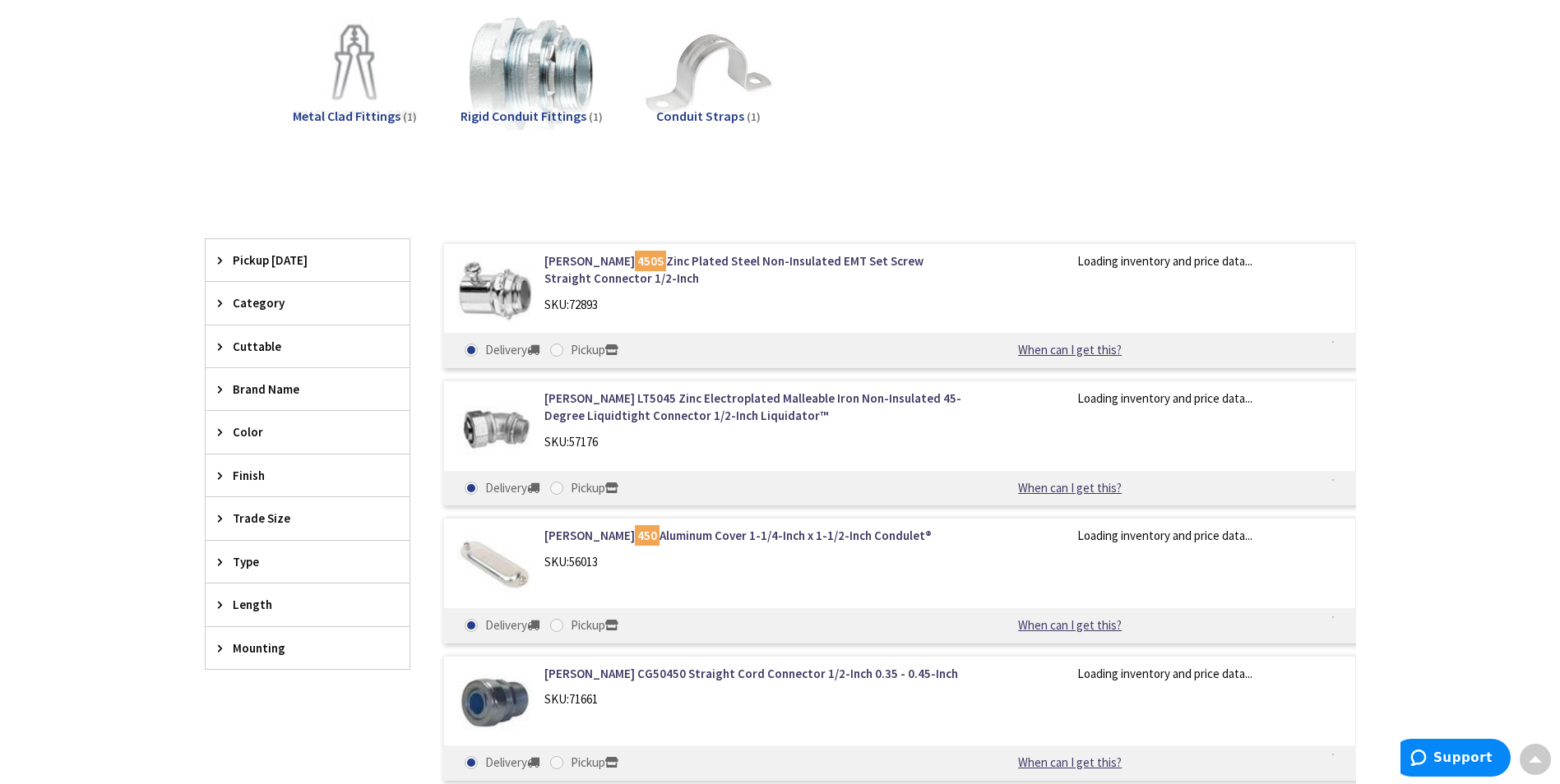
scroll to position [413, 0]
drag, startPoint x: 540, startPoint y: 263, endPoint x: 664, endPoint y: 278, distance: 124.9
click at [664, 278] on div "[PERSON_NAME] 450S Zinc Plated Steel Non-Insulated EMT Set Screw Straight Conne…" at bounding box center [753, 287] width 443 height 69
copy link "[PERSON_NAME] 450S Zinc Plated Steel Non-Insulated EMT Set Screw Straight Conne…"
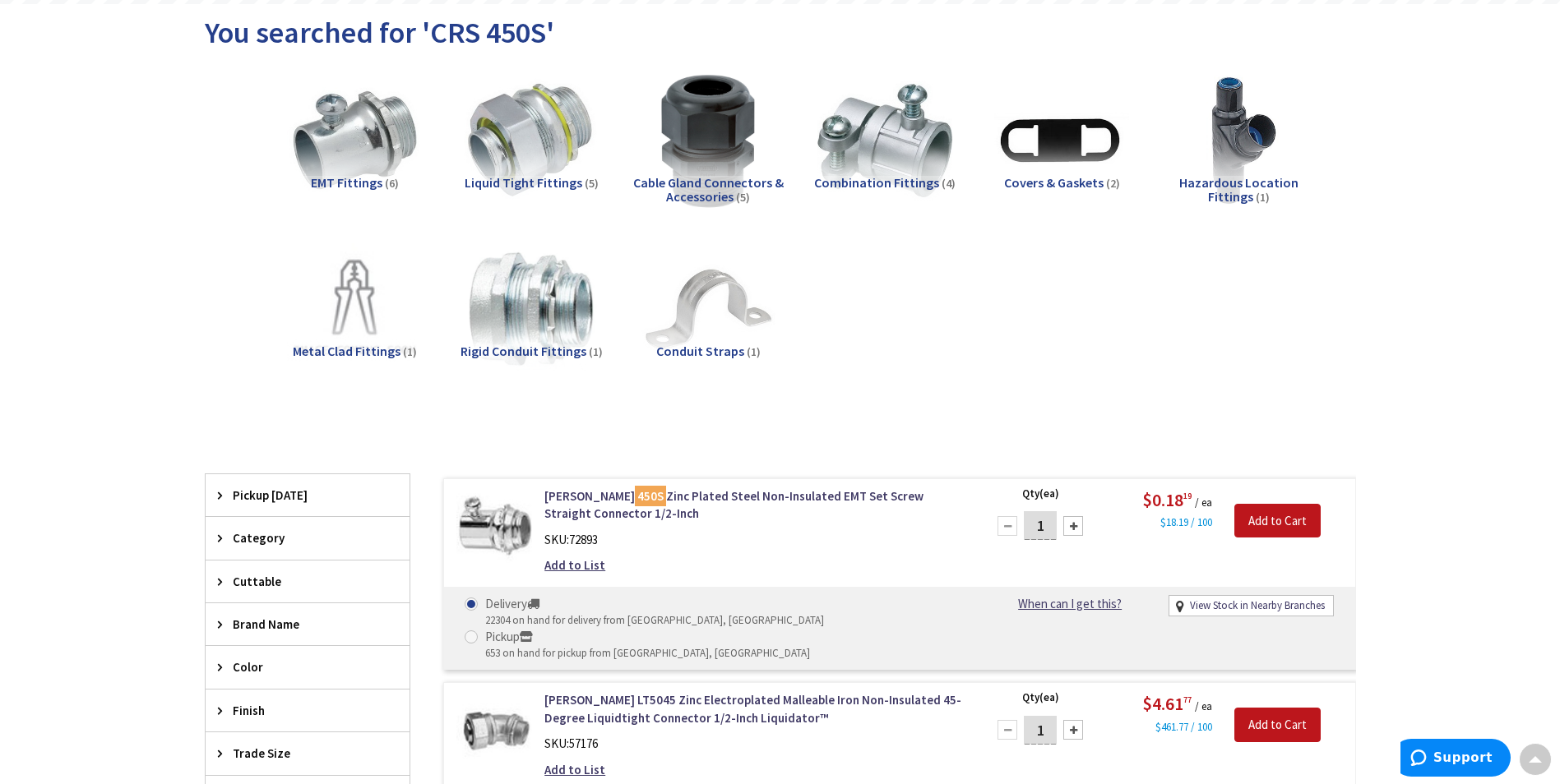
scroll to position [0, 0]
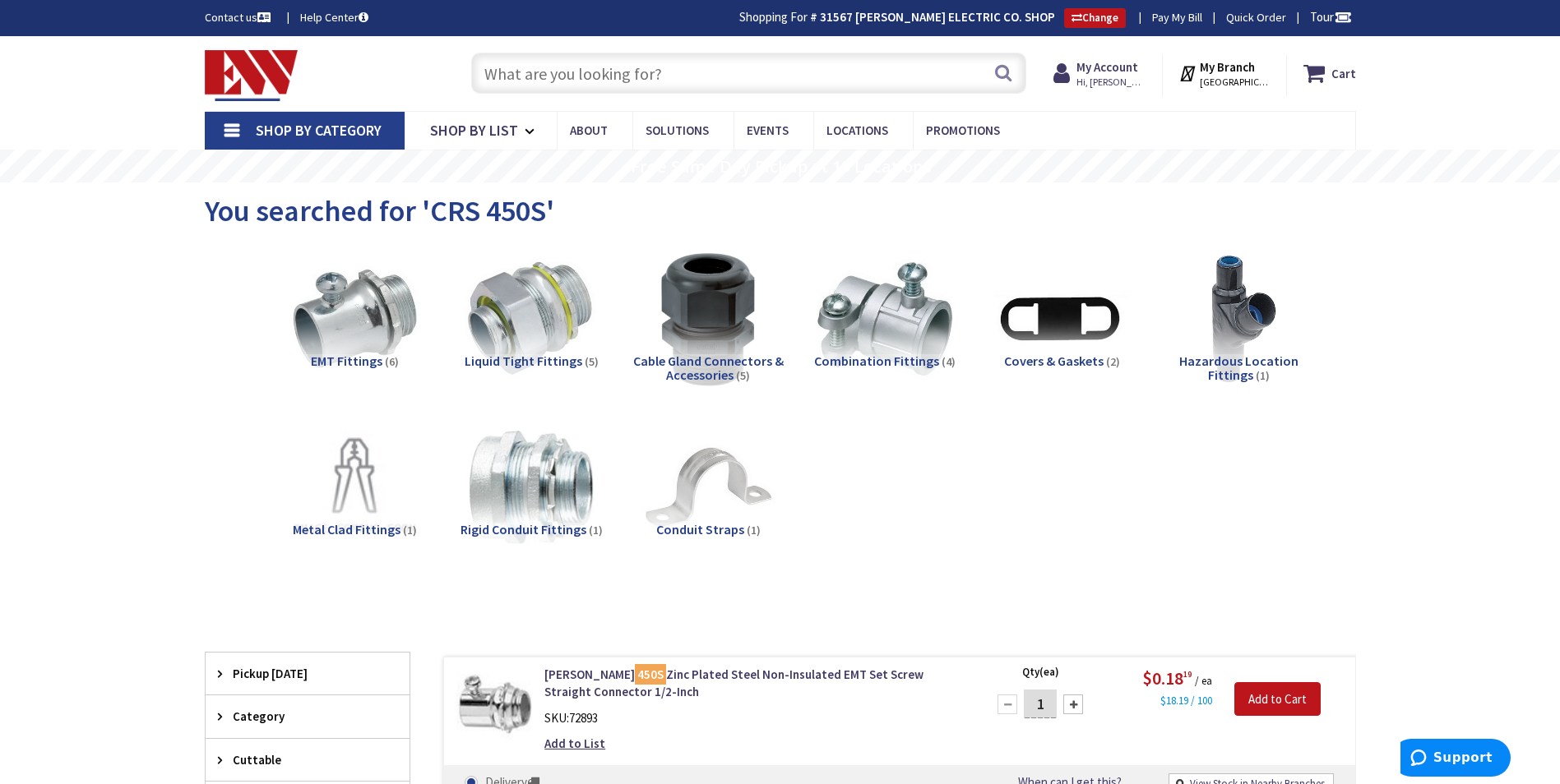
click at [567, 75] on input "text" at bounding box center [749, 73] width 555 height 41
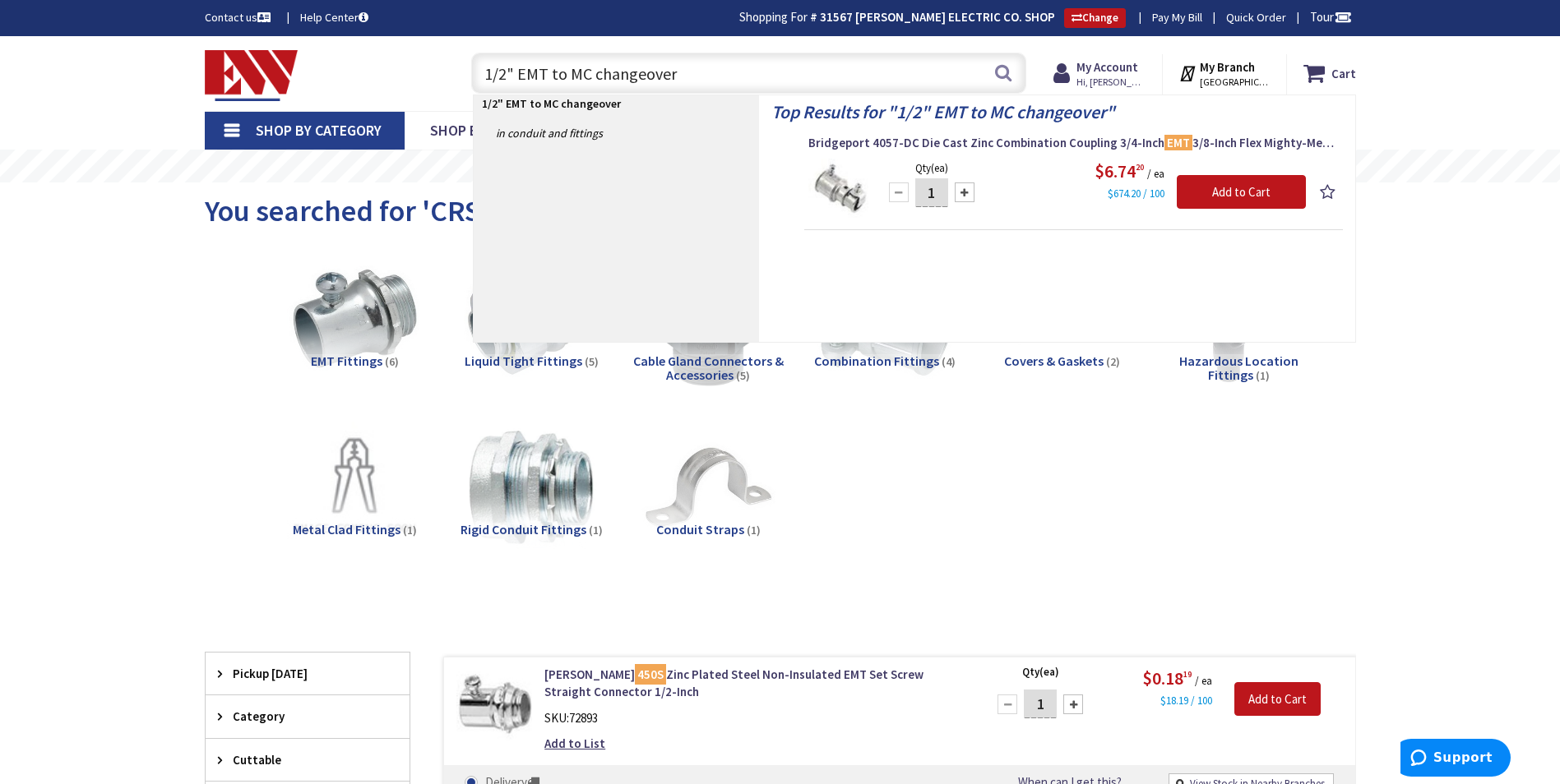
click at [521, 71] on input "1/2" EMT to MC changeover" at bounding box center [749, 73] width 555 height 41
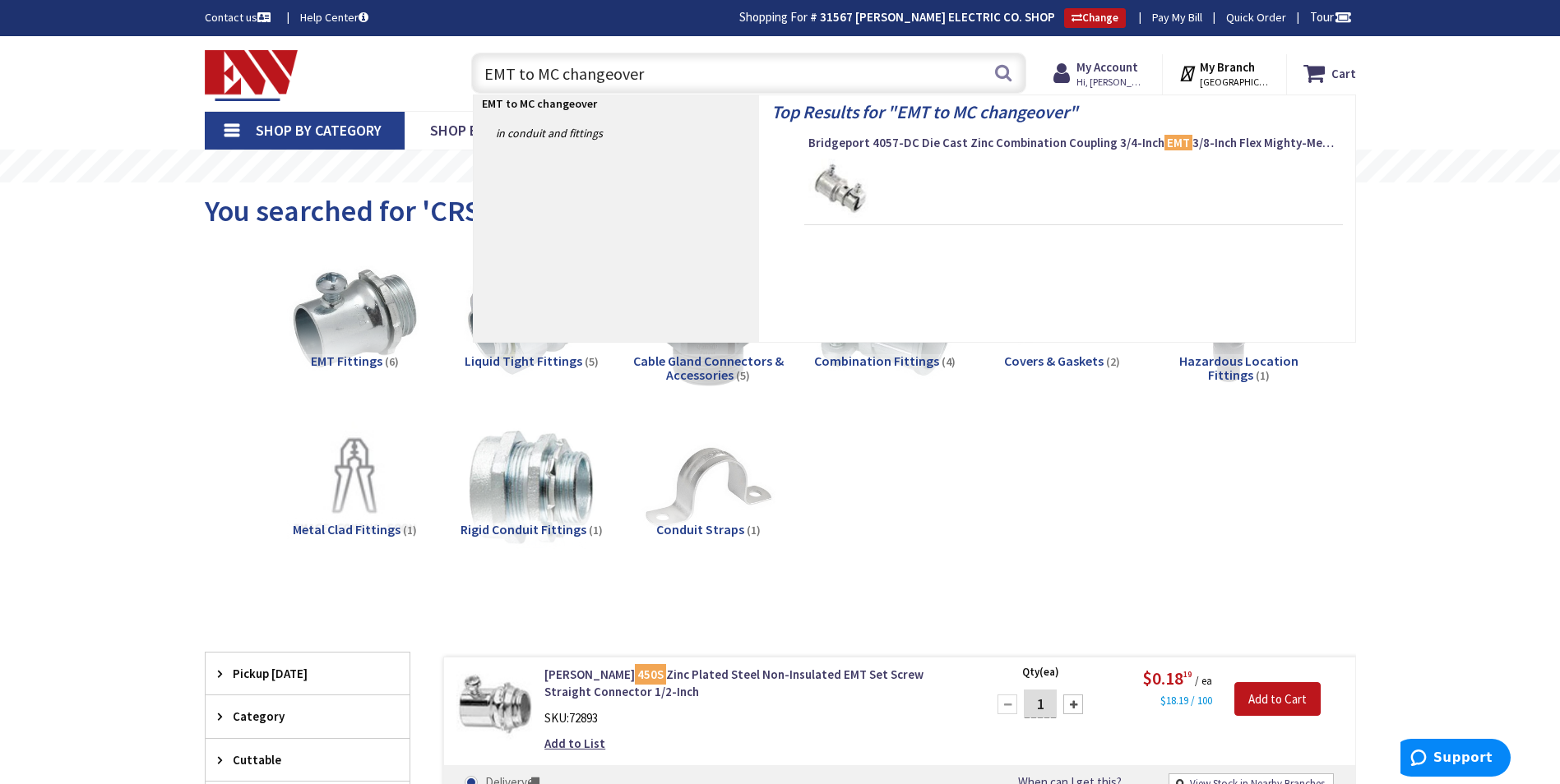
click at [684, 75] on input "EMT to MC changeover" at bounding box center [749, 73] width 555 height 41
drag, startPoint x: 624, startPoint y: 75, endPoint x: 498, endPoint y: 76, distance: 126.0
click at [498, 76] on input "EMT to MC changeover" at bounding box center [749, 73] width 555 height 41
type input "E"
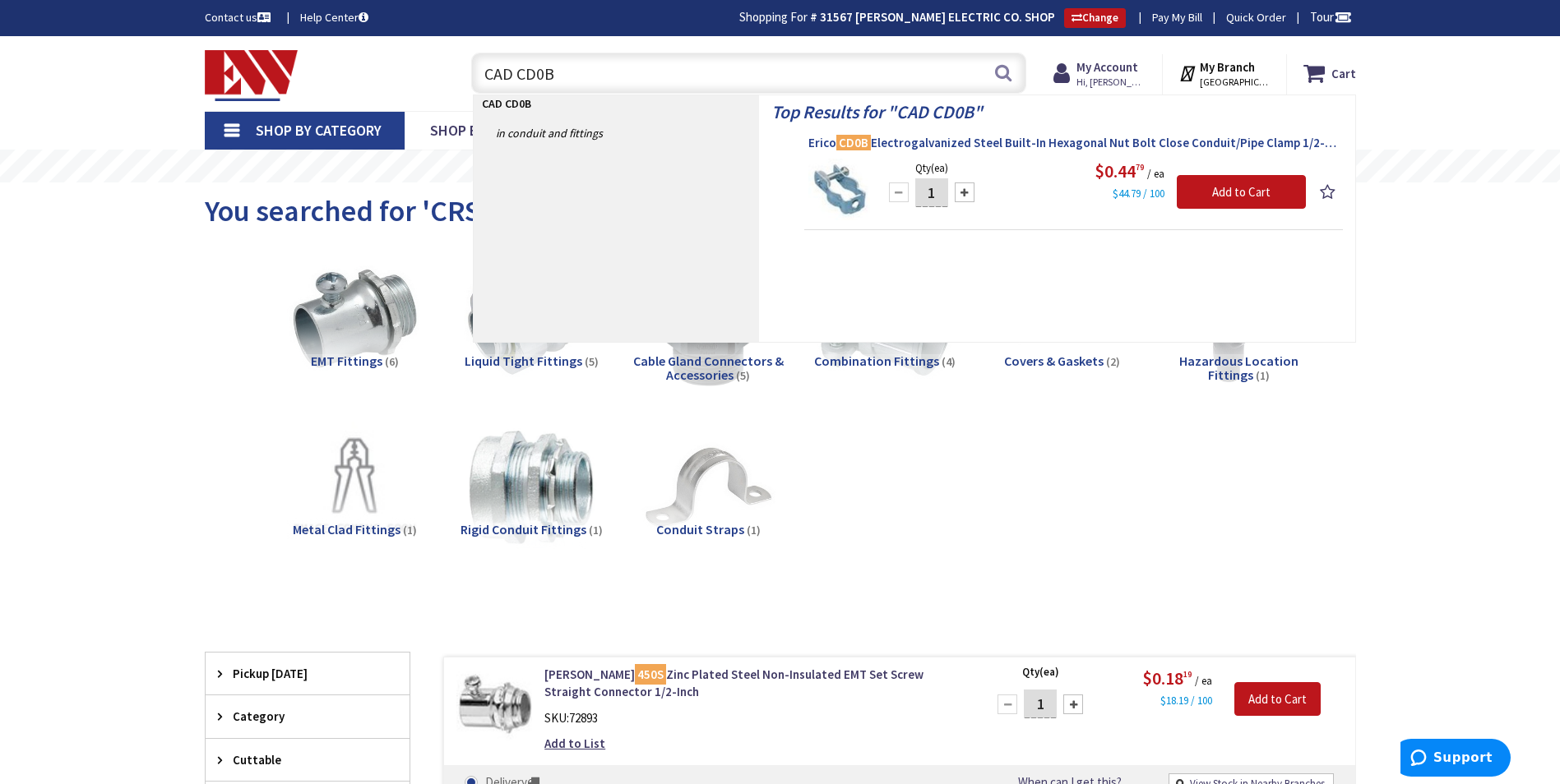
type input "CAD CD0B"
click at [1095, 143] on span "Erico CD0B Electrogalvanized Steel Built-In Hexagonal Nut Bolt Close Conduit/Pi…" at bounding box center [1073, 143] width 530 height 17
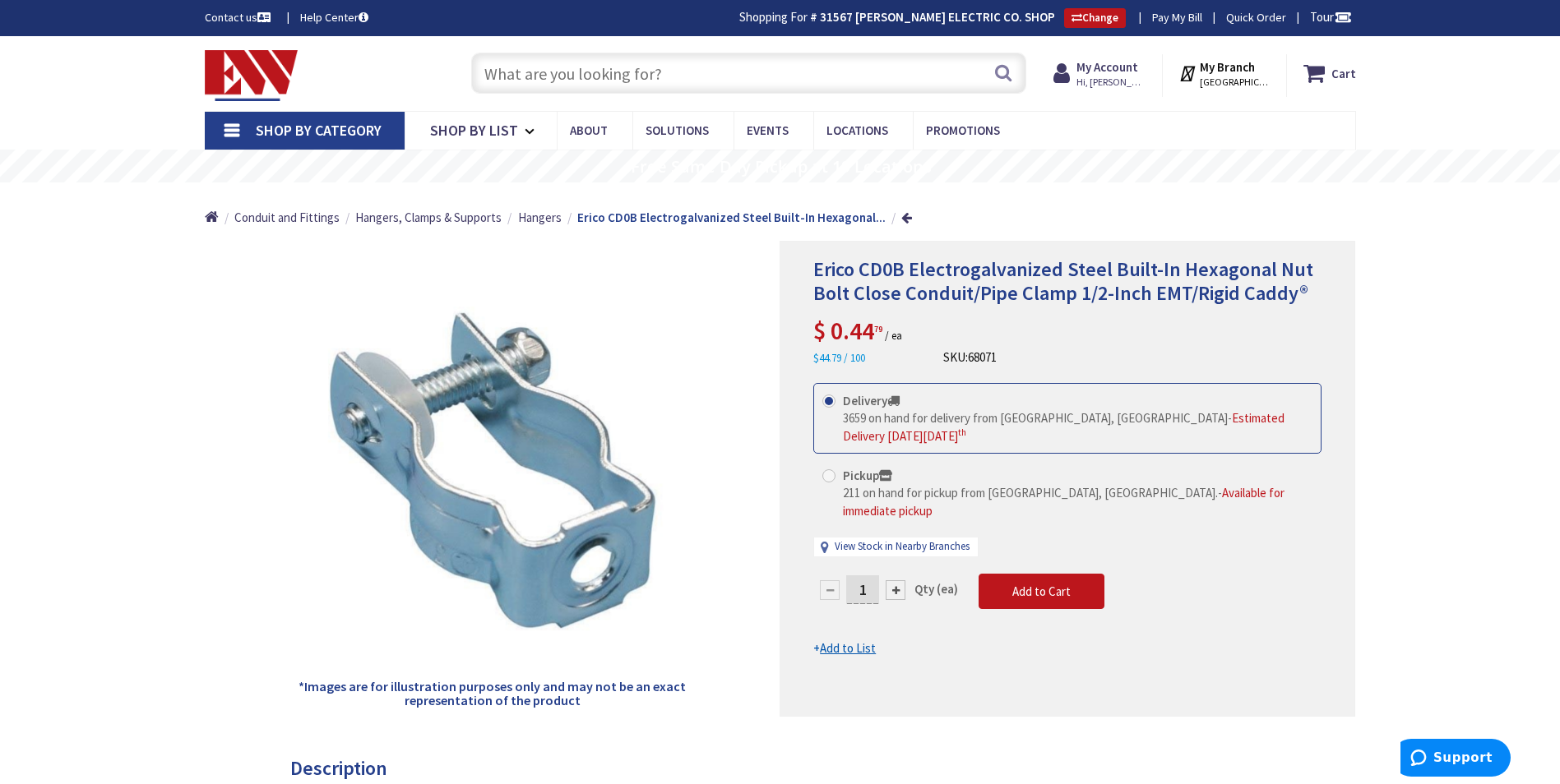
click at [545, 78] on input "text" at bounding box center [749, 73] width 555 height 41
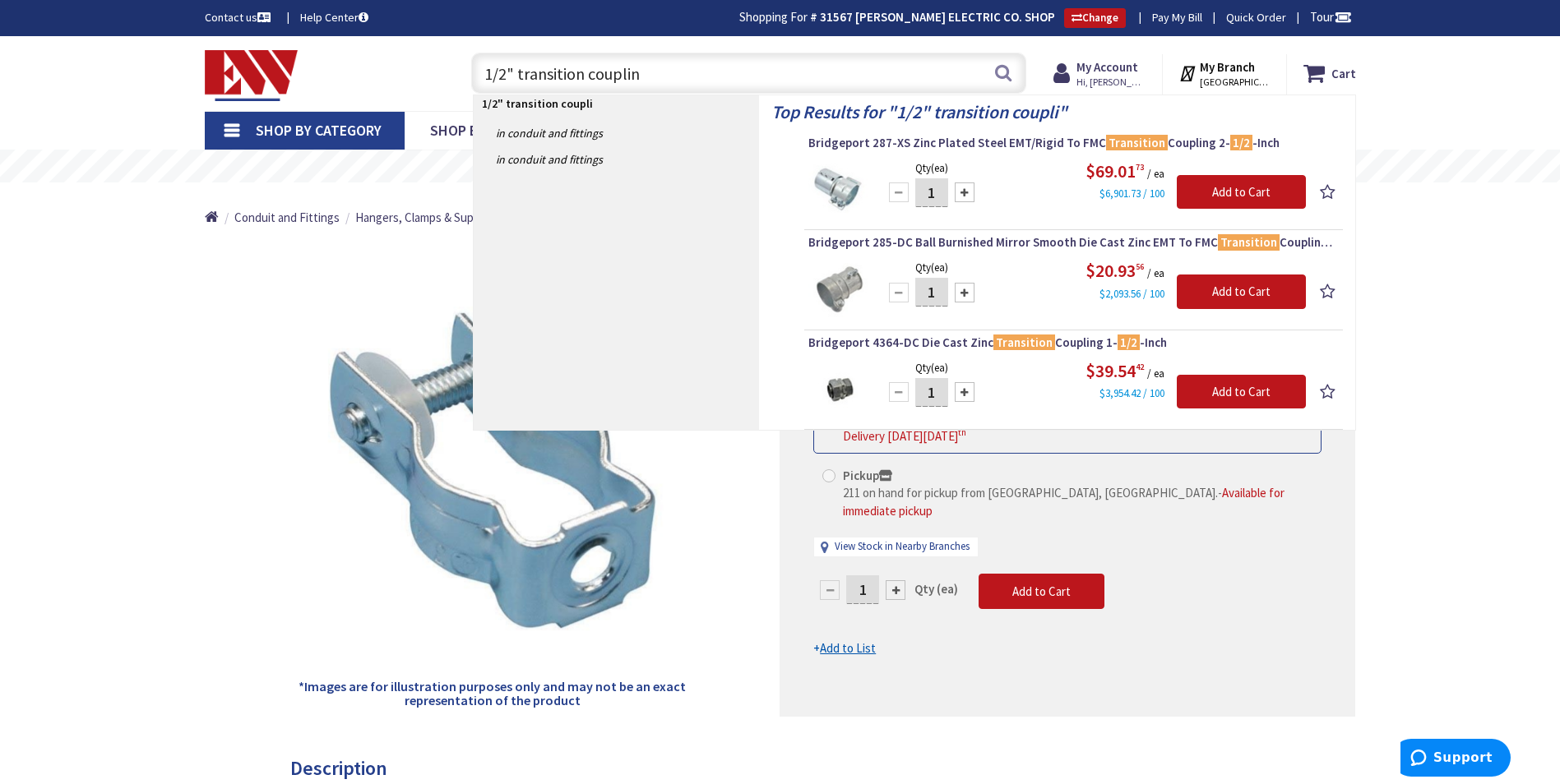
type input "1/2" transition coupling"
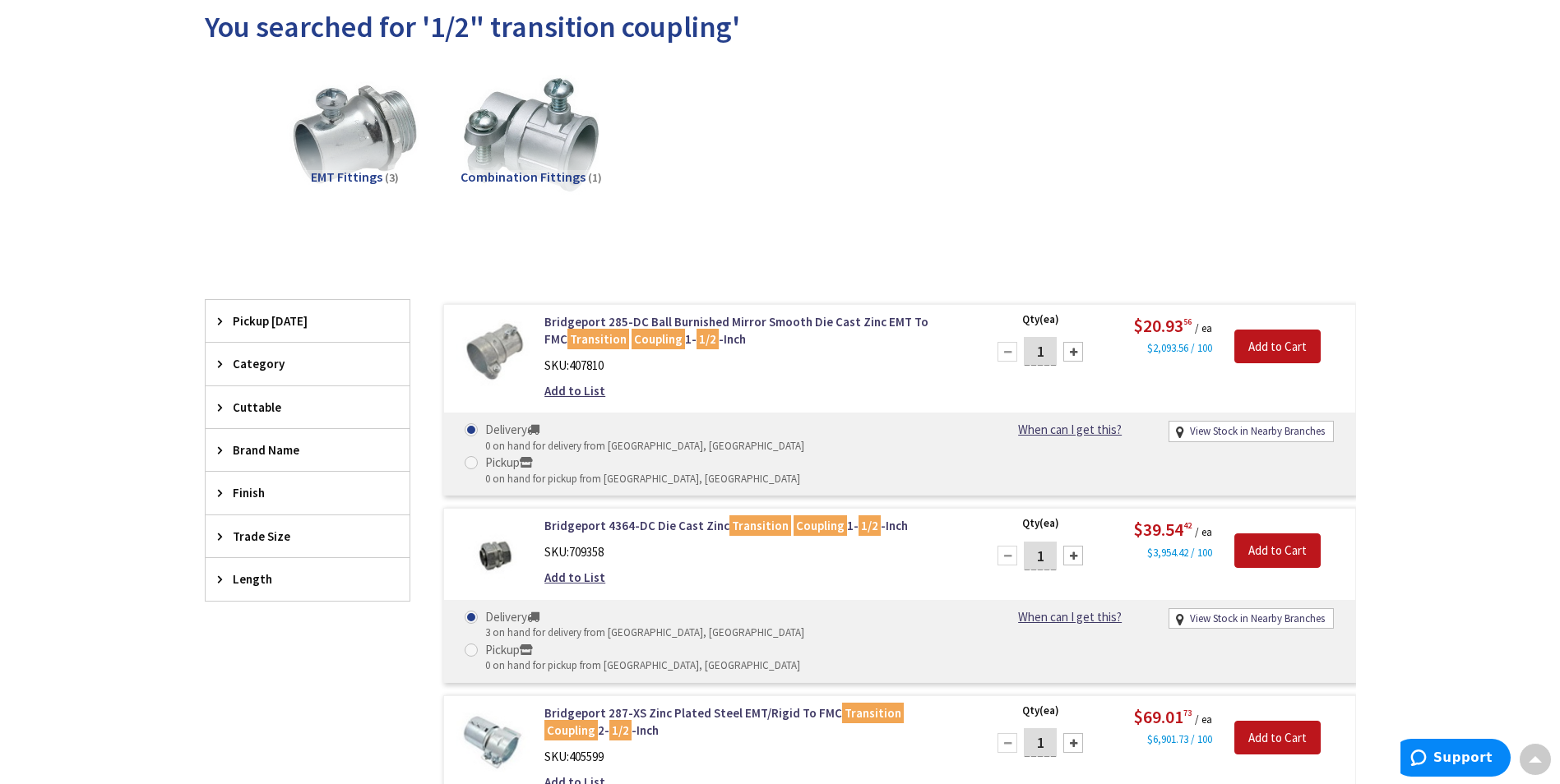
scroll to position [167, 0]
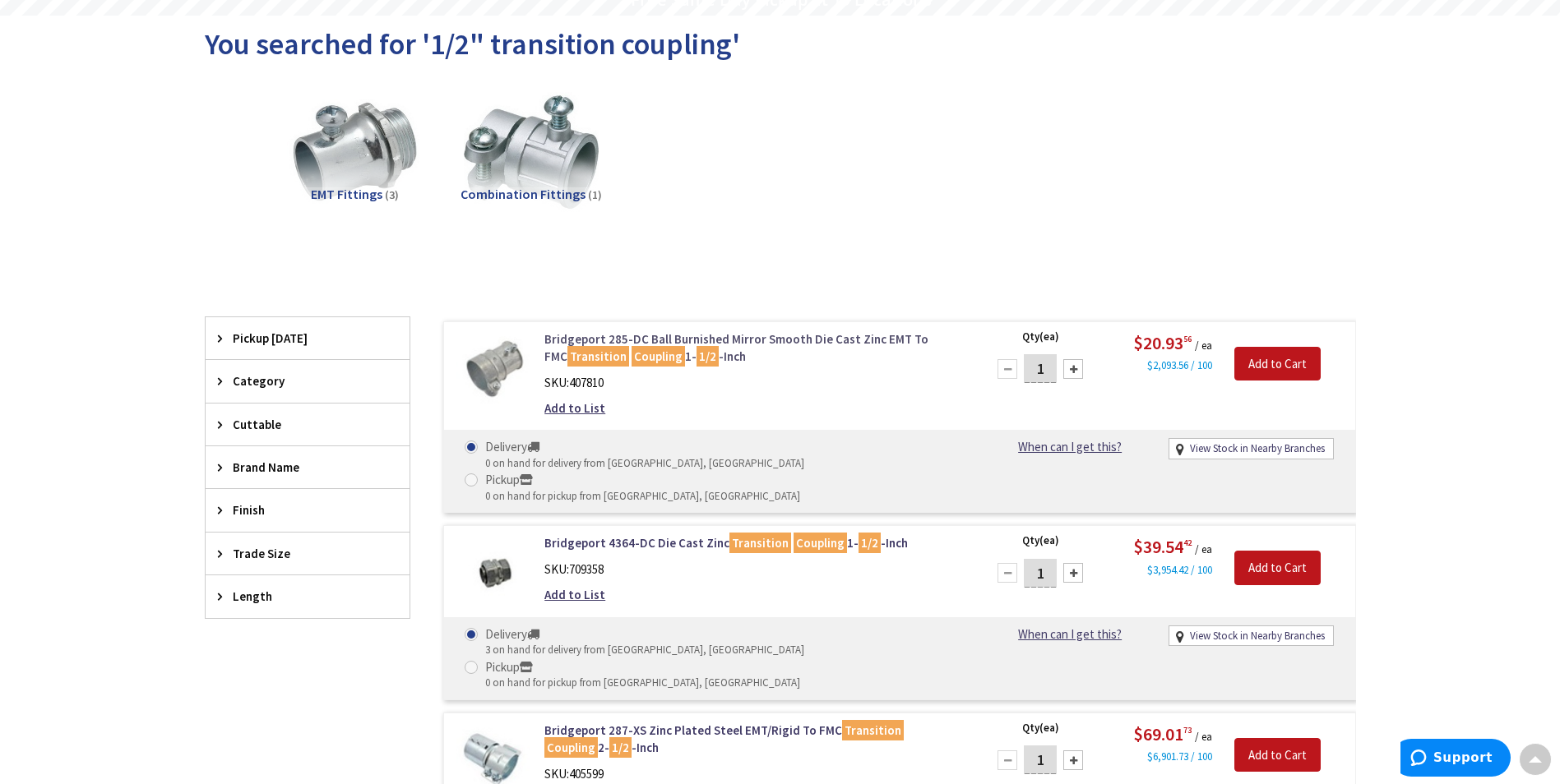
click at [590, 335] on link "Bridgeport 285-DC Ball Burnished Mirror Smooth Die Cast Zinc EMT To FMC Transit…" at bounding box center [753, 349] width 419 height 36
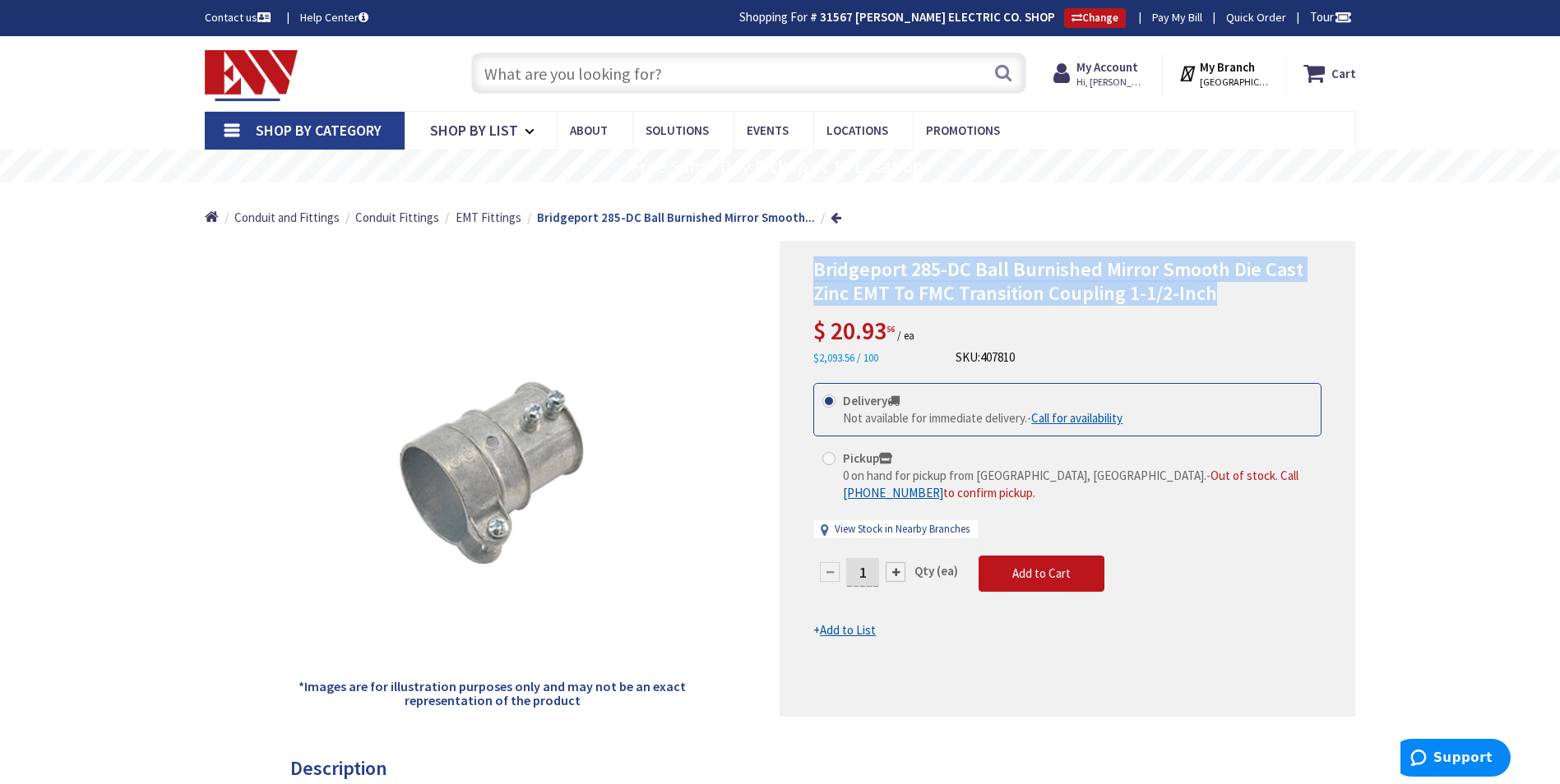
drag, startPoint x: 807, startPoint y: 266, endPoint x: 1297, endPoint y: 295, distance: 490.9
click at [1296, 295] on div "Bridgeport 285-DC Ball Burnished Mirror Smooth Die Cast Zinc EMT To FMC Transit…" at bounding box center [1067, 478] width 576 height 476
copy span "Bridgeport 285-DC Ball Burnished Mirror Smooth Die Cast Zinc EMT To FMC Transit…"
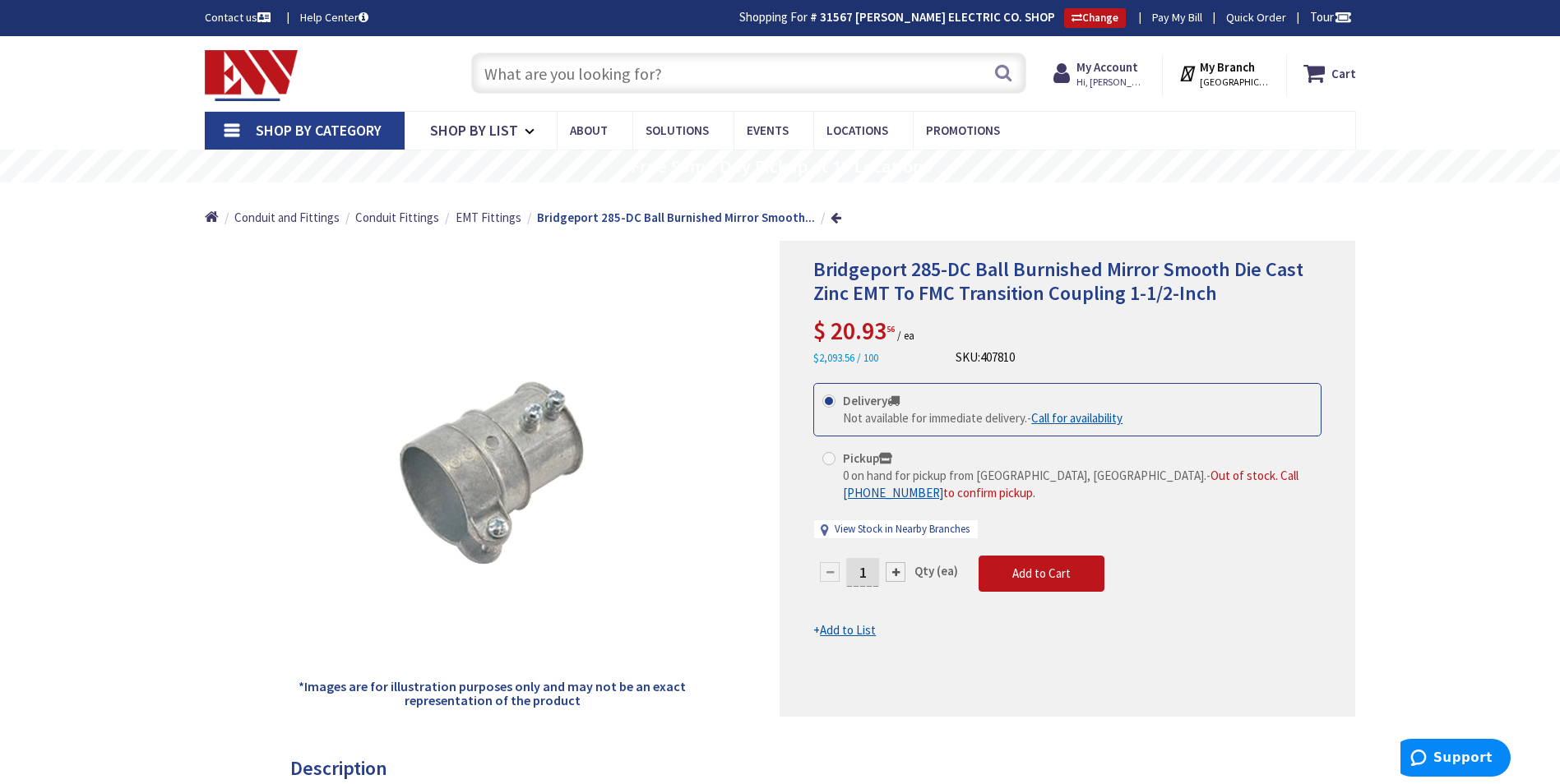
click at [501, 76] on input "text" at bounding box center [749, 73] width 555 height 41
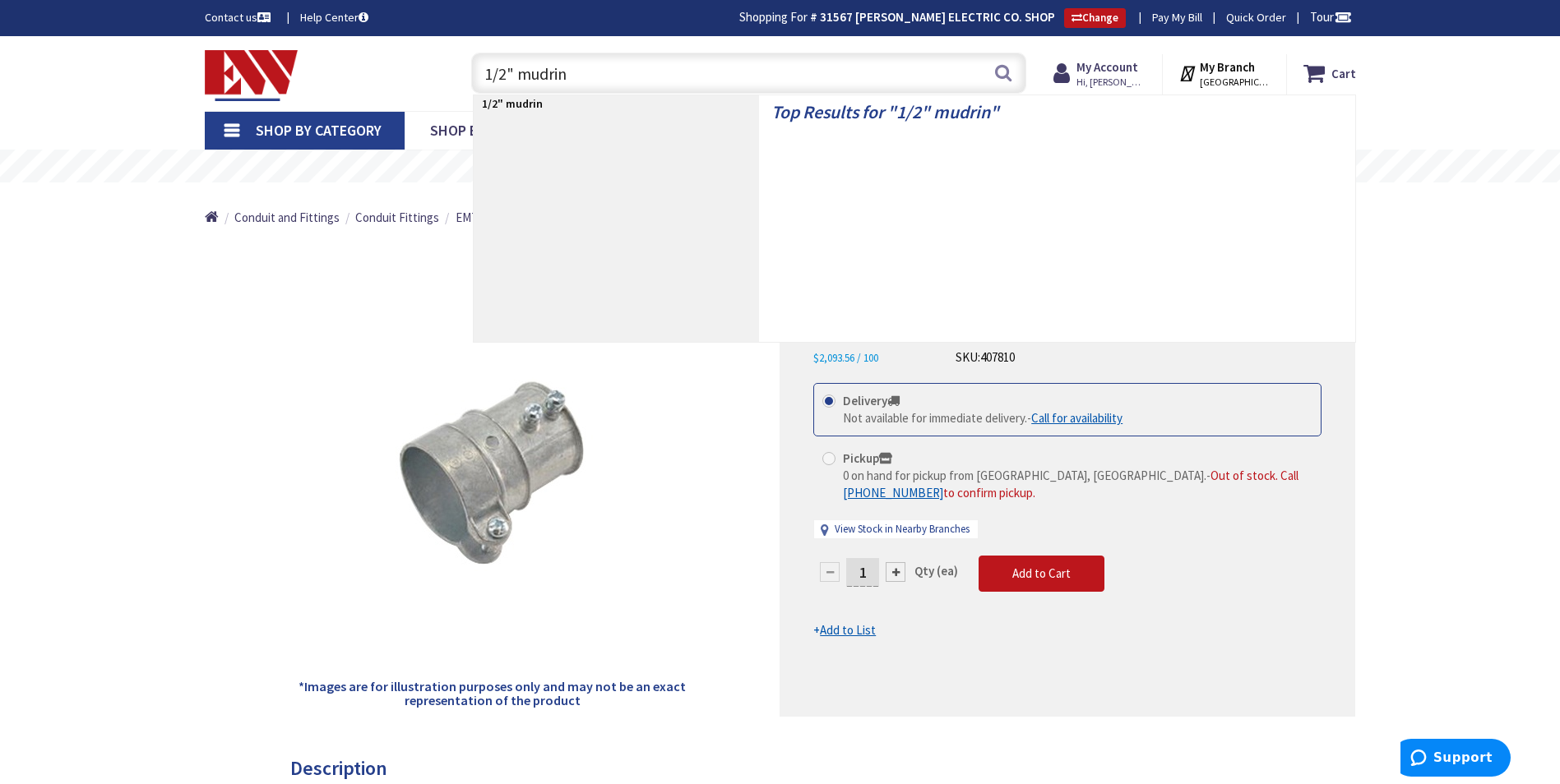
type input "1/2" mudring"
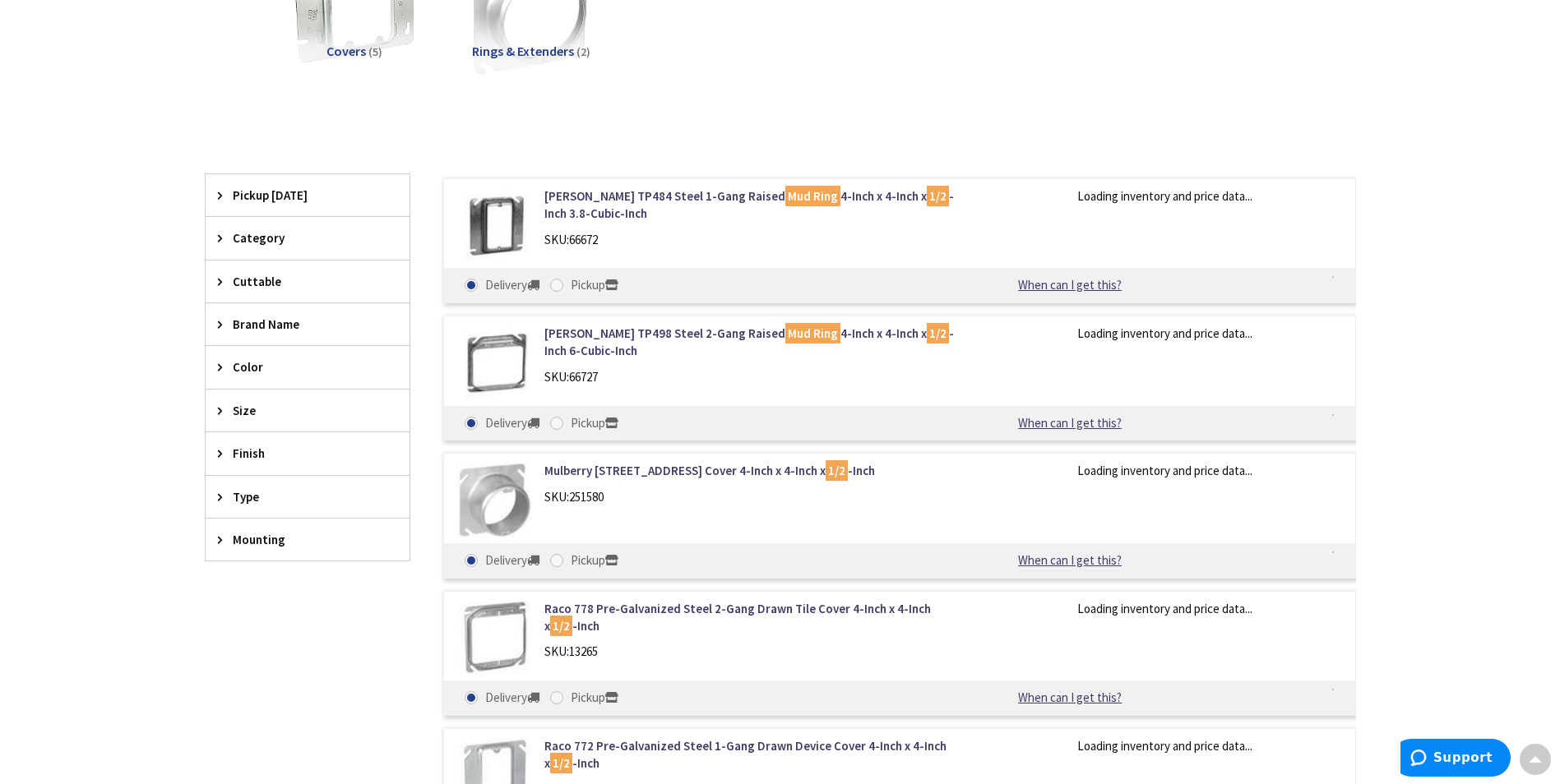
scroll to position [164, 0]
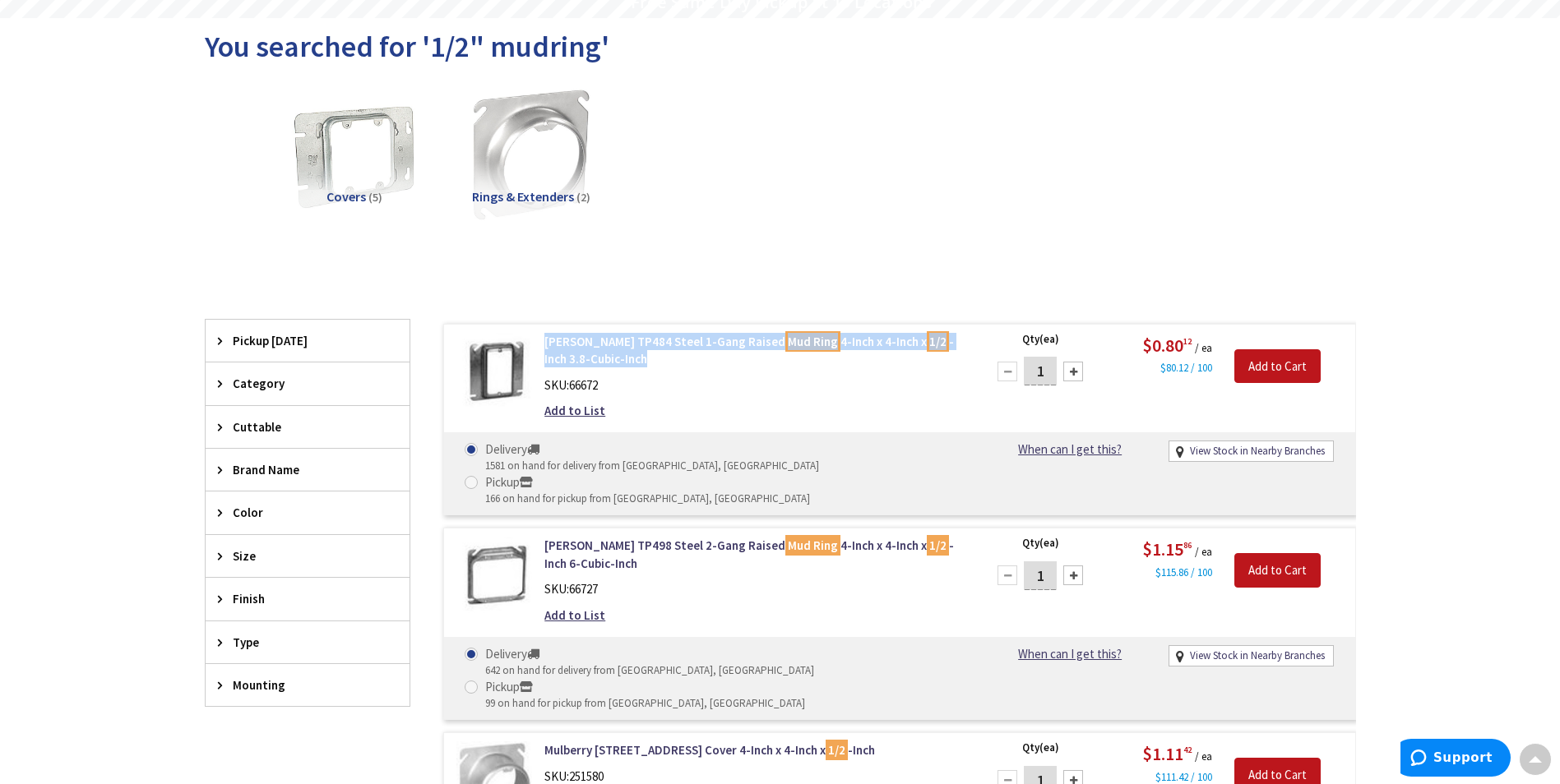
drag, startPoint x: 541, startPoint y: 340, endPoint x: 659, endPoint y: 363, distance: 120.2
click at [659, 363] on div "[PERSON_NAME] TP484 Steel 1-Gang Raised Mud Ring 4-Inch x 4-Inch x 1/2 -Inch 3.…" at bounding box center [753, 380] width 443 height 95
copy link "[PERSON_NAME] TP484 Steel 1-Gang Raised Mud Ring 4-Inch x 4-Inch x 1/2 -Inch 3.…"
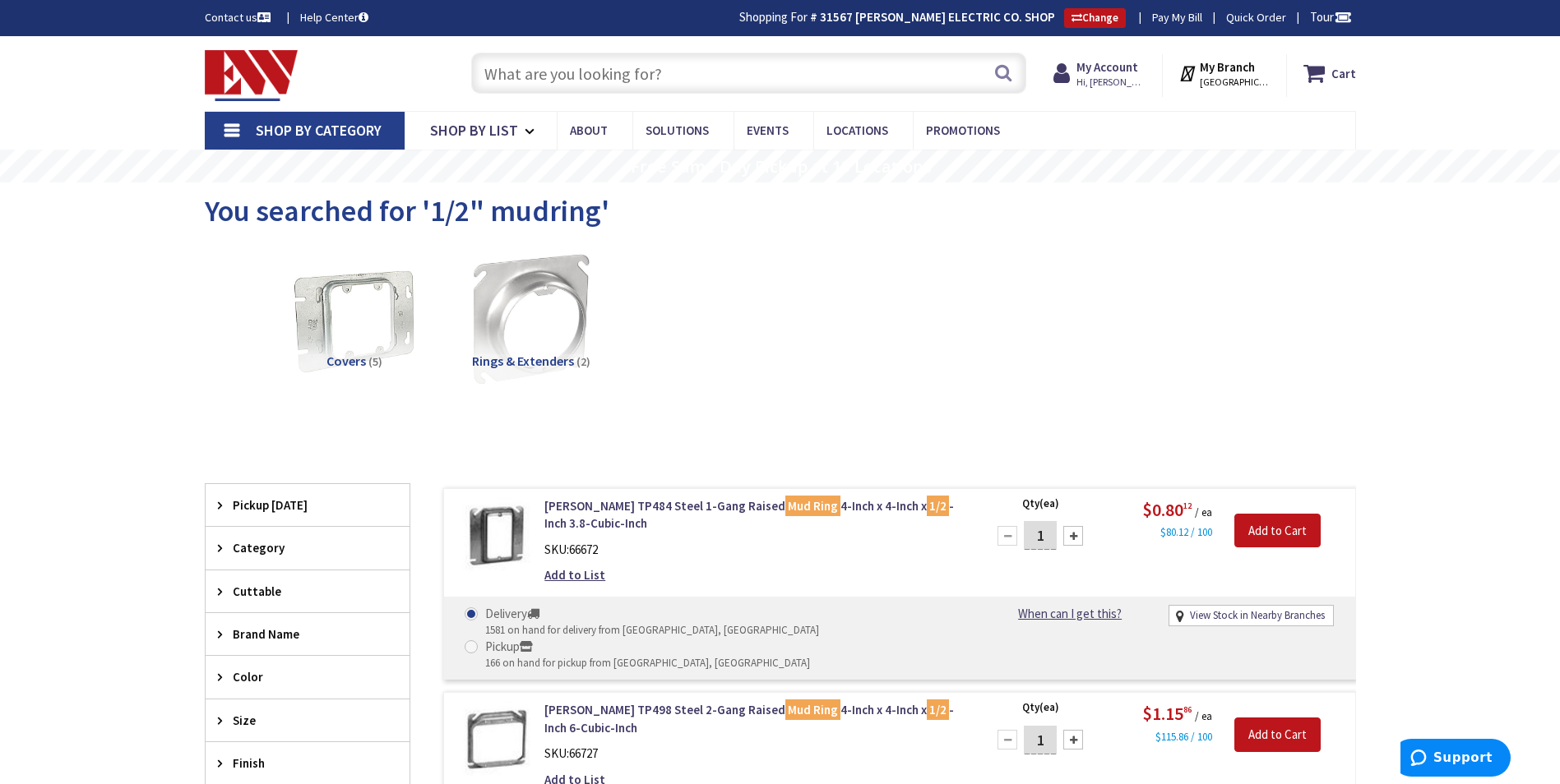
click at [537, 64] on input "text" at bounding box center [749, 73] width 555 height 41
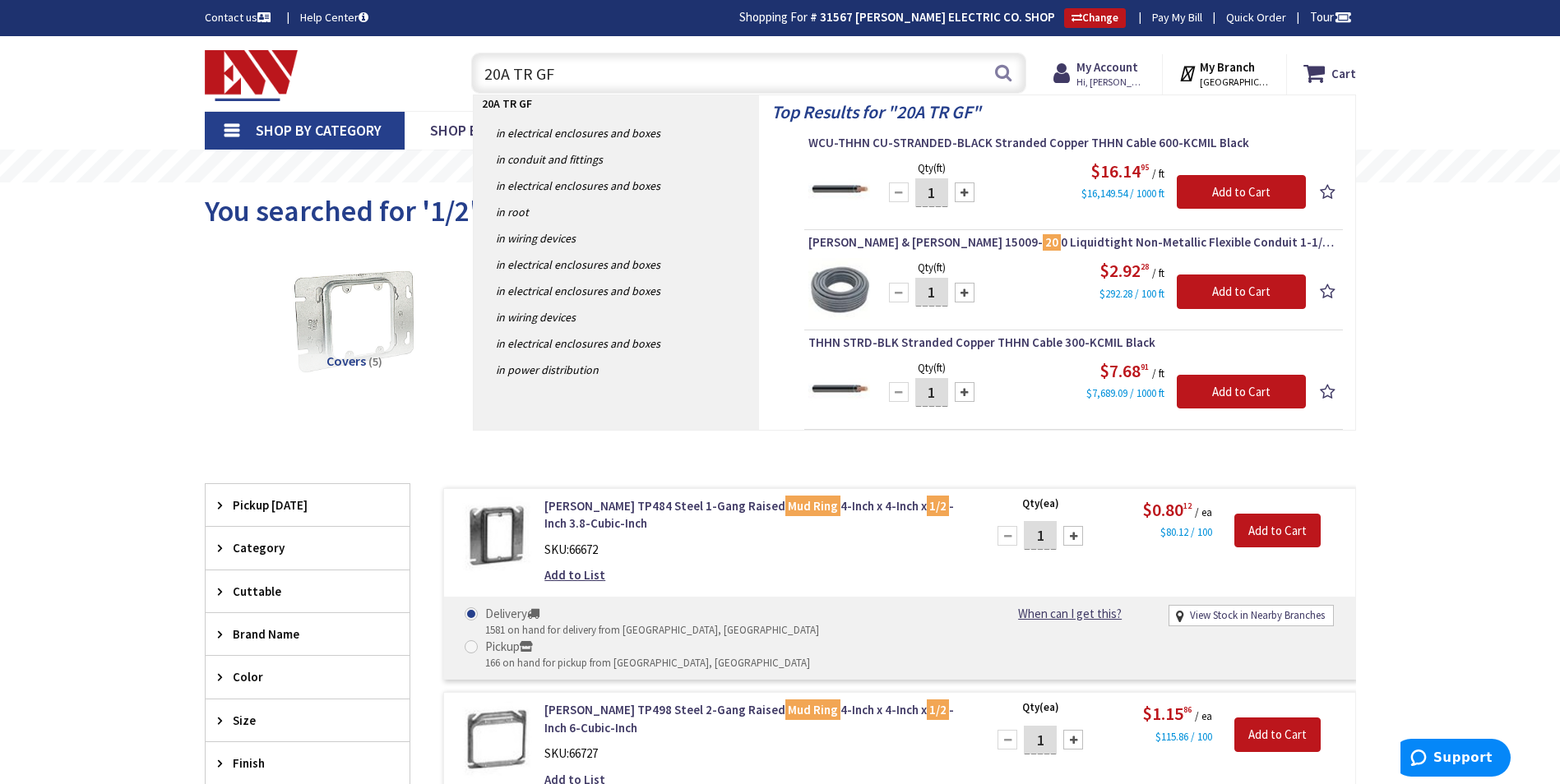
type input "20A TR GFI"
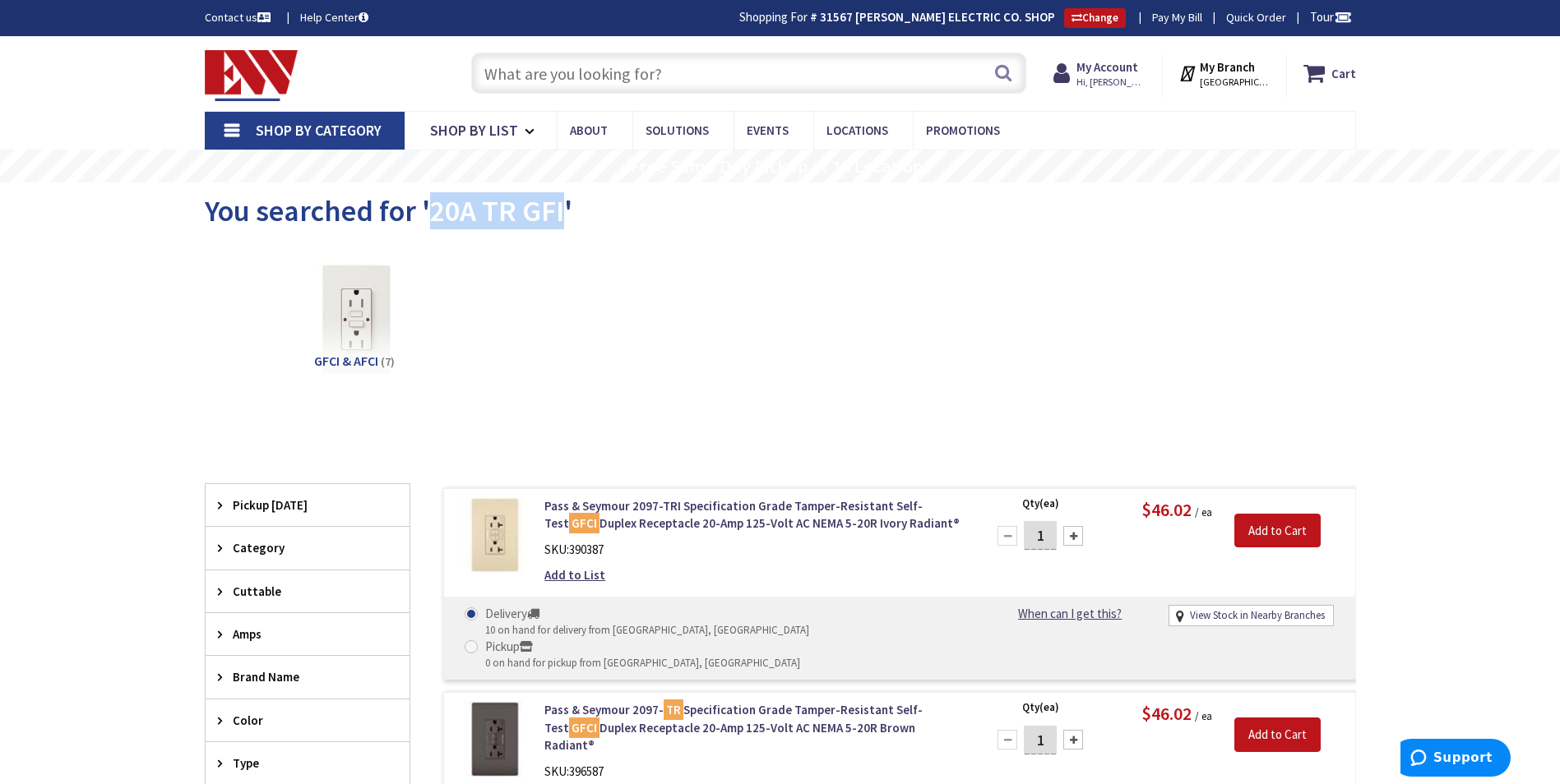
drag, startPoint x: 428, startPoint y: 213, endPoint x: 565, endPoint y: 220, distance: 137.2
click at [565, 220] on span "You searched for '20A TR GFI'" at bounding box center [388, 211] width 367 height 37
copy span "20A TR GFI"
click at [551, 78] on input "text" at bounding box center [749, 73] width 555 height 41
paste input "RAB MP19B"
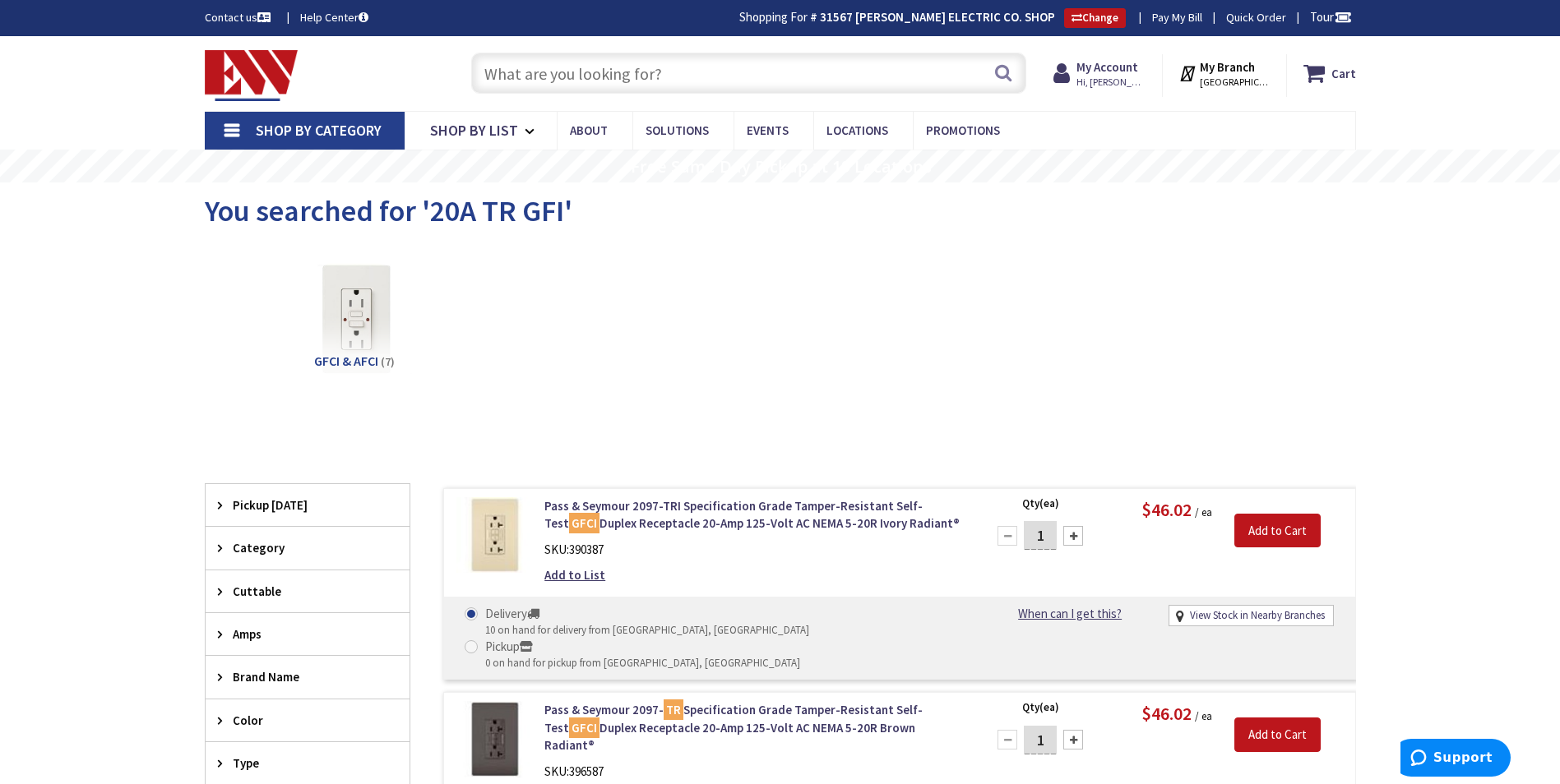
type input "RAB MP19B"
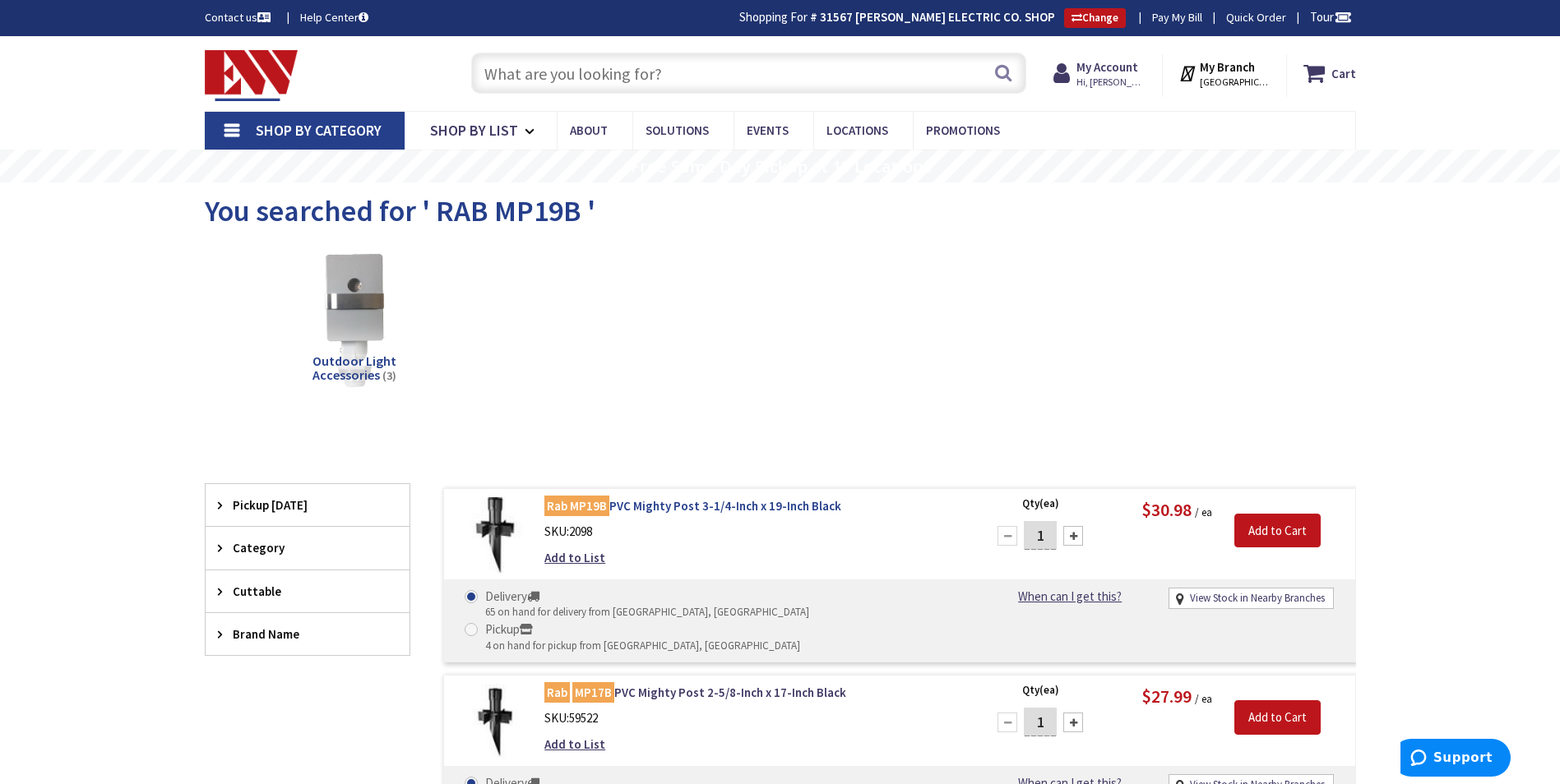
drag, startPoint x: 547, startPoint y: 503, endPoint x: 871, endPoint y: 498, distance: 324.0
click at [871, 498] on div "Rab MP19B PVC Mighty Post 3-1/4-Inch x 19-Inch Black SKU: 2098 Add to List" at bounding box center [753, 535] width 443 height 78
copy link "Rab MP19B PVC Mighty Post 3-1/4-Inch x 19-Inch Black"
click at [511, 76] on input "text" at bounding box center [749, 73] width 555 height 41
paste input "CLN E989R-UPC"
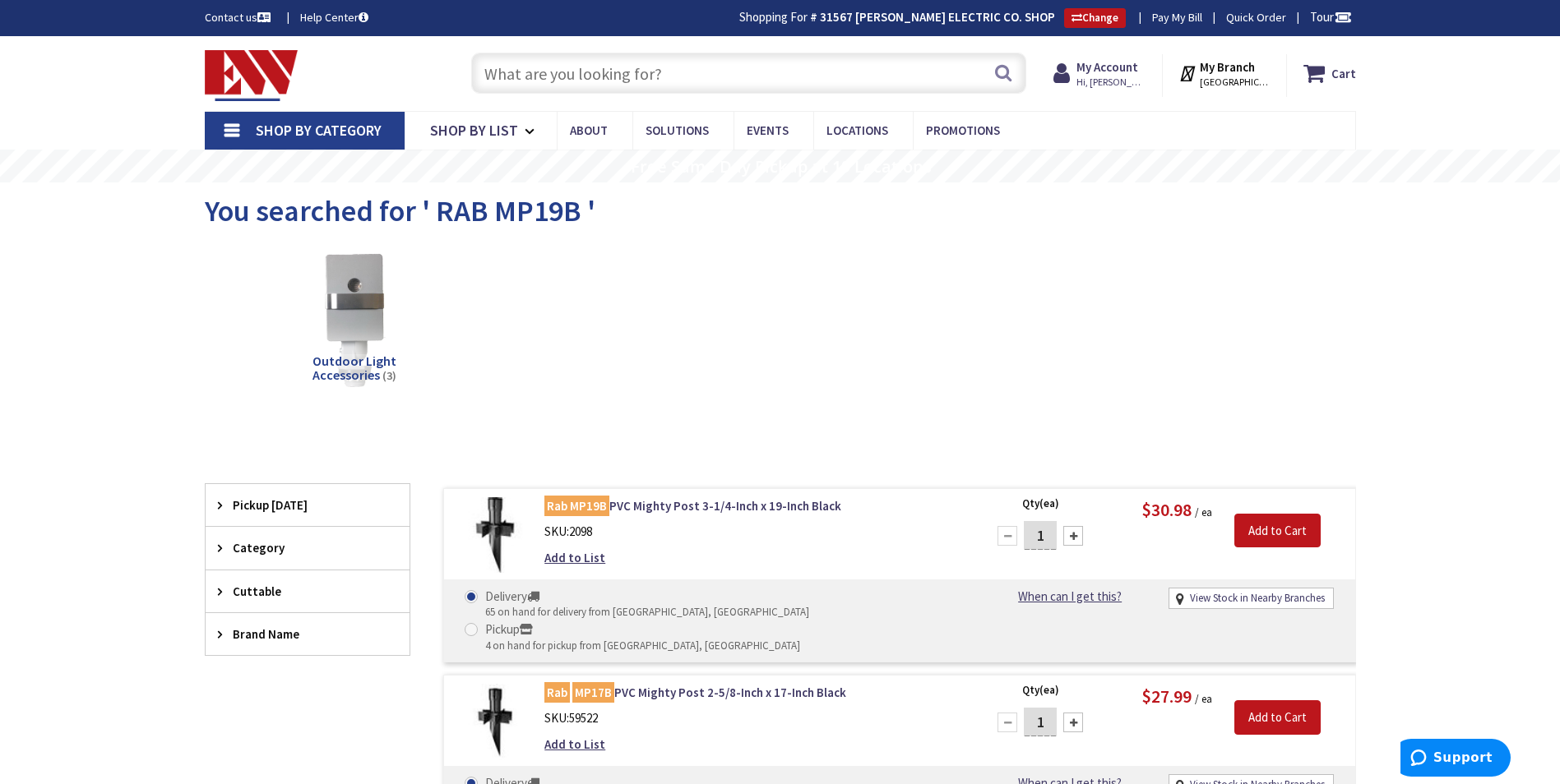
type input "CLN E989R-UPC"
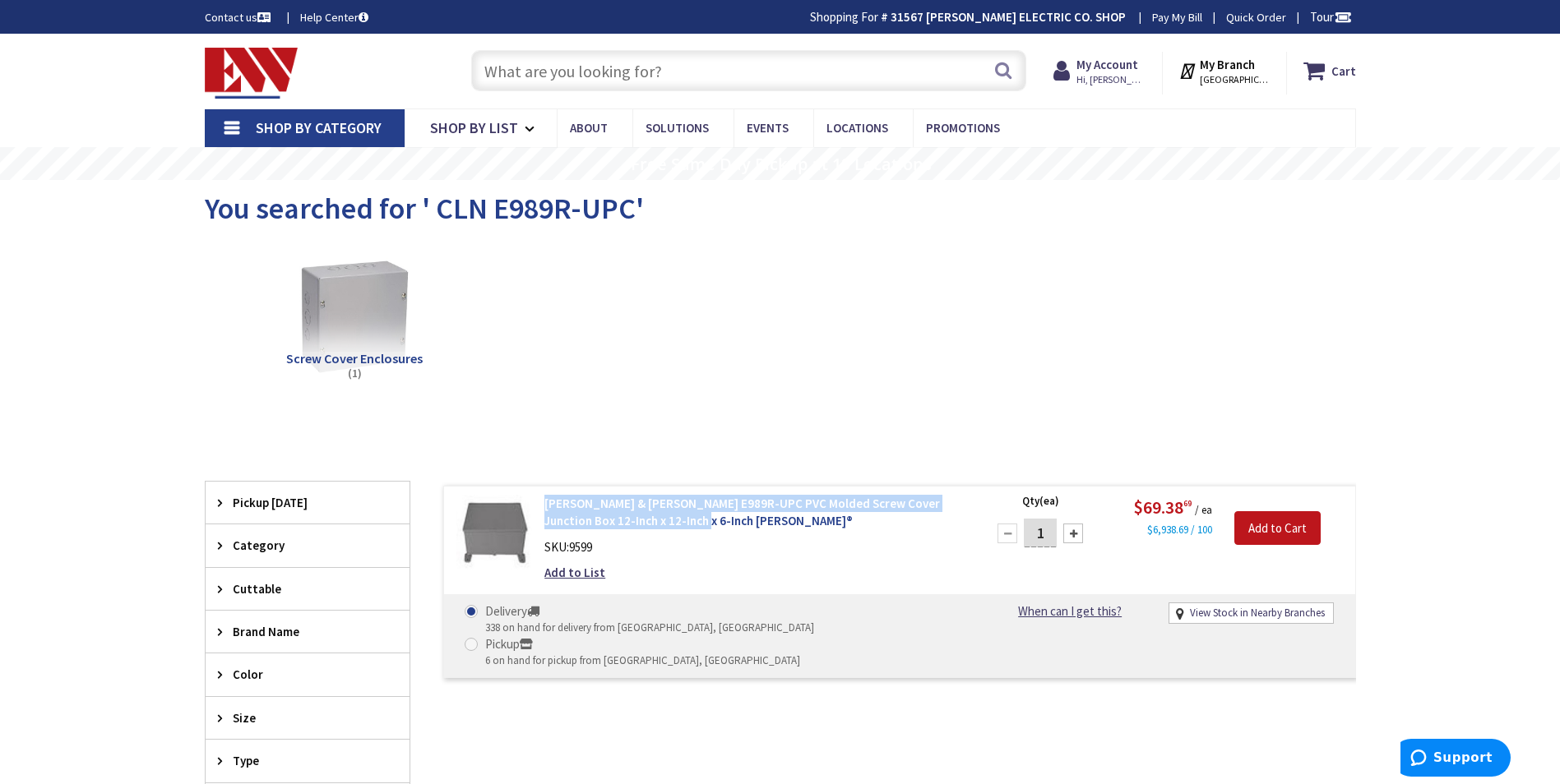
drag, startPoint x: 543, startPoint y: 501, endPoint x: 647, endPoint y: 521, distance: 105.9
click at [647, 521] on div "Thomas & Betts E989R-UPC PVC Molded Screw Cover Junction Box 12-Inch x 12-Inch …" at bounding box center [753, 543] width 443 height 95
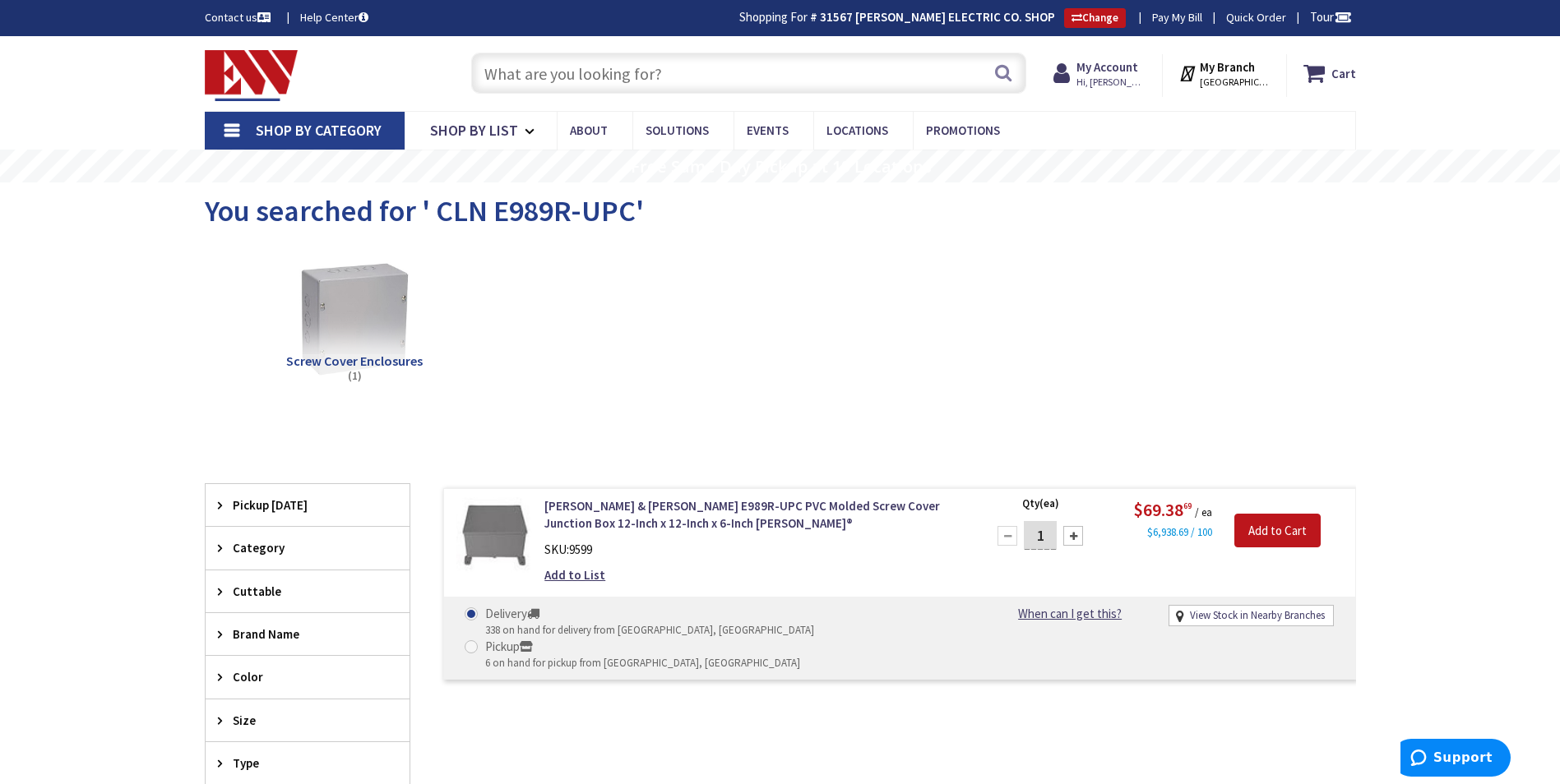
click at [480, 66] on input "text" at bounding box center [749, 73] width 555 height 41
paste input "WCU UF 12/2"
type input "WCU UF 12/2"
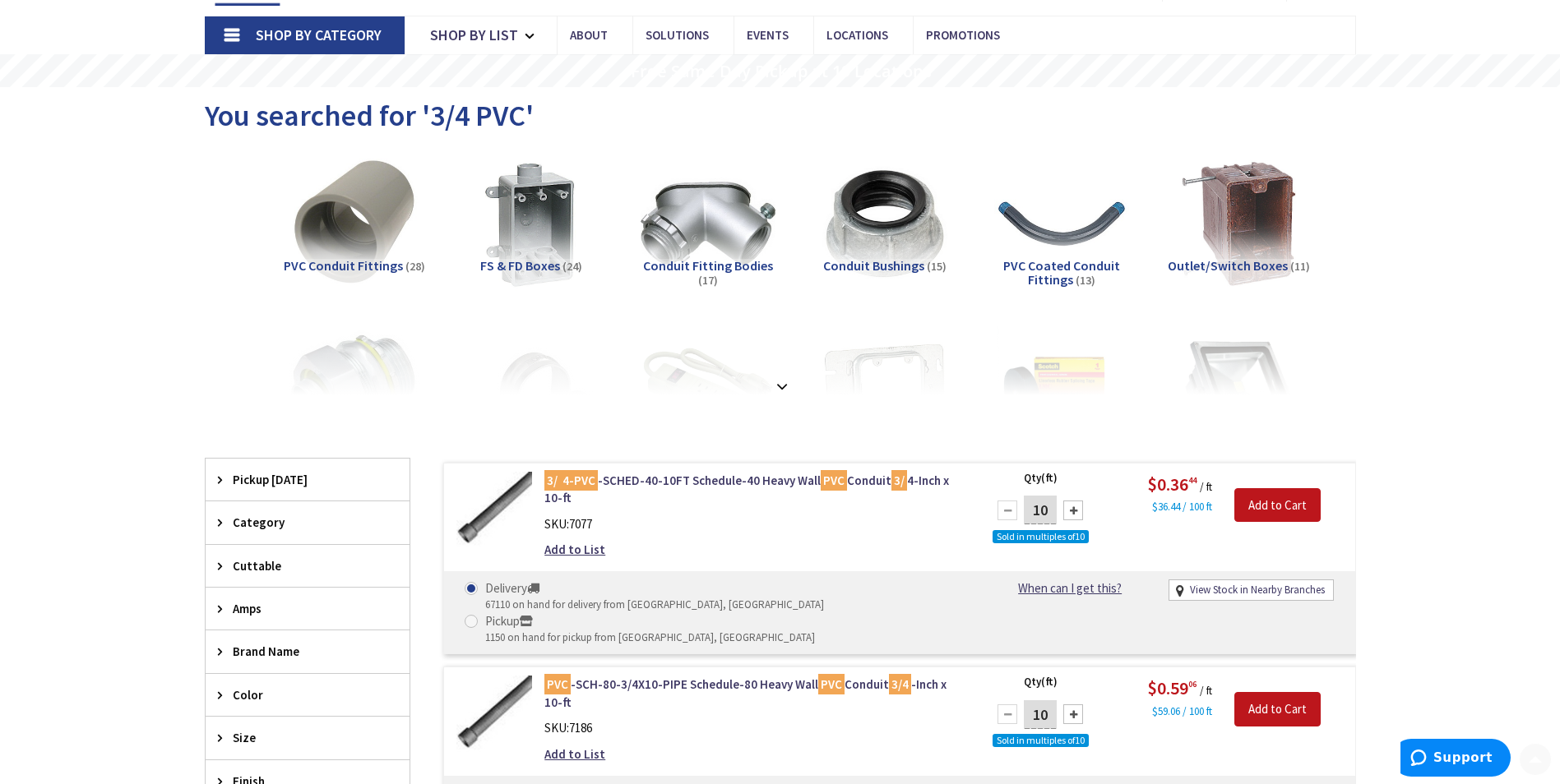
scroll to position [241, 0]
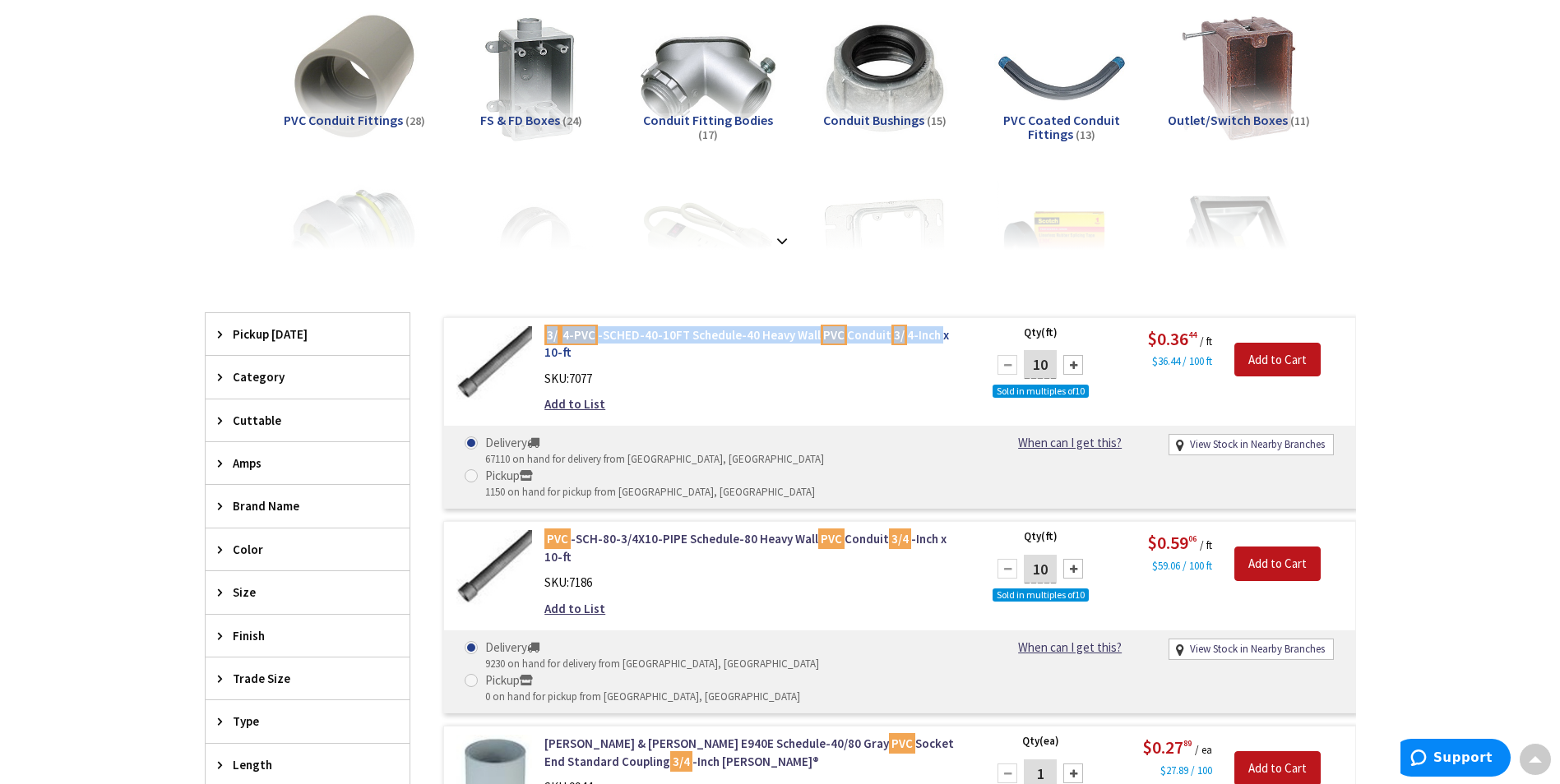
drag, startPoint x: 541, startPoint y: 330, endPoint x: 940, endPoint y: 335, distance: 399.0
click at [940, 335] on div "3/ 4-PVC -SCHED-40-10FT Schedule-40 Heavy Wall PVC Conduit 3/ 4-Inch x 10-ft SK…" at bounding box center [753, 374] width 443 height 95
copy link "3/ 4-PVC -SCHED-40-10FT Schedule-40 Heavy Wall PVC Conduit 3/ 4-Inch"
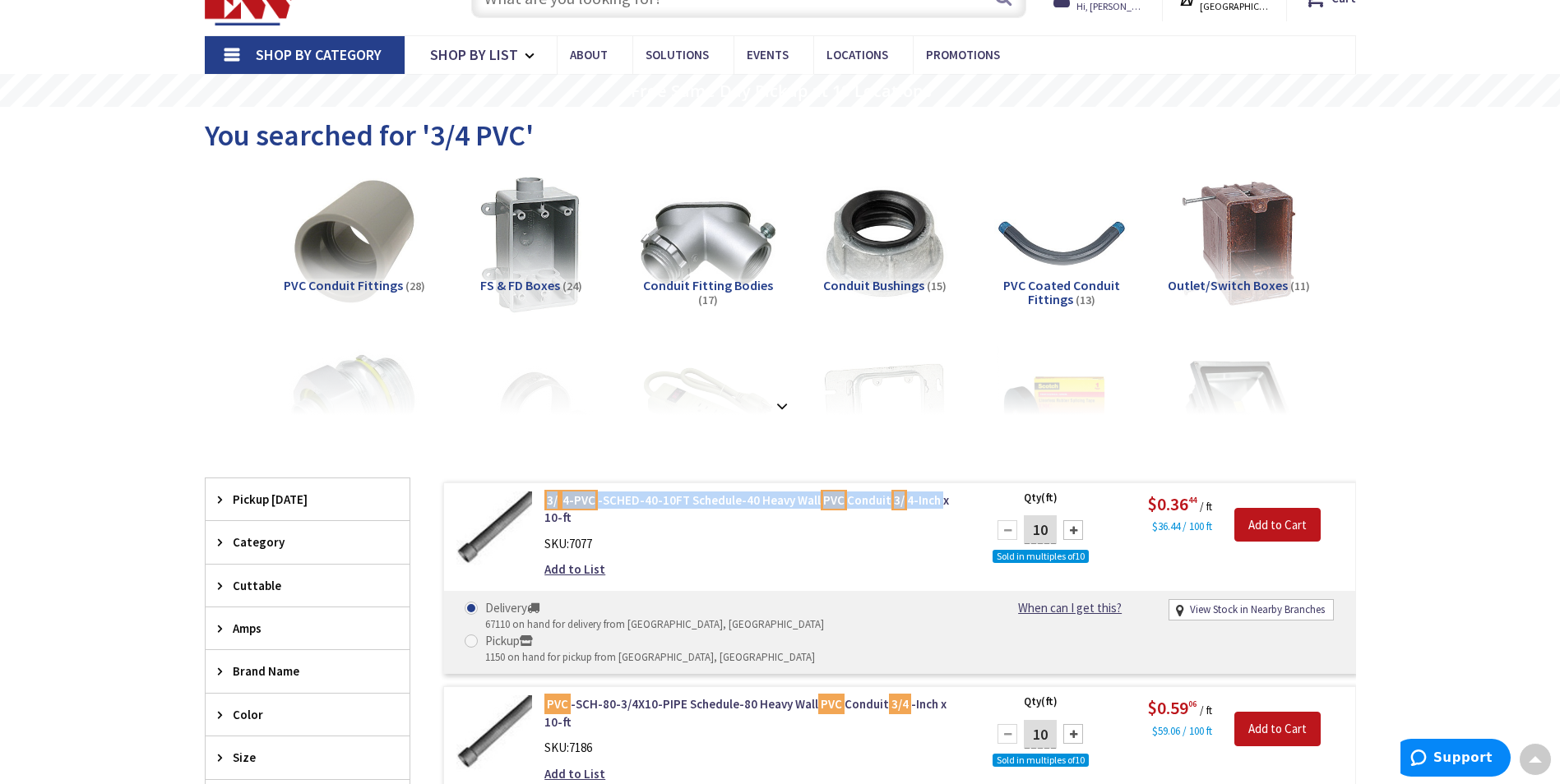
scroll to position [0, 0]
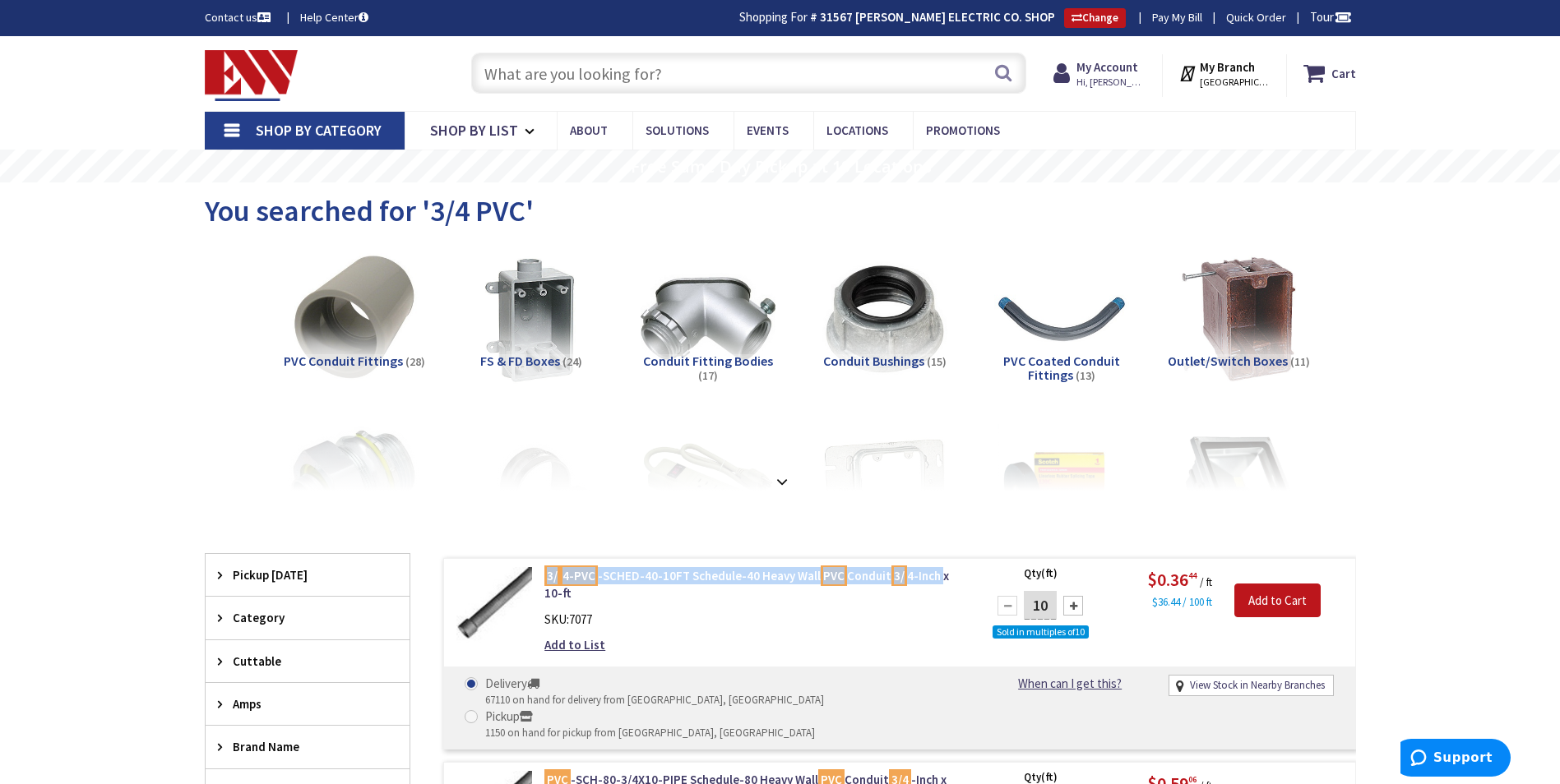
click at [559, 74] on input "text" at bounding box center [749, 73] width 555 height 41
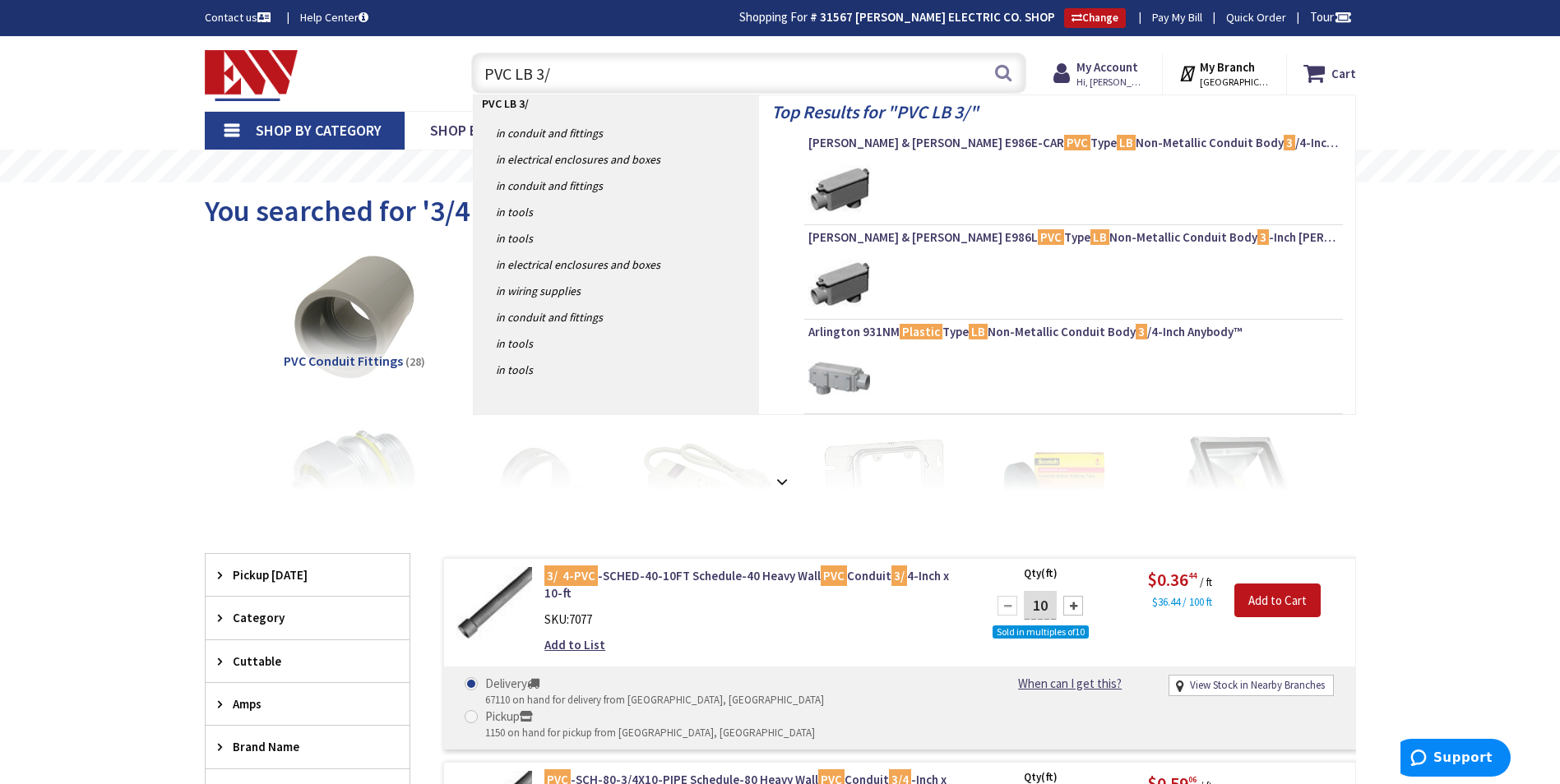
type input "PVC LB 3/4"
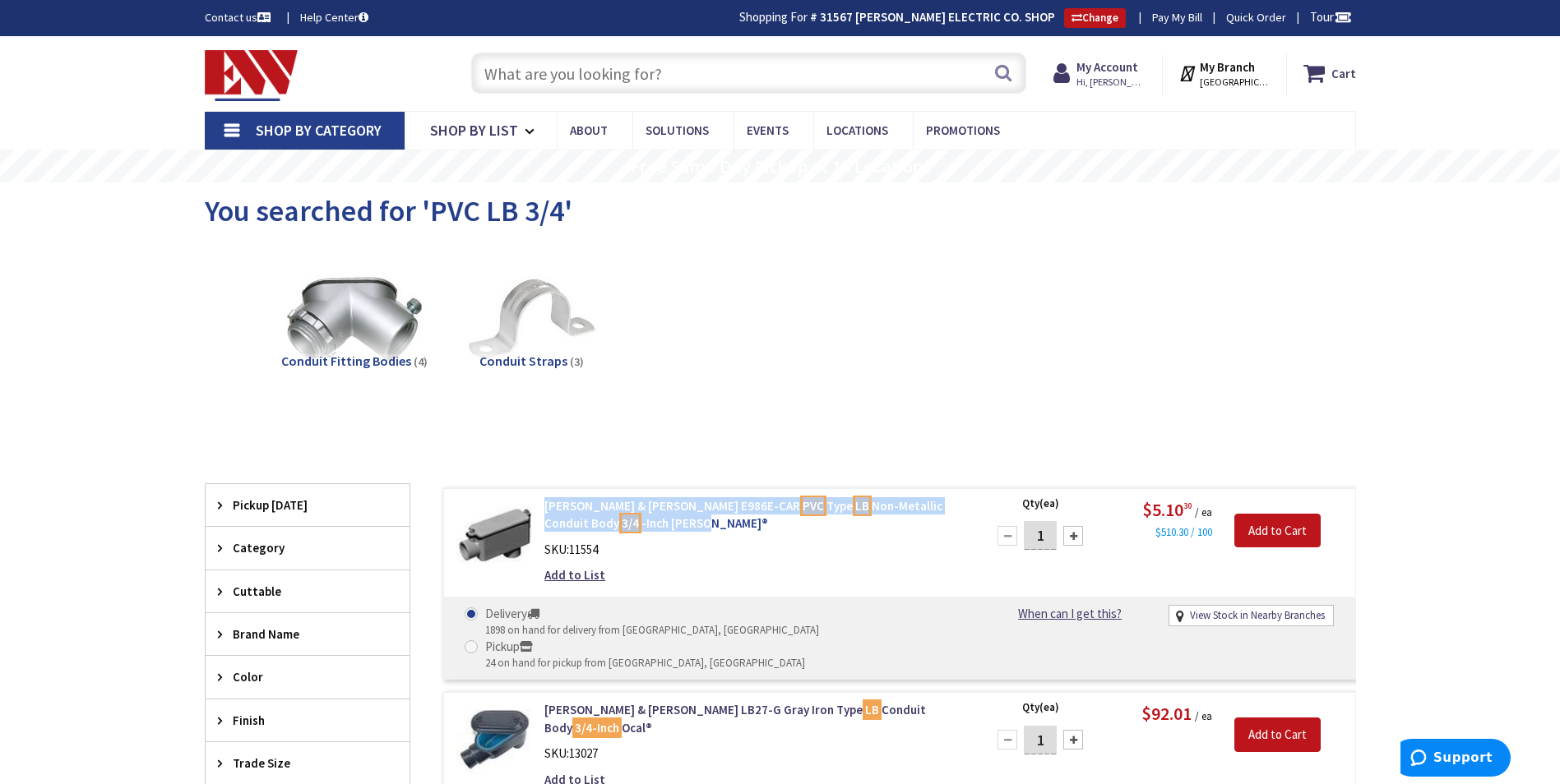
drag, startPoint x: 539, startPoint y: 506, endPoint x: 578, endPoint y: 527, distance: 44.3
click at [578, 527] on div "Thomas & Betts E986E-CAR PVC Type LB Non-Metallic Conduit Body 3/4 -Inch Carlon…" at bounding box center [753, 545] width 443 height 95
copy link "Thomas & Betts E986E-CAR PVC Type LB Non-Metallic Conduit Body 3/4 -Inch Carlon"
click at [538, 67] on input "text" at bounding box center [749, 73] width 555 height 41
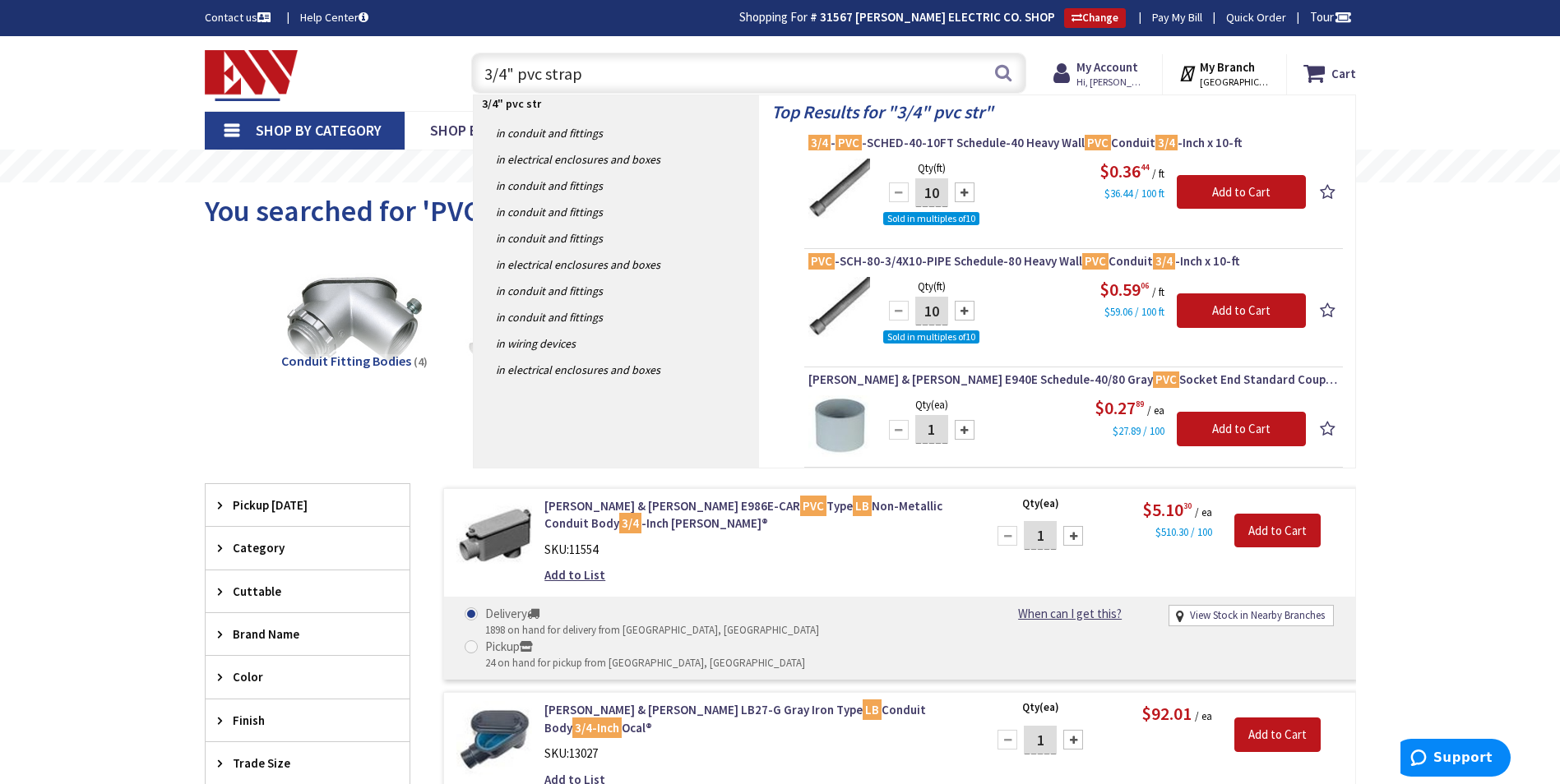
type input "3/4" pvc straps"
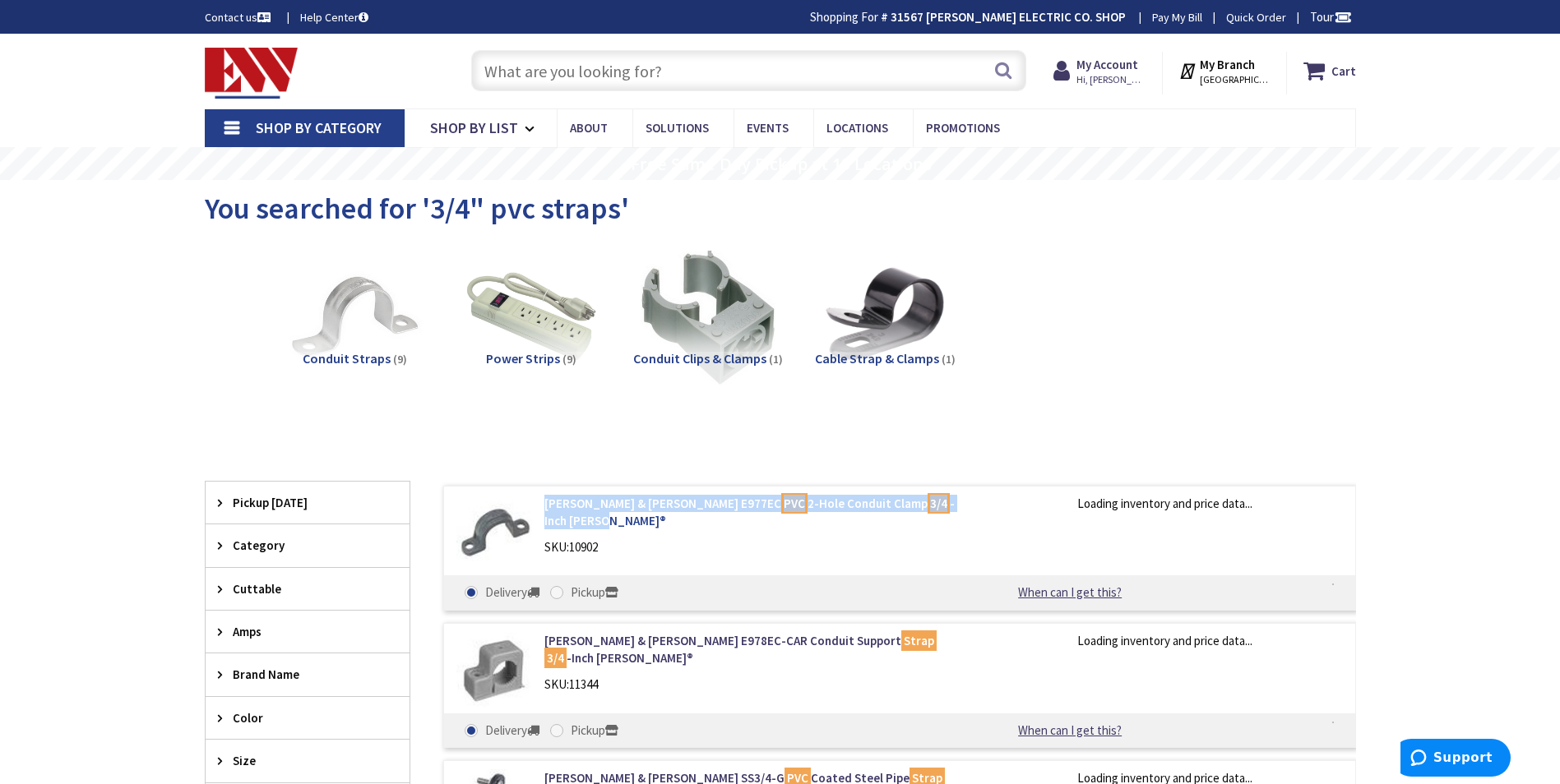
drag, startPoint x: 541, startPoint y: 504, endPoint x: 906, endPoint y: 505, distance: 365.0
click at [906, 505] on div "[PERSON_NAME] & [PERSON_NAME] E977EC PVC 2-Hole Conduit Clamp 3/4 -Inch [PERSON…" at bounding box center [753, 530] width 443 height 69
copy link "[PERSON_NAME] & [PERSON_NAME] E977EC PVC 2-Hole Conduit Clamp 3/4 -Inch [PERSON…"
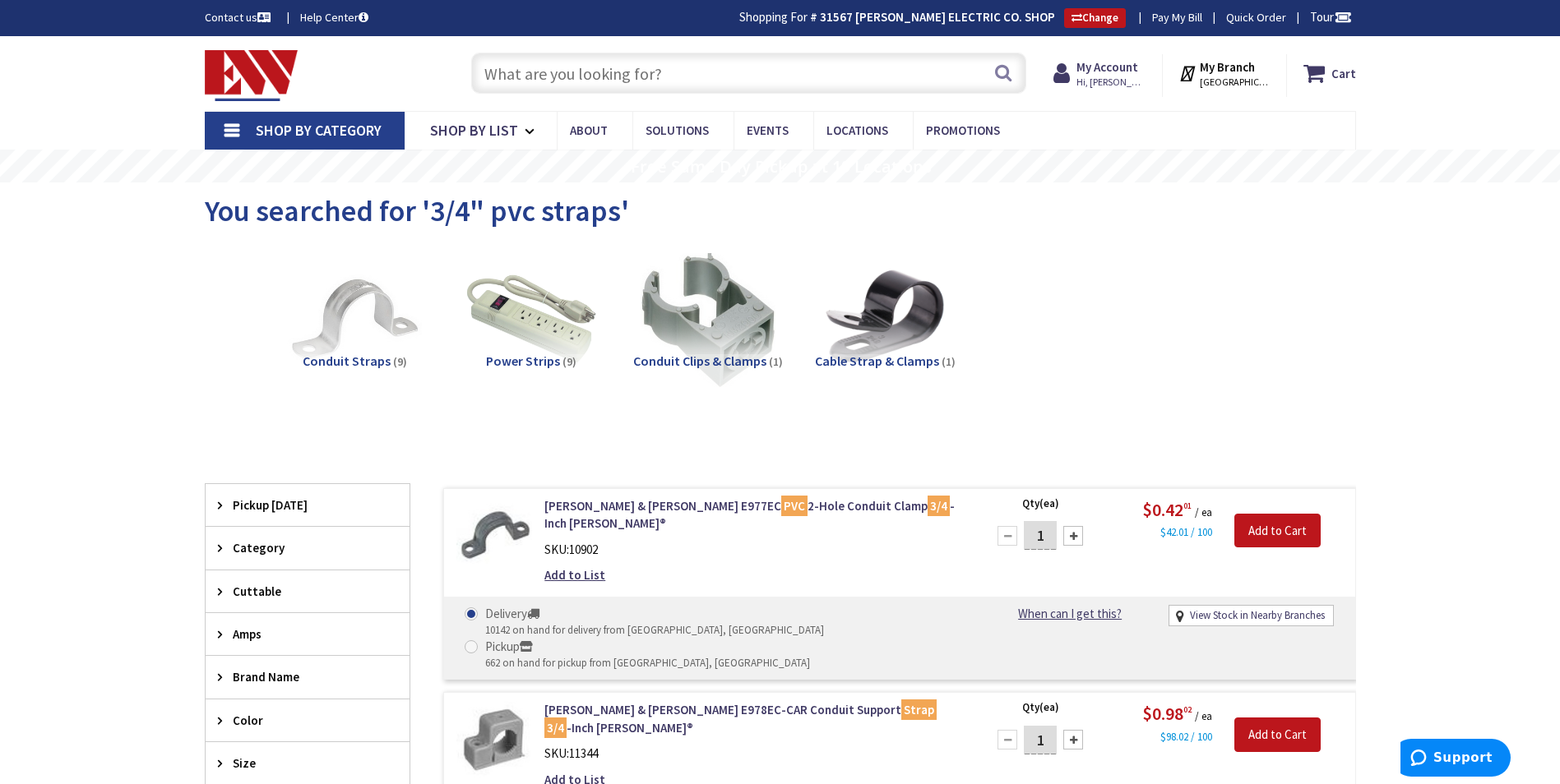
click at [525, 64] on input "text" at bounding box center [749, 73] width 555 height 41
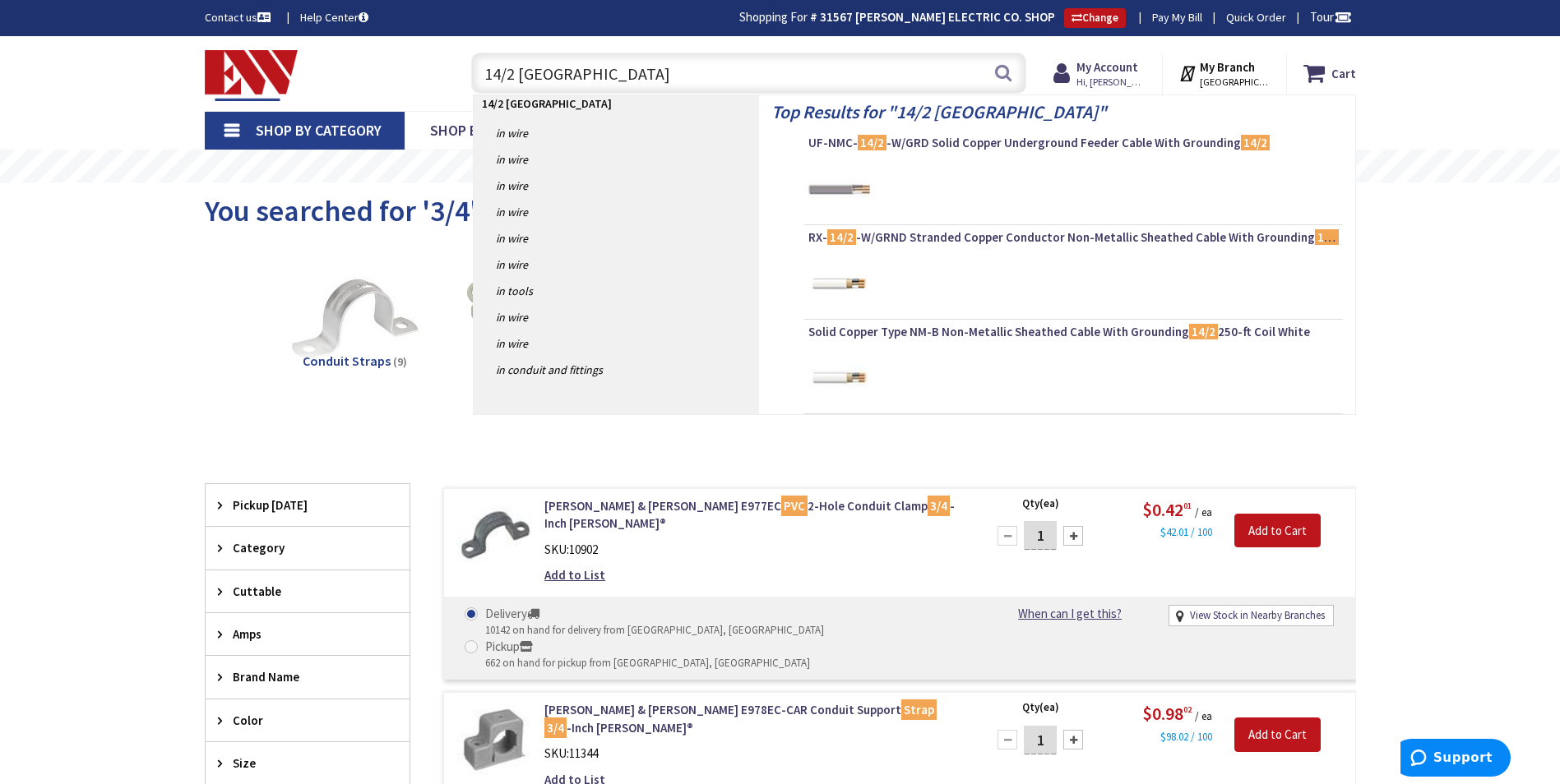
type input "14/2 romex"
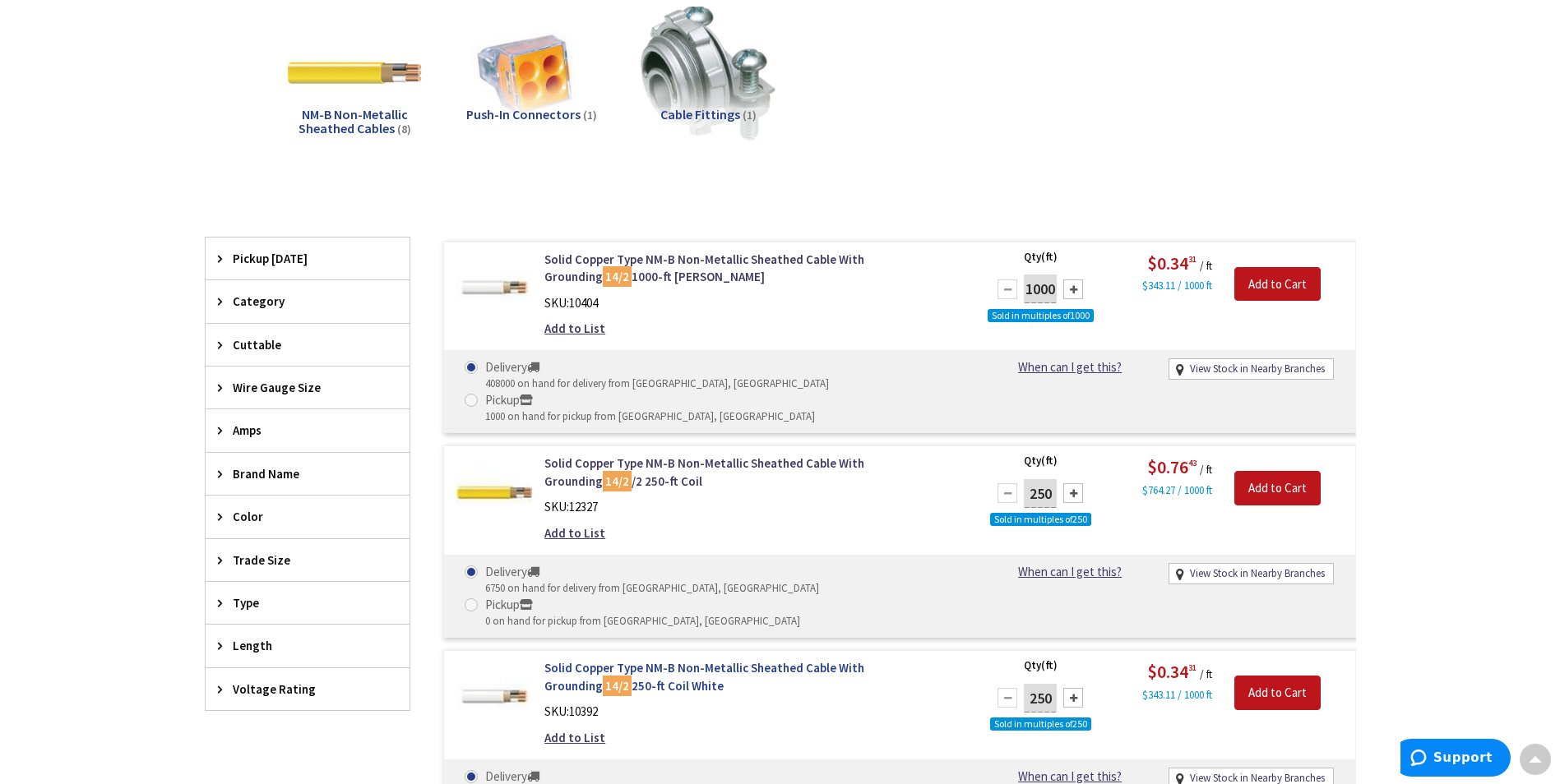
scroll to position [249, 0]
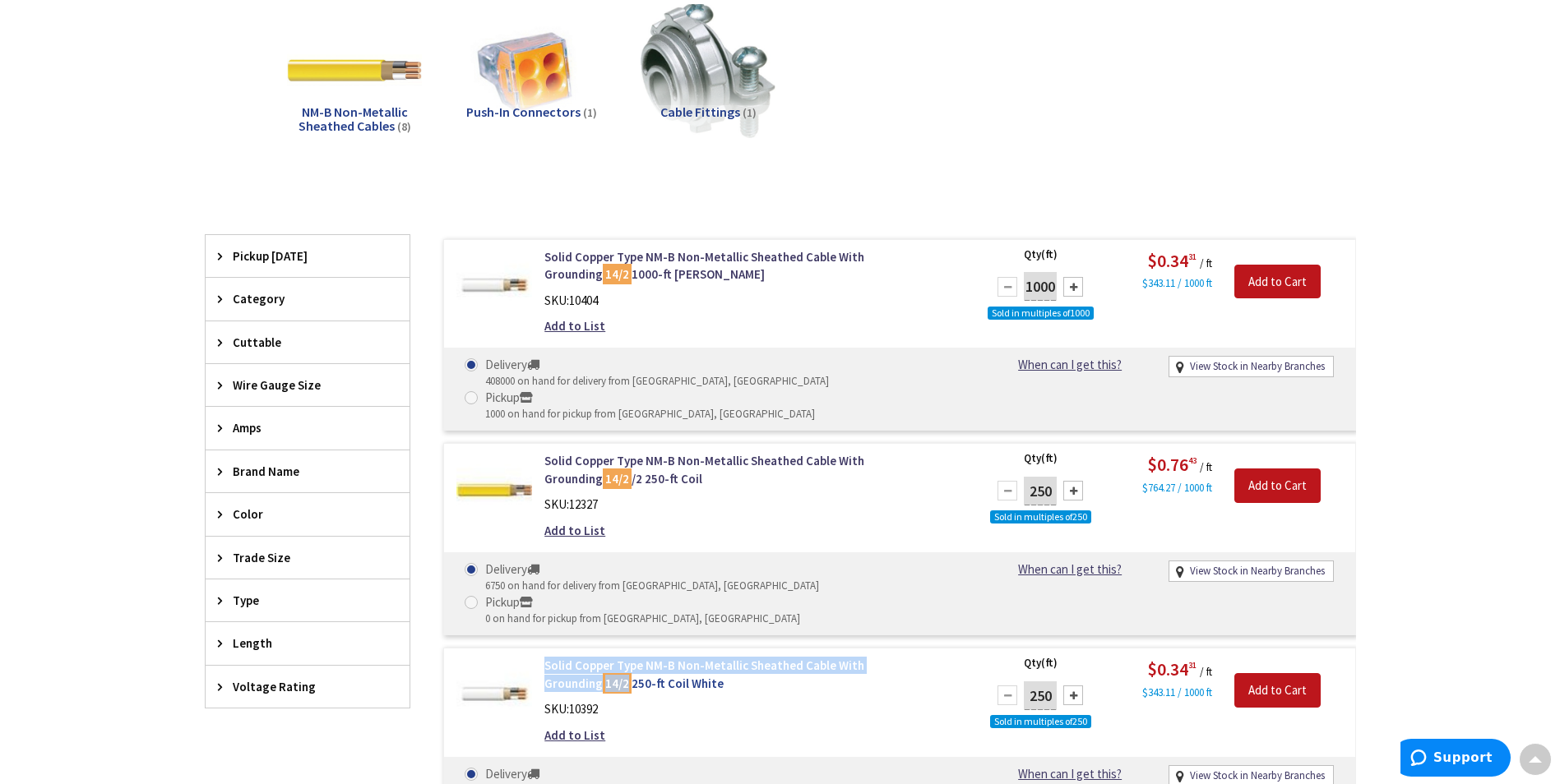
drag, startPoint x: 542, startPoint y: 602, endPoint x: 953, endPoint y: 604, distance: 411.0
click at [953, 657] on div "Solid Copper Type NM-B Non-Metallic Sheathed Cable With Grounding 14/2 250-ft C…" at bounding box center [753, 705] width 443 height 95
copy link "Solid Copper Type NM-B Non-Metallic Sheathed Cable With Grounding 14/2"
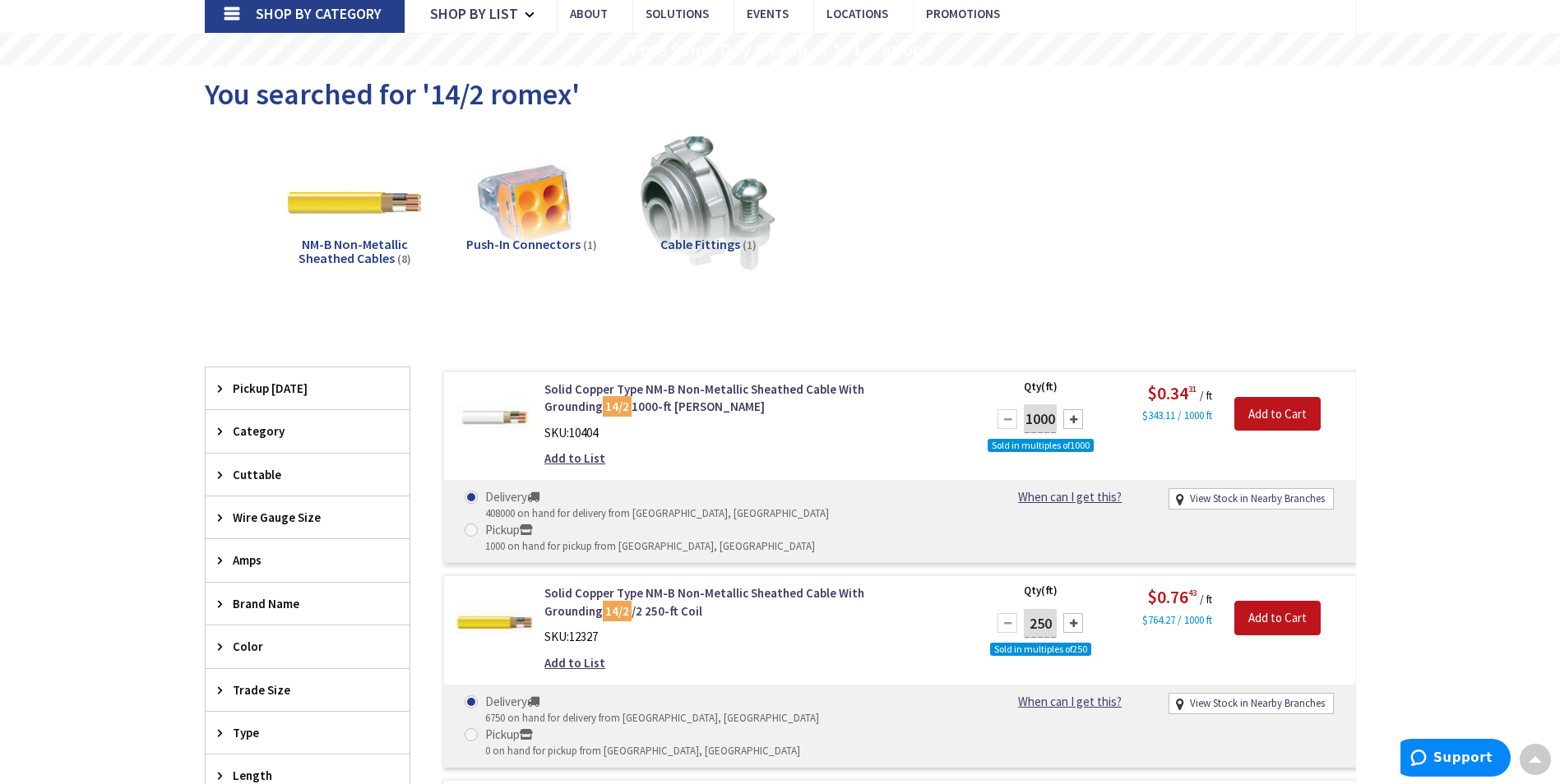
scroll to position [0, 0]
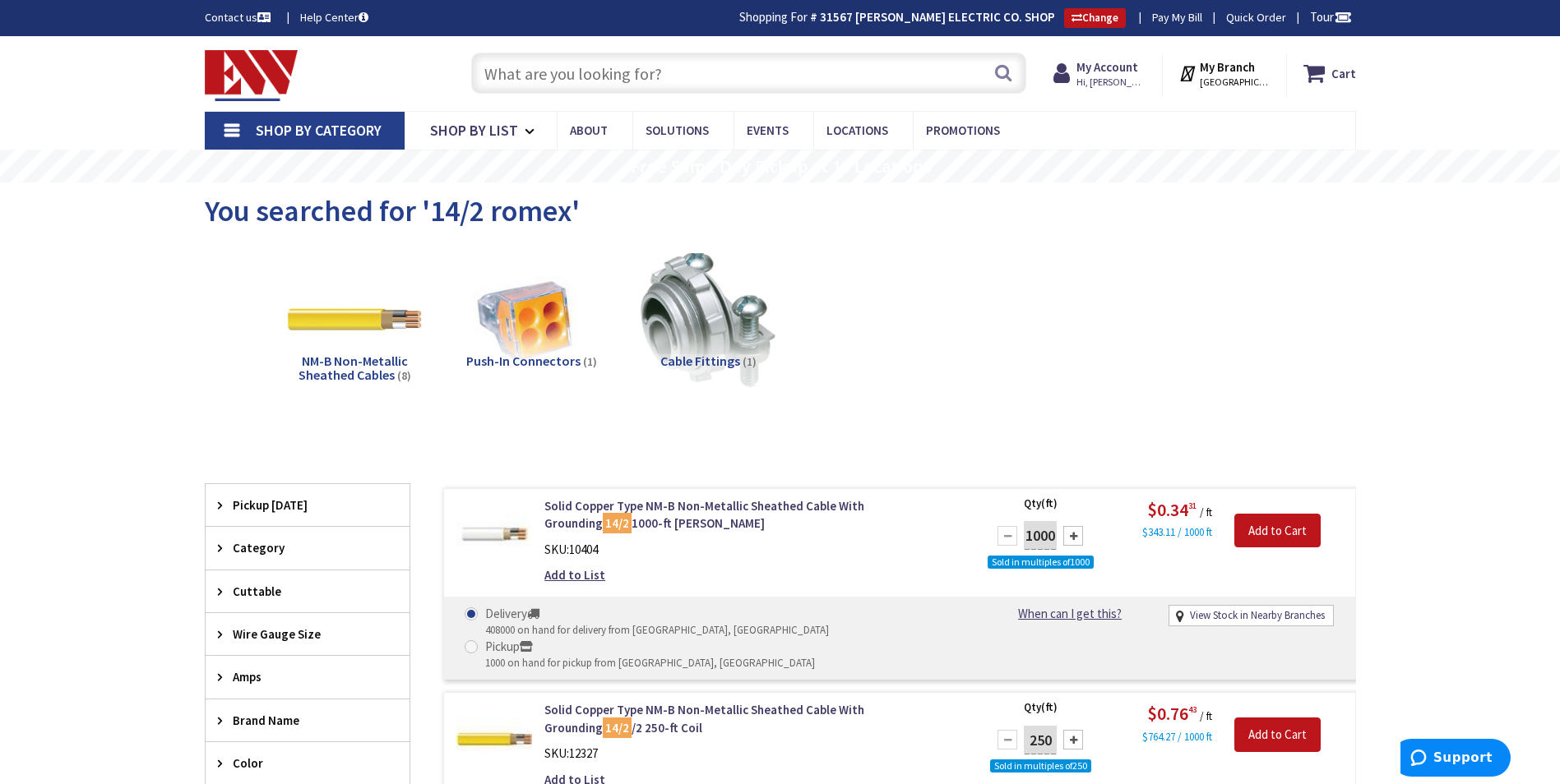
drag, startPoint x: 486, startPoint y: 93, endPoint x: 493, endPoint y: 84, distance: 11.4
click at [487, 93] on input "text" at bounding box center [749, 73] width 555 height 41
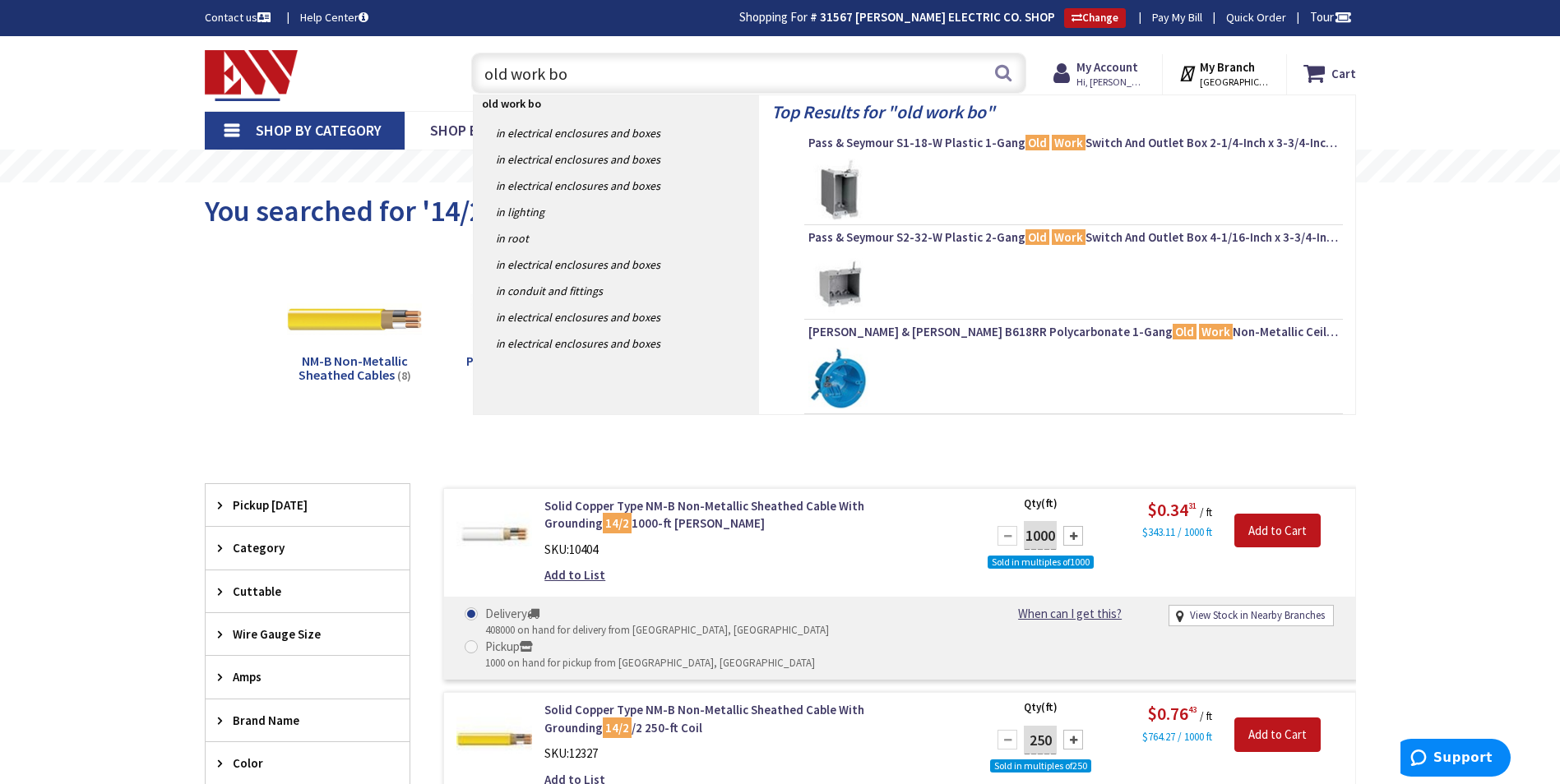
type input "old work box"
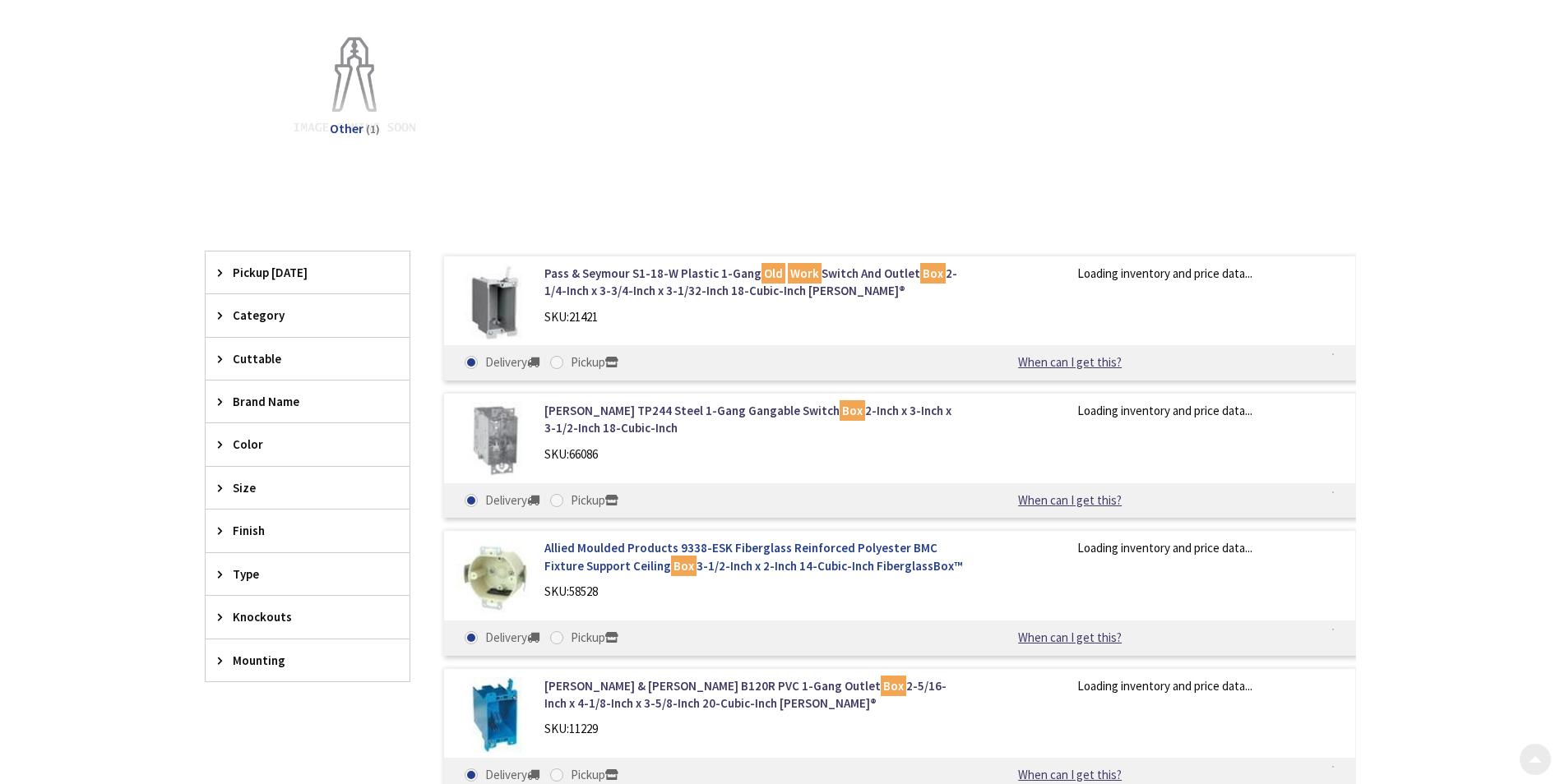
scroll to position [411, 0]
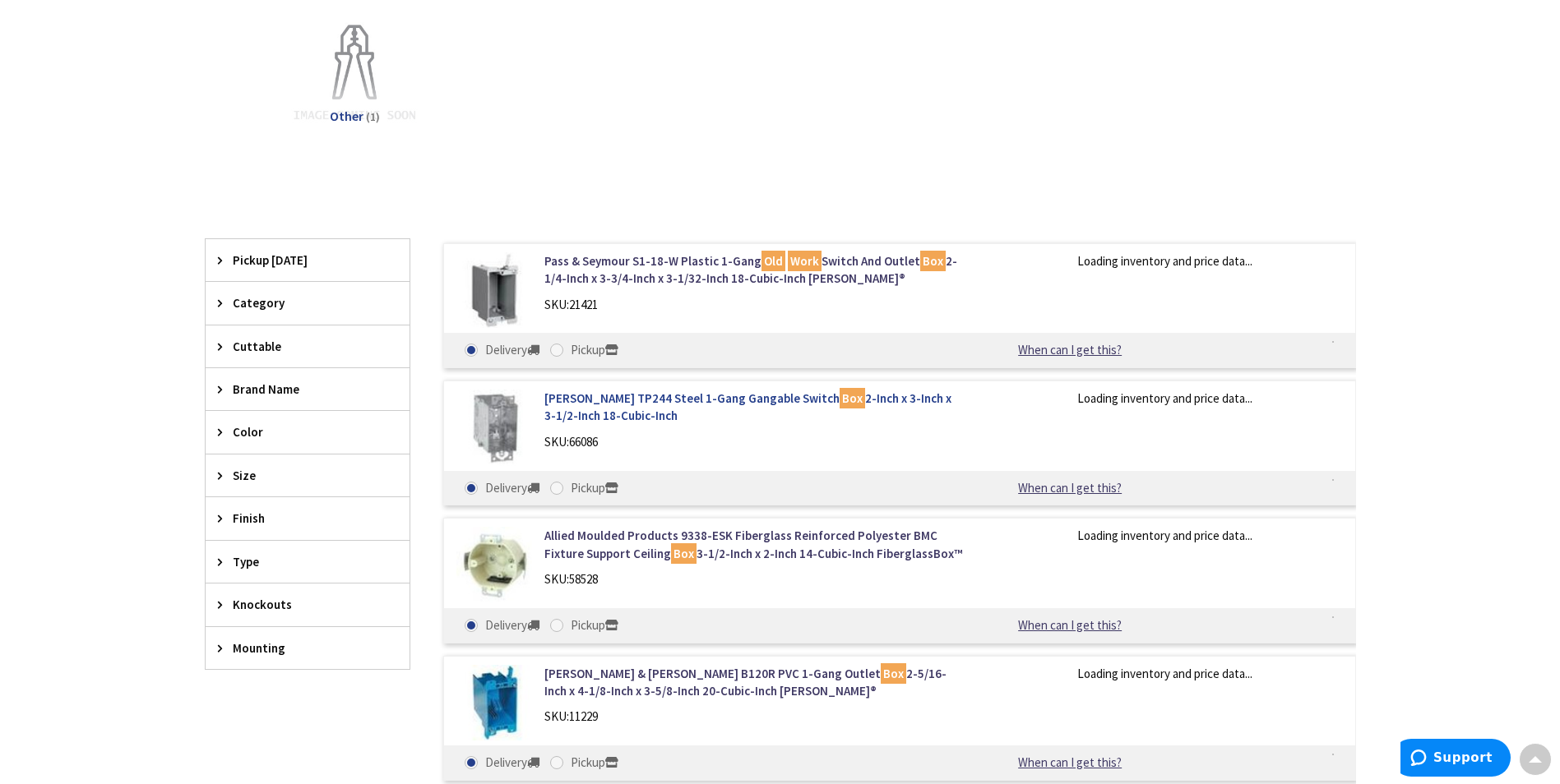
drag, startPoint x: 540, startPoint y: 398, endPoint x: 662, endPoint y: 420, distance: 124.0
click at [662, 420] on div "[PERSON_NAME] TP244 Steel 1-Gang Gangable Switch Box 2-Inch x 3-Inch x 3-1/2-In…" at bounding box center [753, 424] width 443 height 69
copy link "Crouse-Hinds TP244 Steel 1-Gang Gangable Switch Box 2-Inch x 3-Inch x 3-1/2-Inc…"
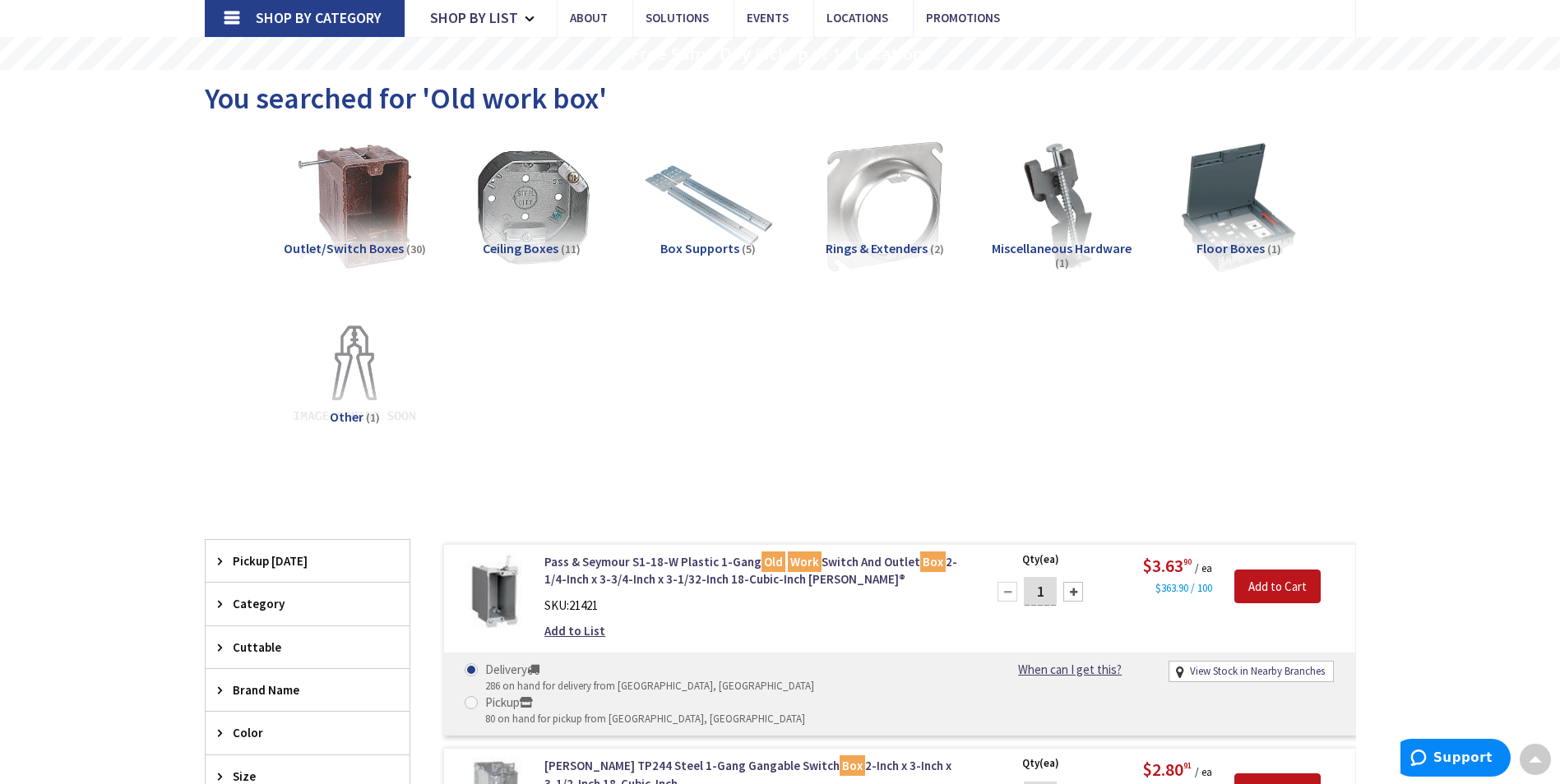
scroll to position [0, 0]
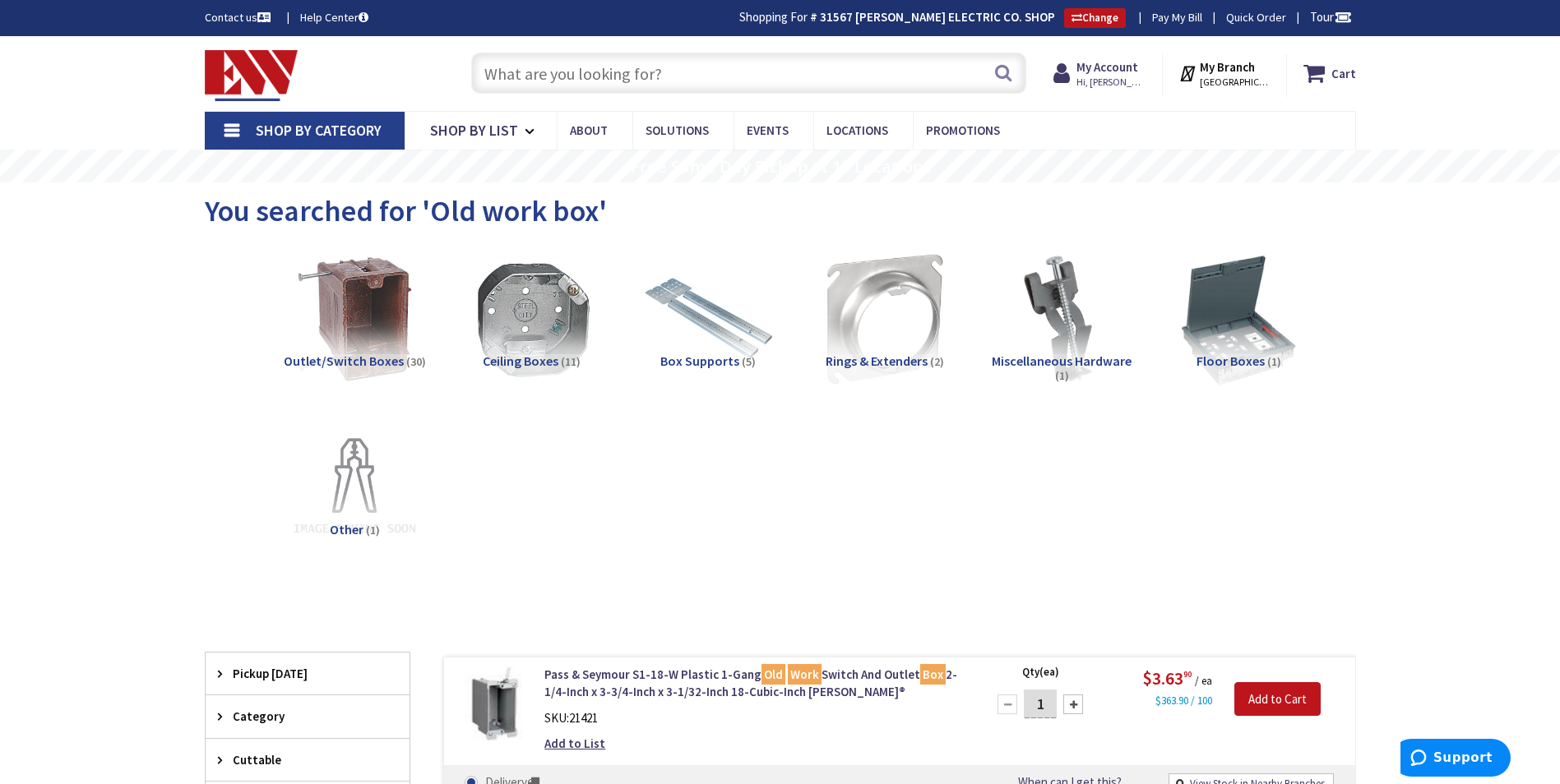
drag, startPoint x: 487, startPoint y: 69, endPoint x: 495, endPoint y: 67, distance: 8.2
click at [489, 69] on input "text" at bounding box center [749, 73] width 555 height 41
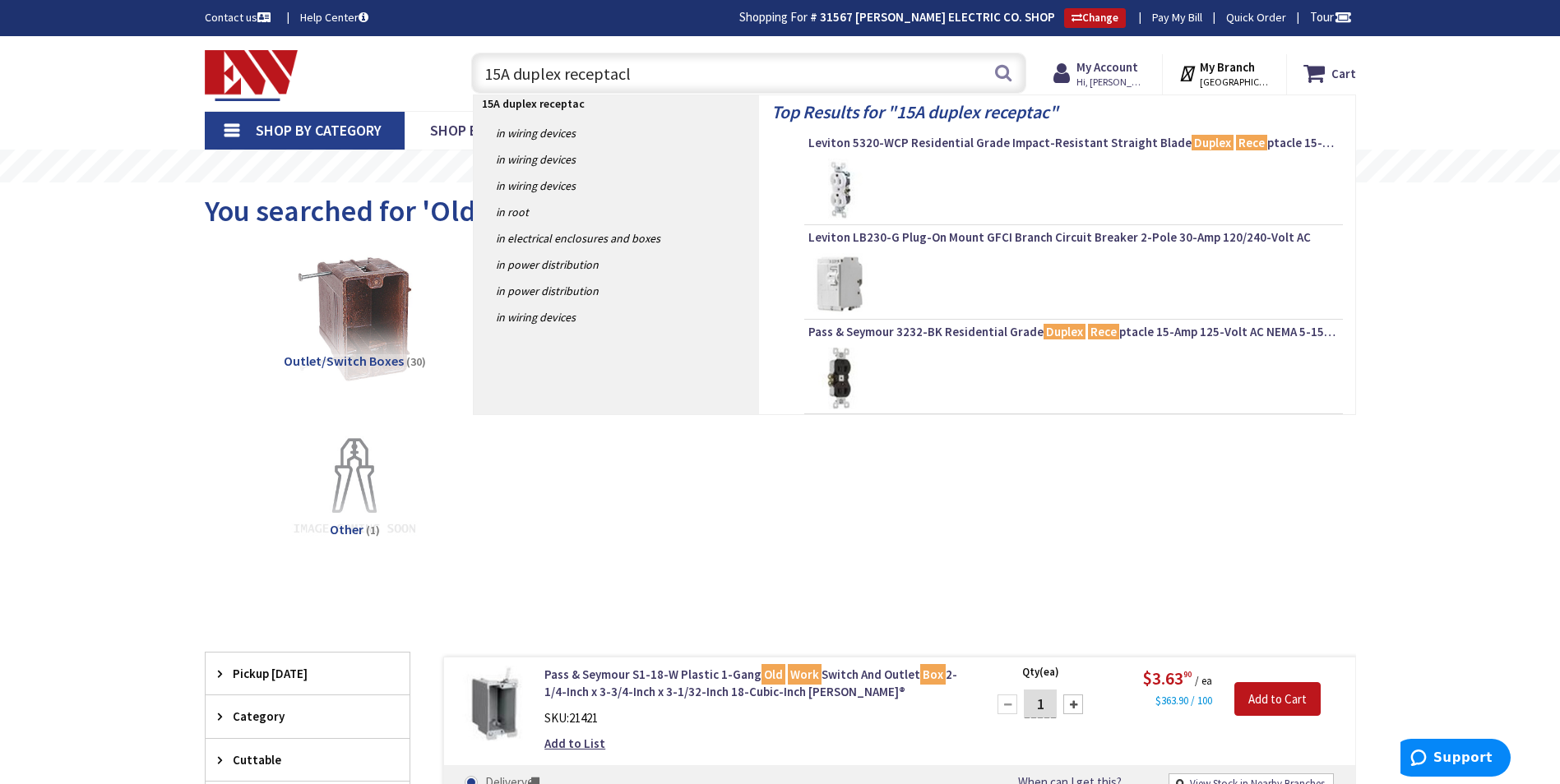
type input "15A duplex receptacle"
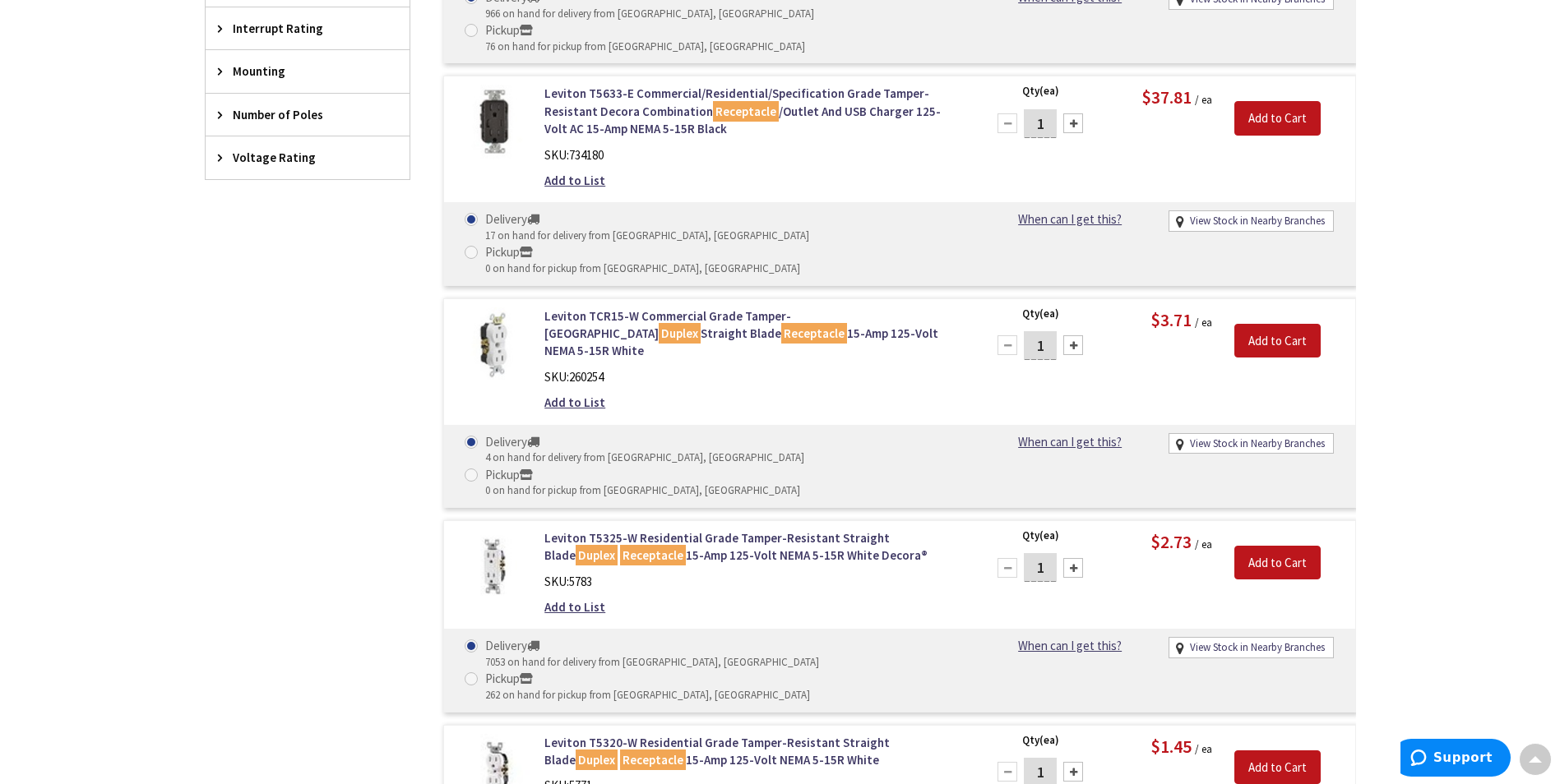
scroll to position [822, 0]
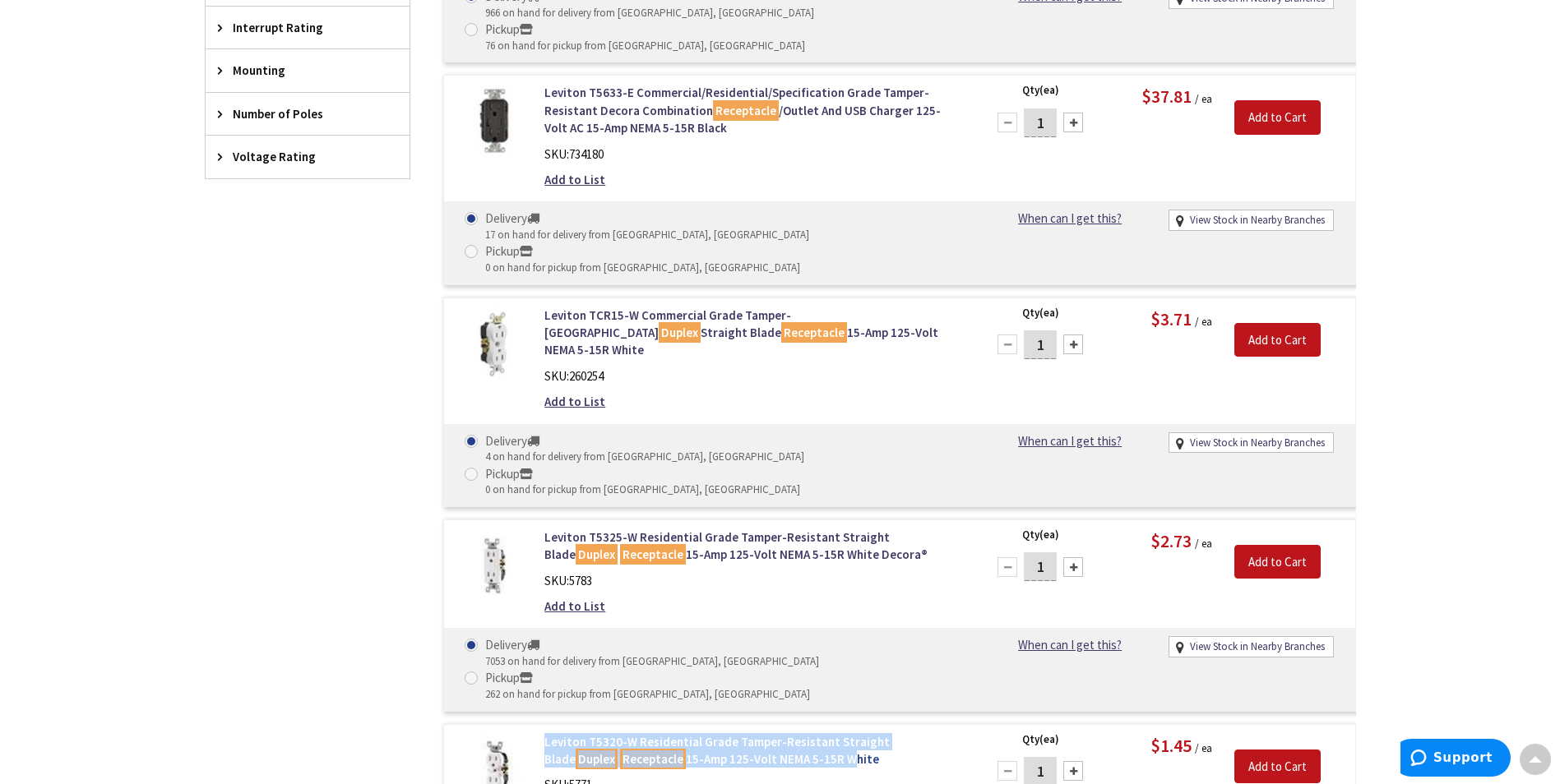
drag, startPoint x: 543, startPoint y: 557, endPoint x: 786, endPoint y: 585, distance: 244.6
click at [771, 734] on div "Leviton T5320-W Residential Grade Tamper-Resistant Straight Blade Duplex Recept…" at bounding box center [753, 781] width 443 height 95
drag, startPoint x: 786, startPoint y: 585, endPoint x: 751, endPoint y: 626, distance: 53.9
drag, startPoint x: 537, startPoint y: 556, endPoint x: 769, endPoint y: 583, distance: 233.6
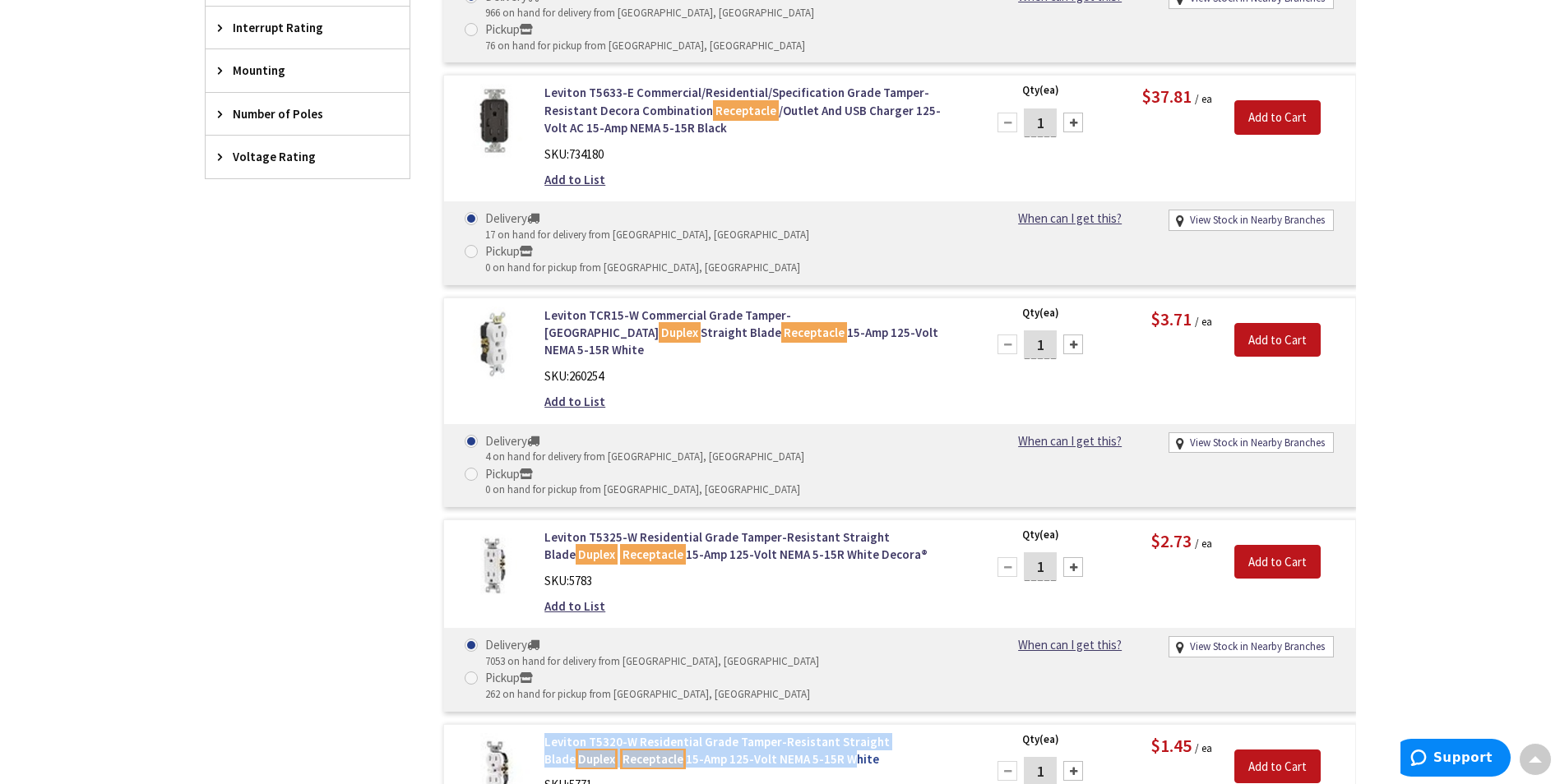
click at [769, 734] on div "Leviton T5320-W Residential Grade Tamper-Resistant Straight Blade Duplex Recept…" at bounding box center [753, 781] width 443 height 95
copy link "Leviton T5320-W Residential Grade Tamper-Resistant Straight Blade Duplex Recept…"
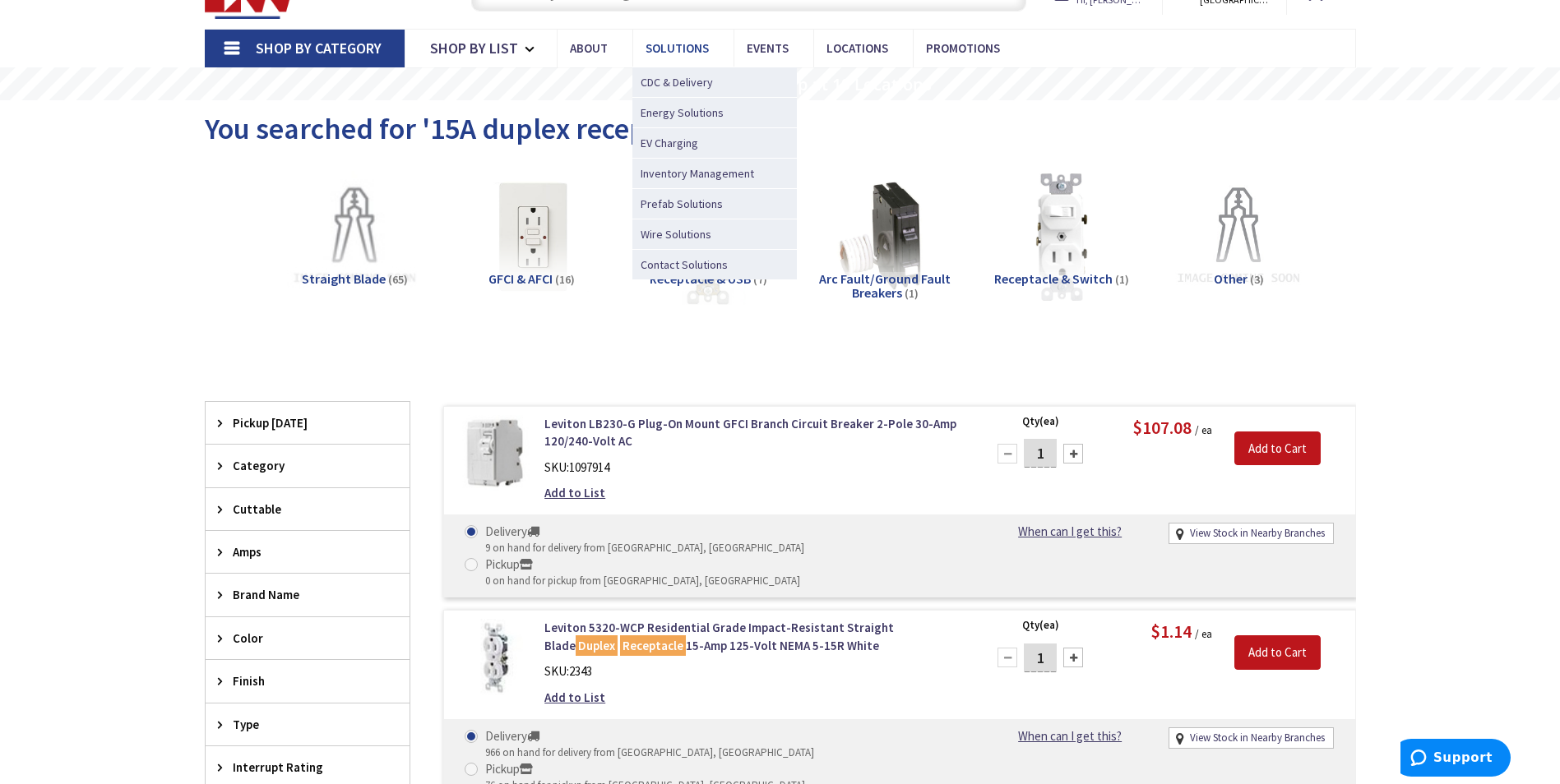
scroll to position [0, 0]
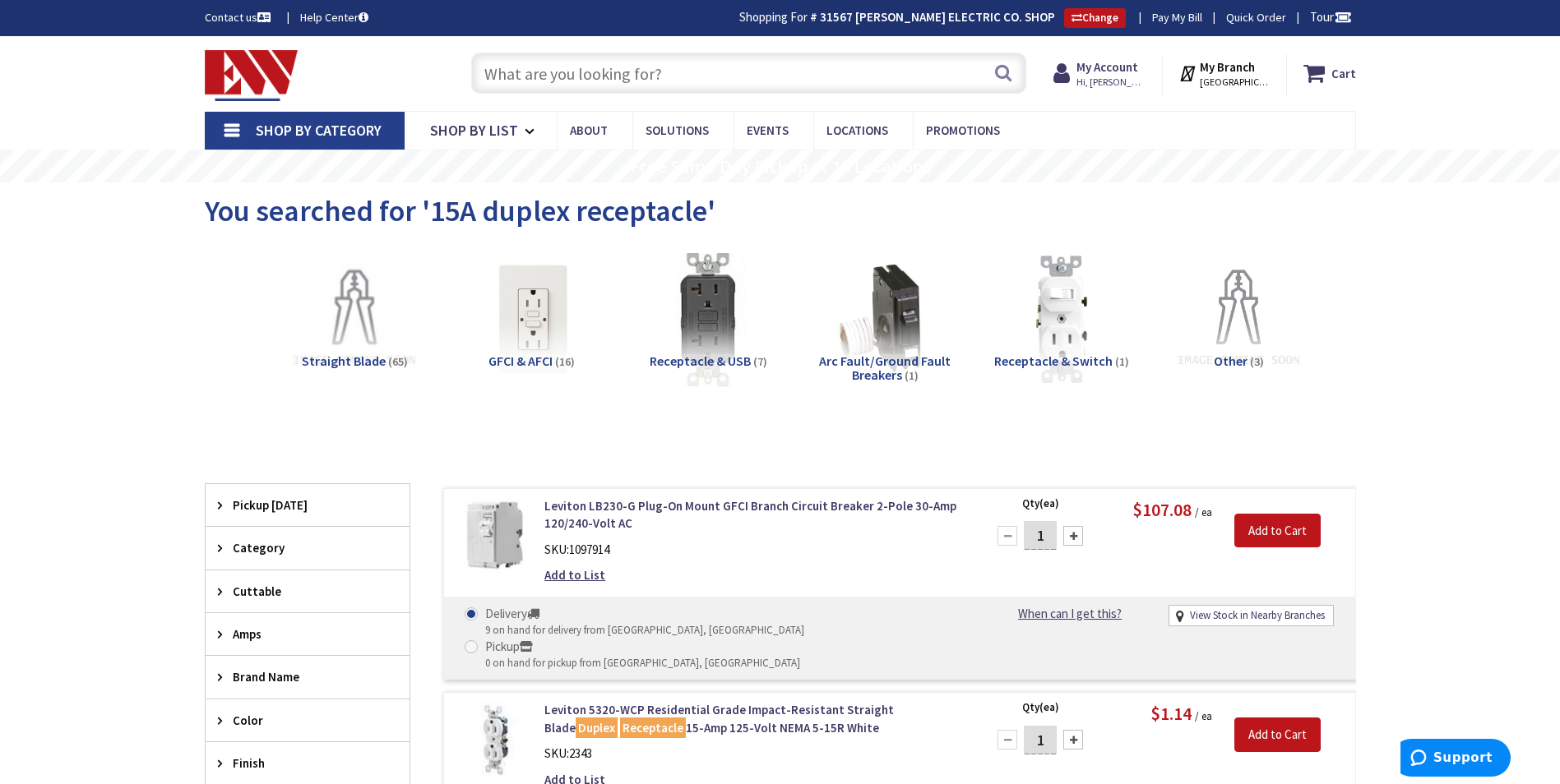
click at [548, 70] on input "text" at bounding box center [749, 73] width 555 height 41
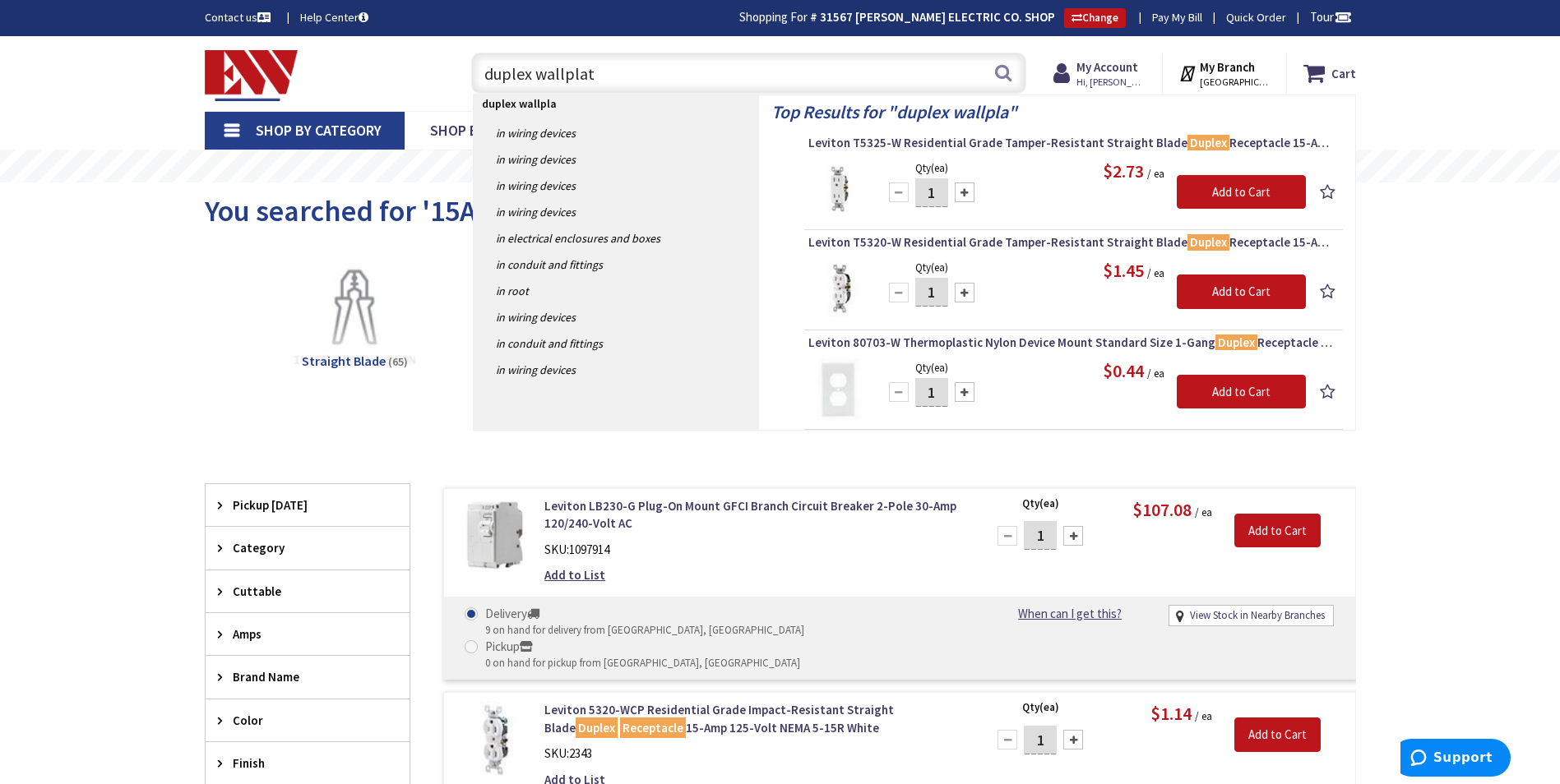
type input "duplex wallplate"
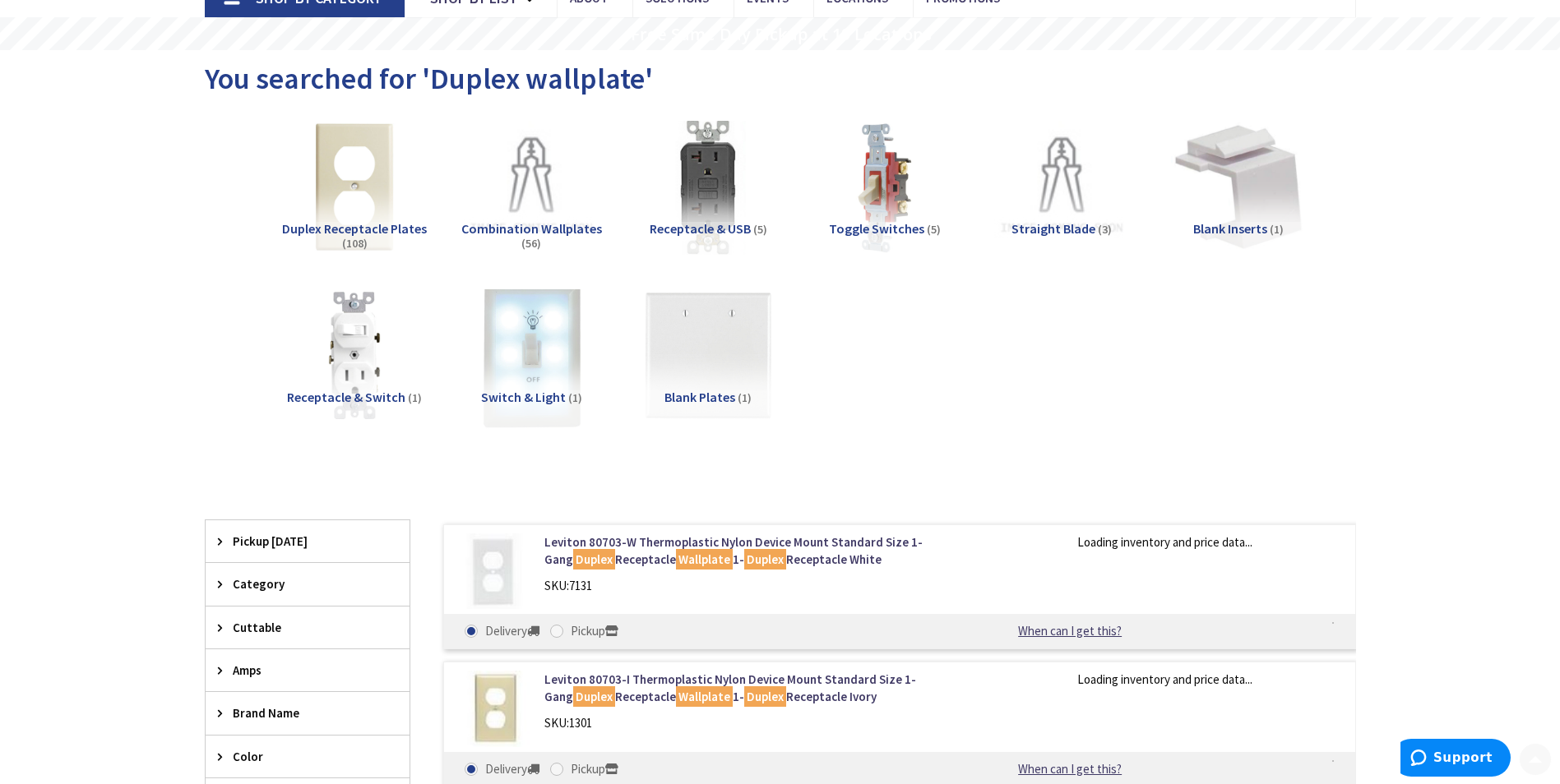
scroll to position [329, 0]
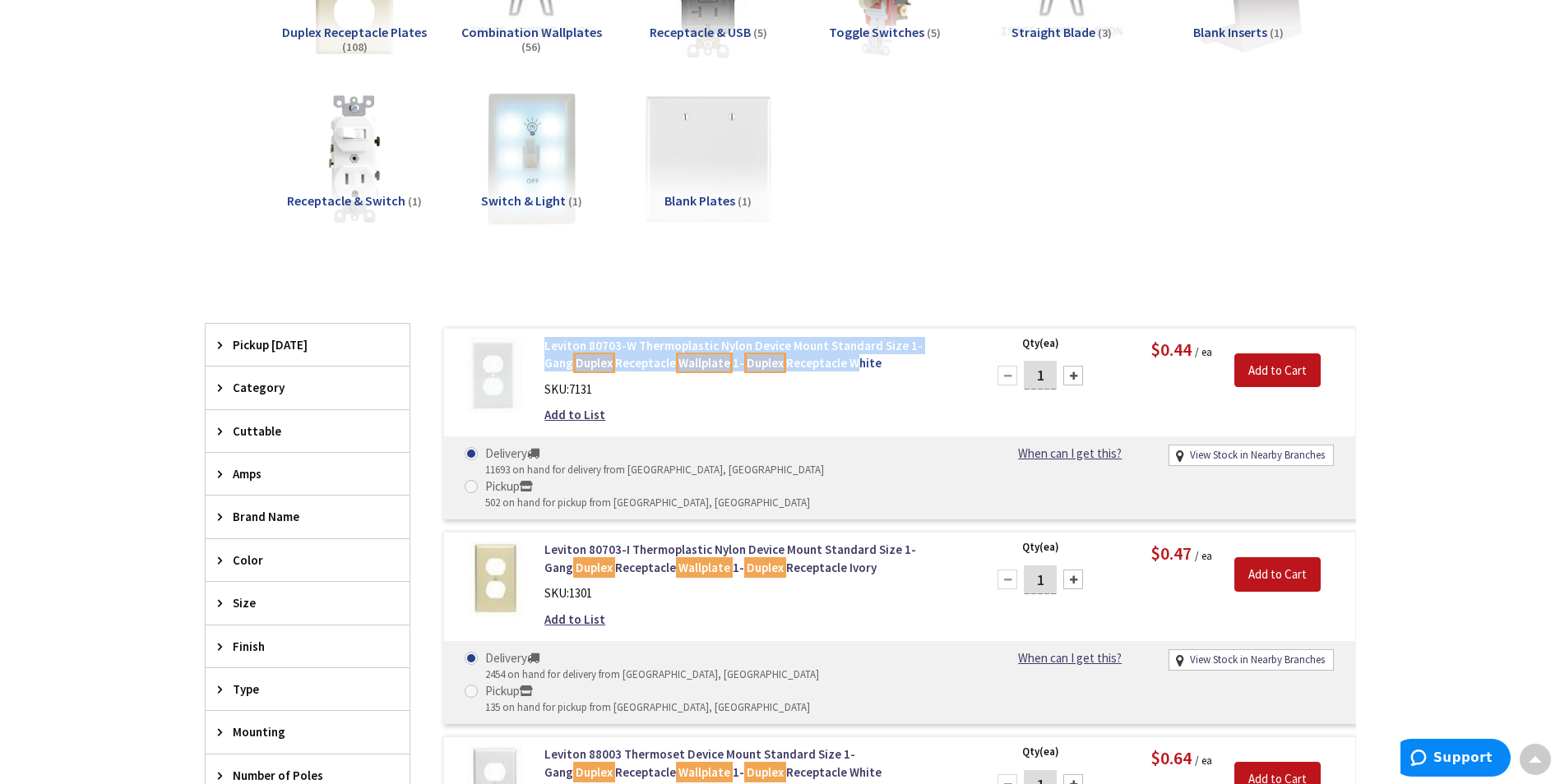
drag, startPoint x: 542, startPoint y: 345, endPoint x: 819, endPoint y: 359, distance: 277.4
click at [820, 359] on div "Leviton 80703-W Thermoplastic Nylon Device Mount Standard Size 1-Gang Duplex Re…" at bounding box center [753, 385] width 443 height 95
copy link "Leviton 80703-W Thermoplastic Nylon Device Mount Standard Size 1-Gang Duplex Re…"
